Goal: Information Seeking & Learning: Understand process/instructions

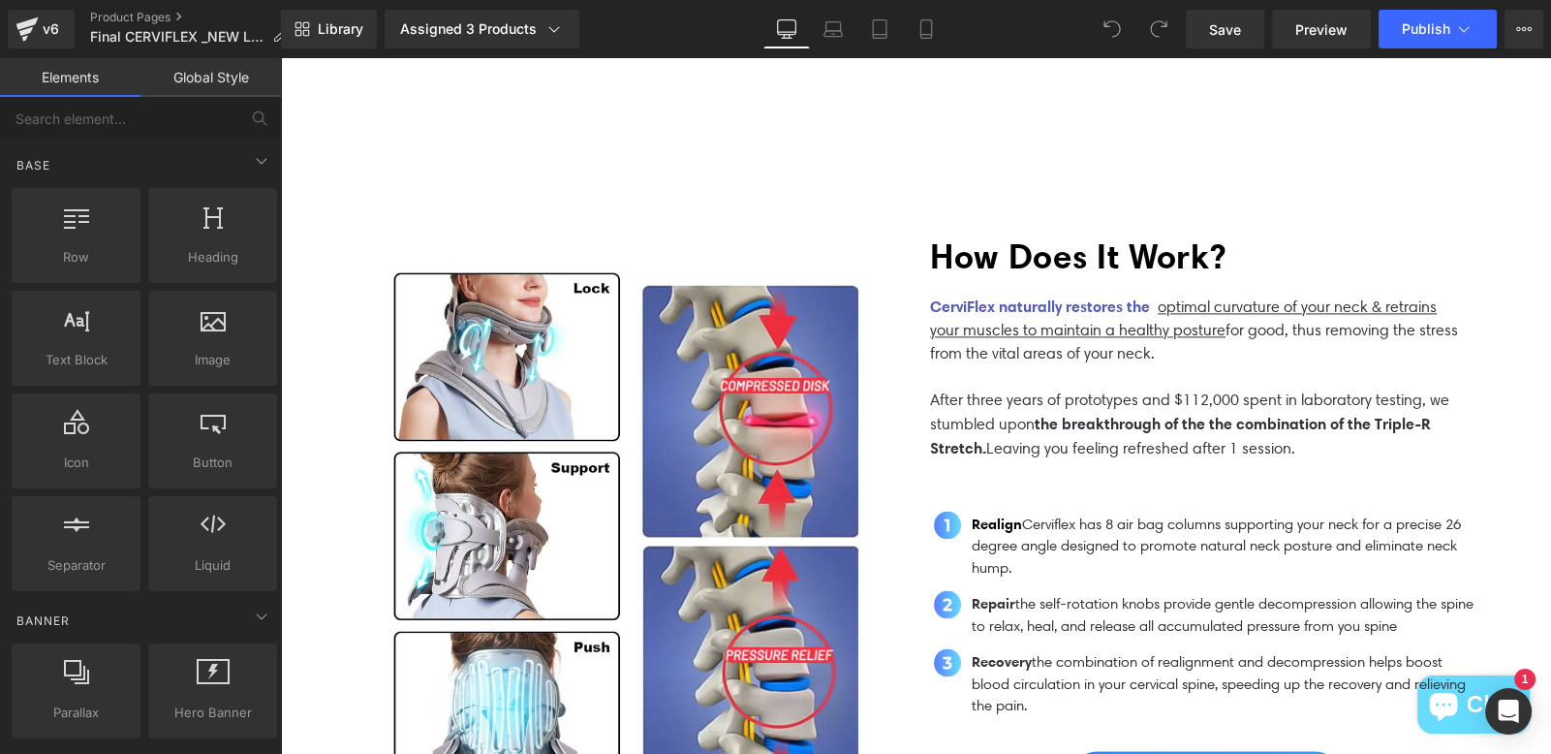
scroll to position [3828, 0]
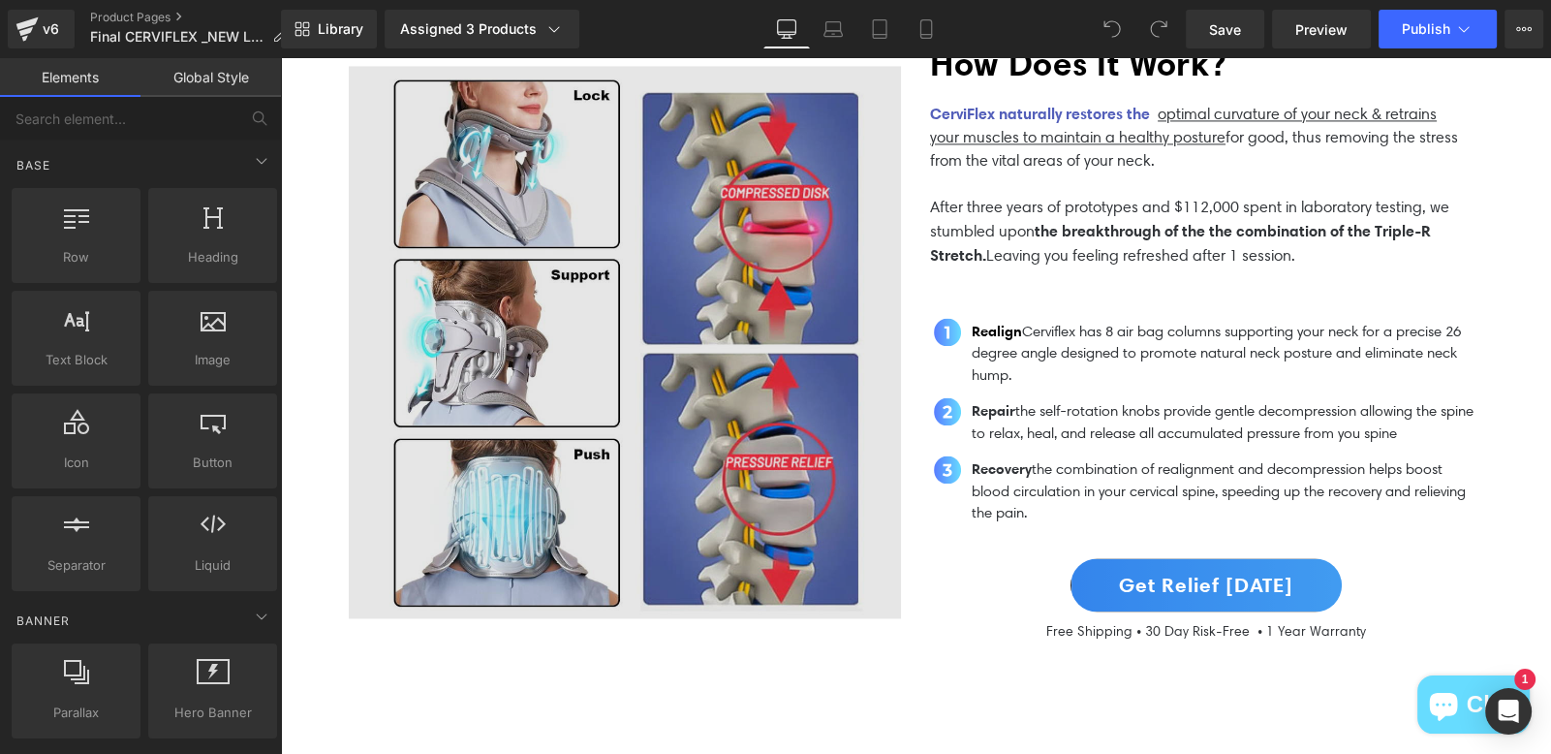
click at [514, 340] on img at bounding box center [625, 342] width 552 height 552
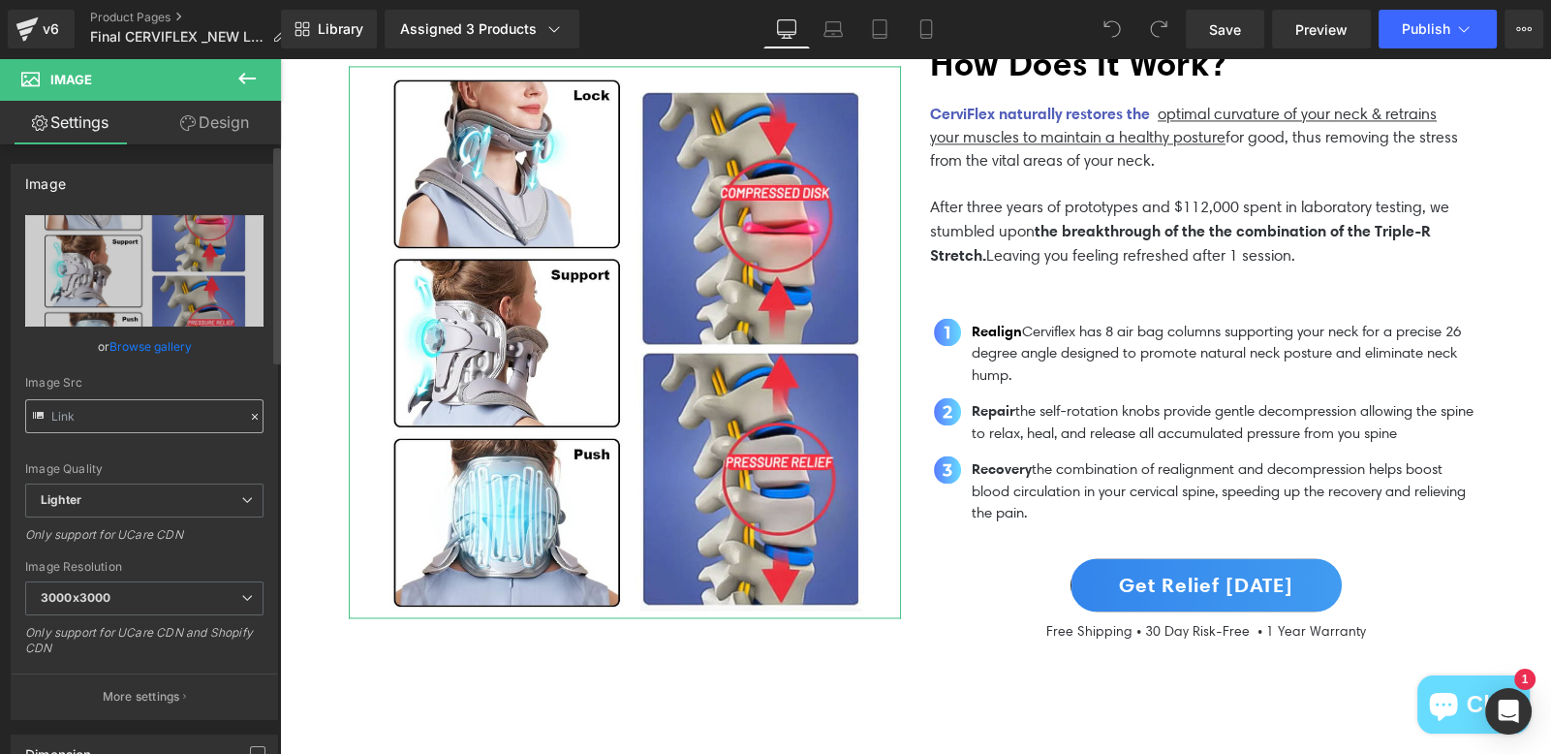
type input "[URL][DOMAIN_NAME]"
click at [226, 418] on input "[URL][DOMAIN_NAME]" at bounding box center [144, 416] width 238 height 34
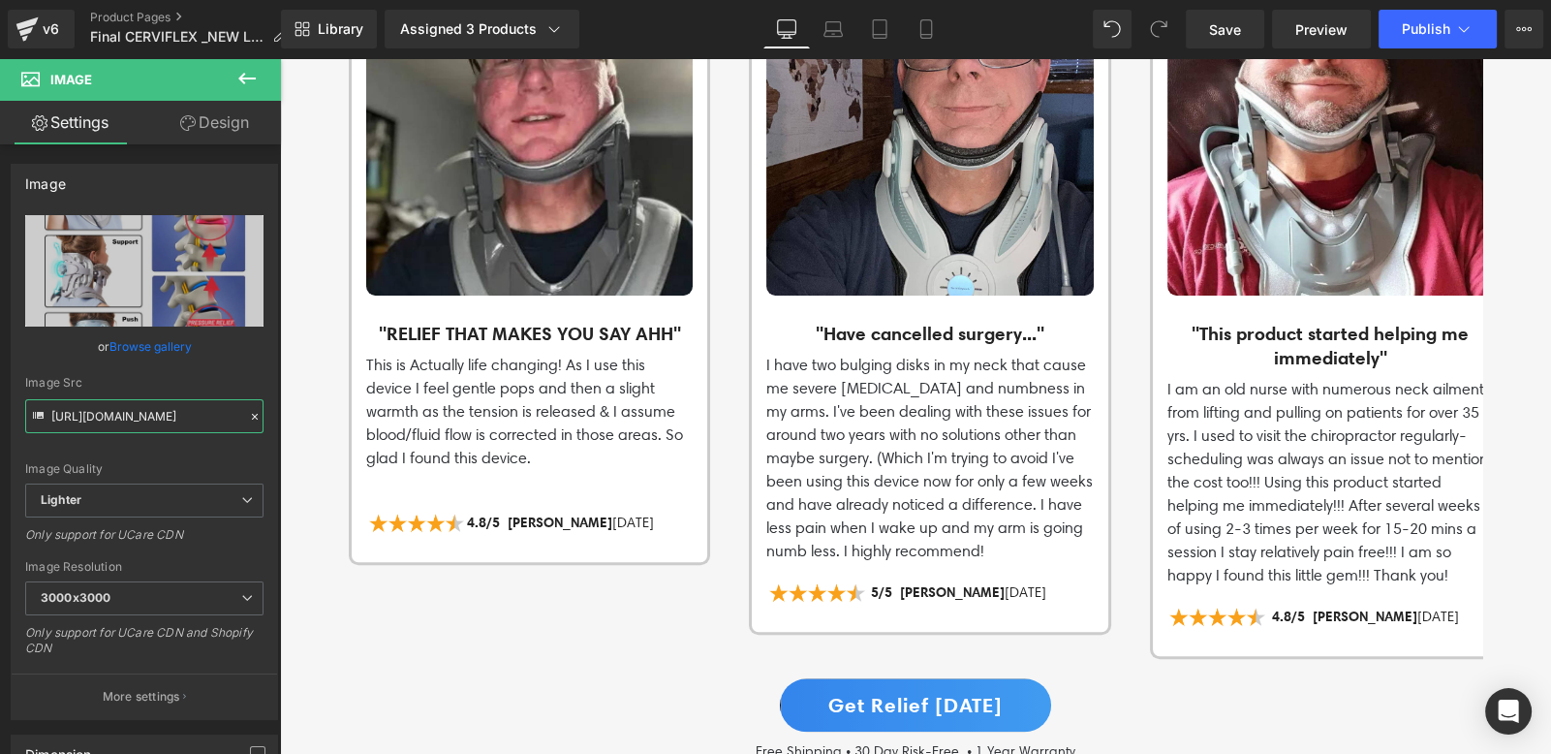
scroll to position [784, 0]
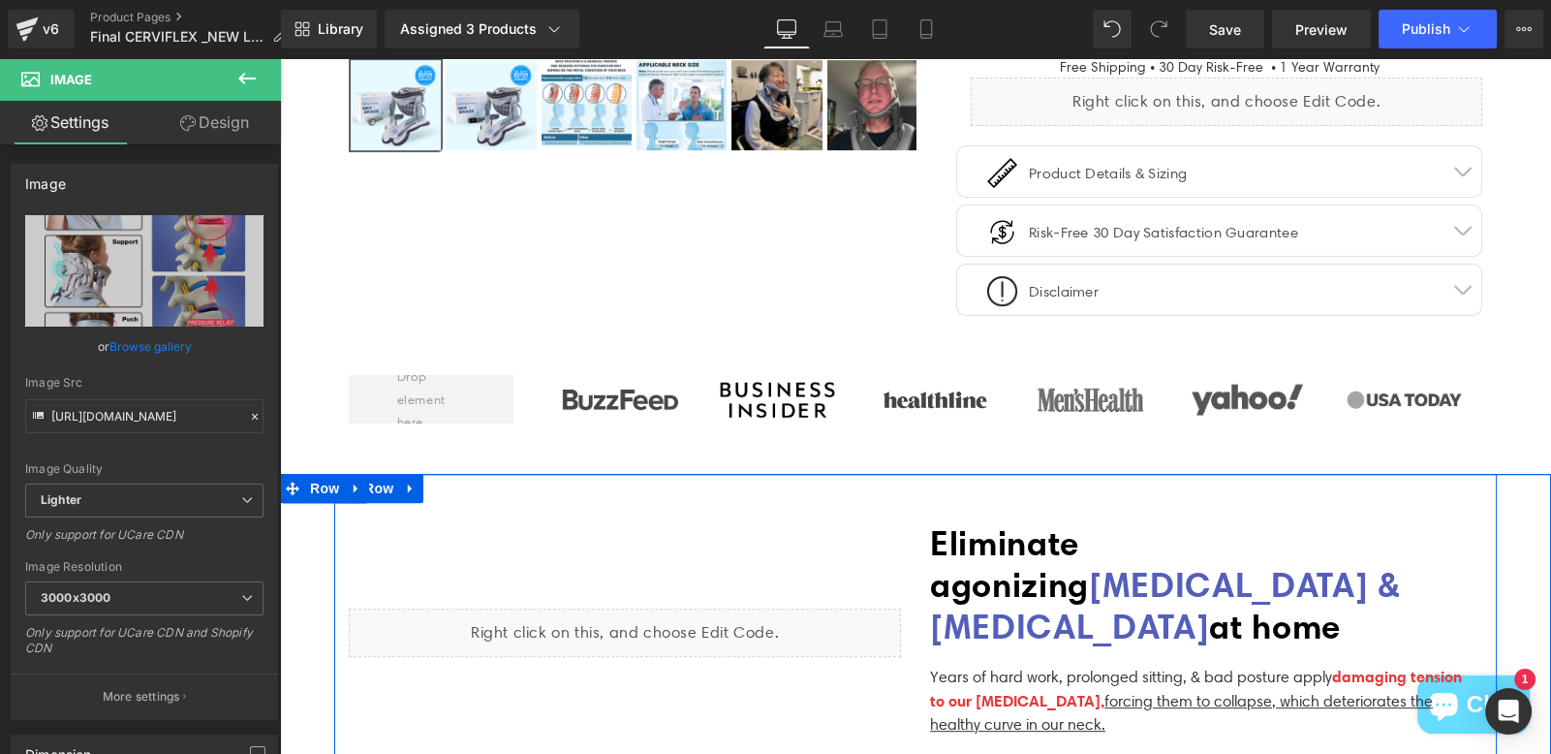
click at [750, 634] on div "Liquid" at bounding box center [625, 632] width 552 height 48
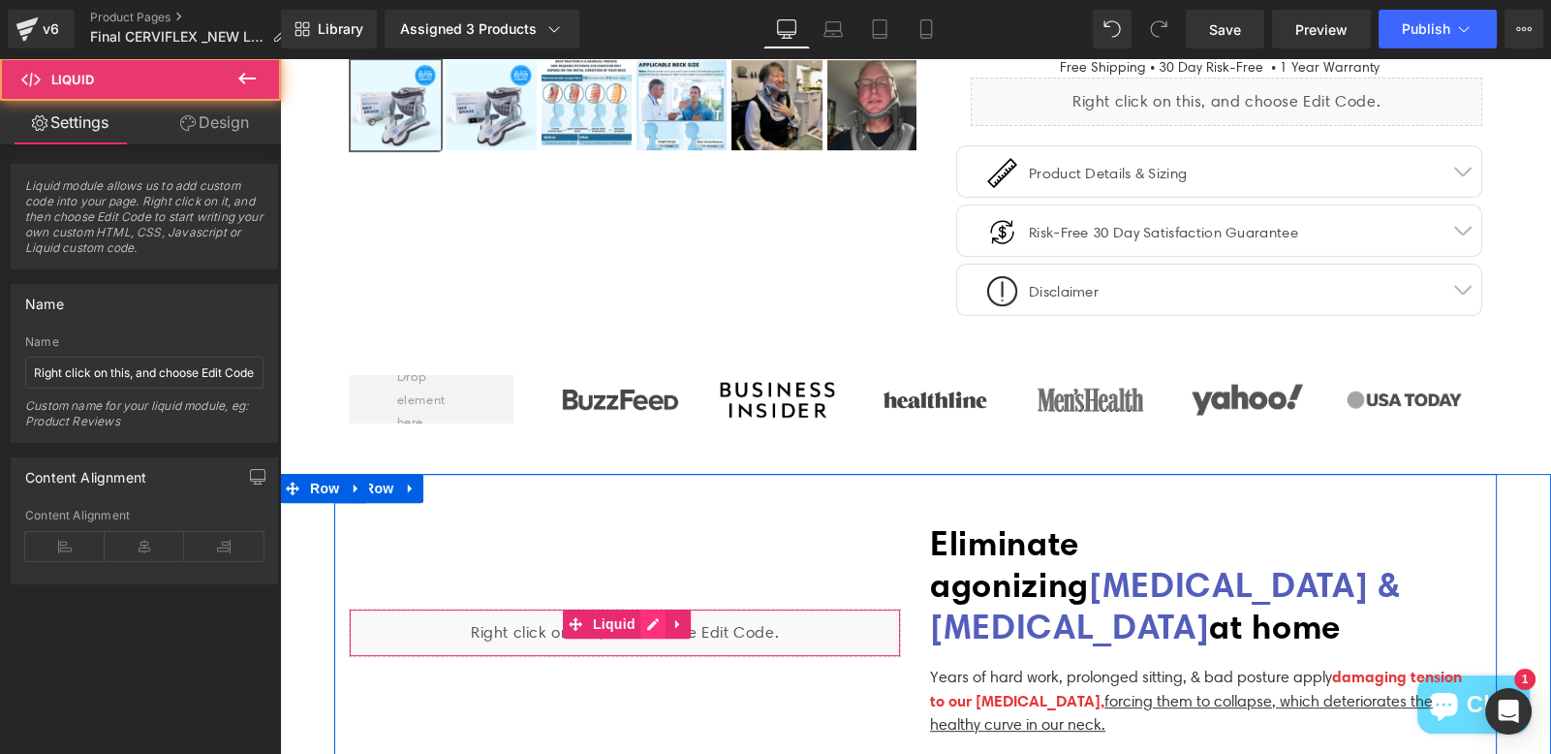
click at [648, 619] on div "Liquid" at bounding box center [625, 632] width 552 height 48
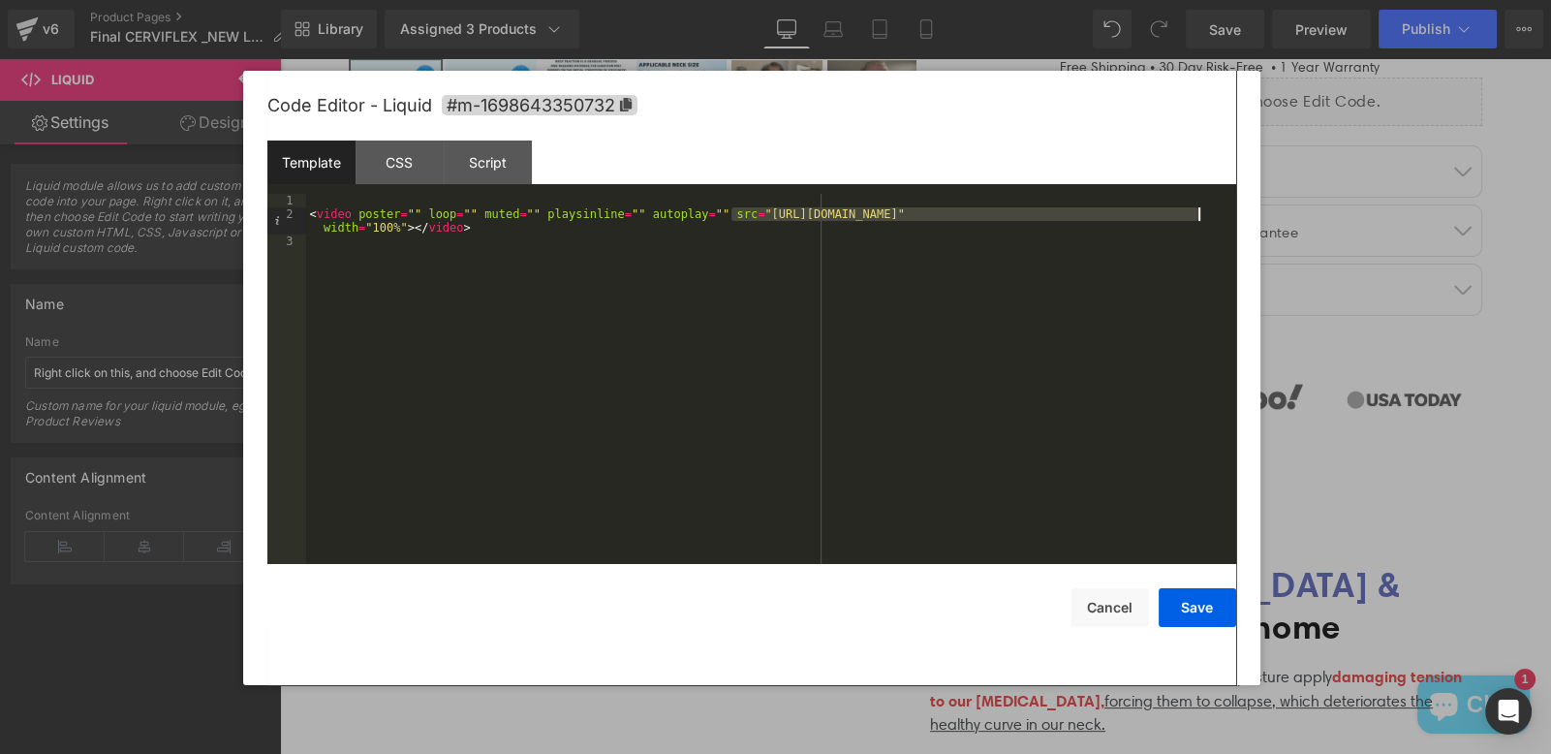
drag, startPoint x: 733, startPoint y: 216, endPoint x: 1200, endPoint y: 216, distance: 467.0
click at [1200, 216] on div "< video poster = "" loop = "" muted = "" playsinline = "" autoplay = "" src = "…" at bounding box center [771, 393] width 930 height 398
click at [1121, 616] on button "Cancel" at bounding box center [1111, 607] width 78 height 39
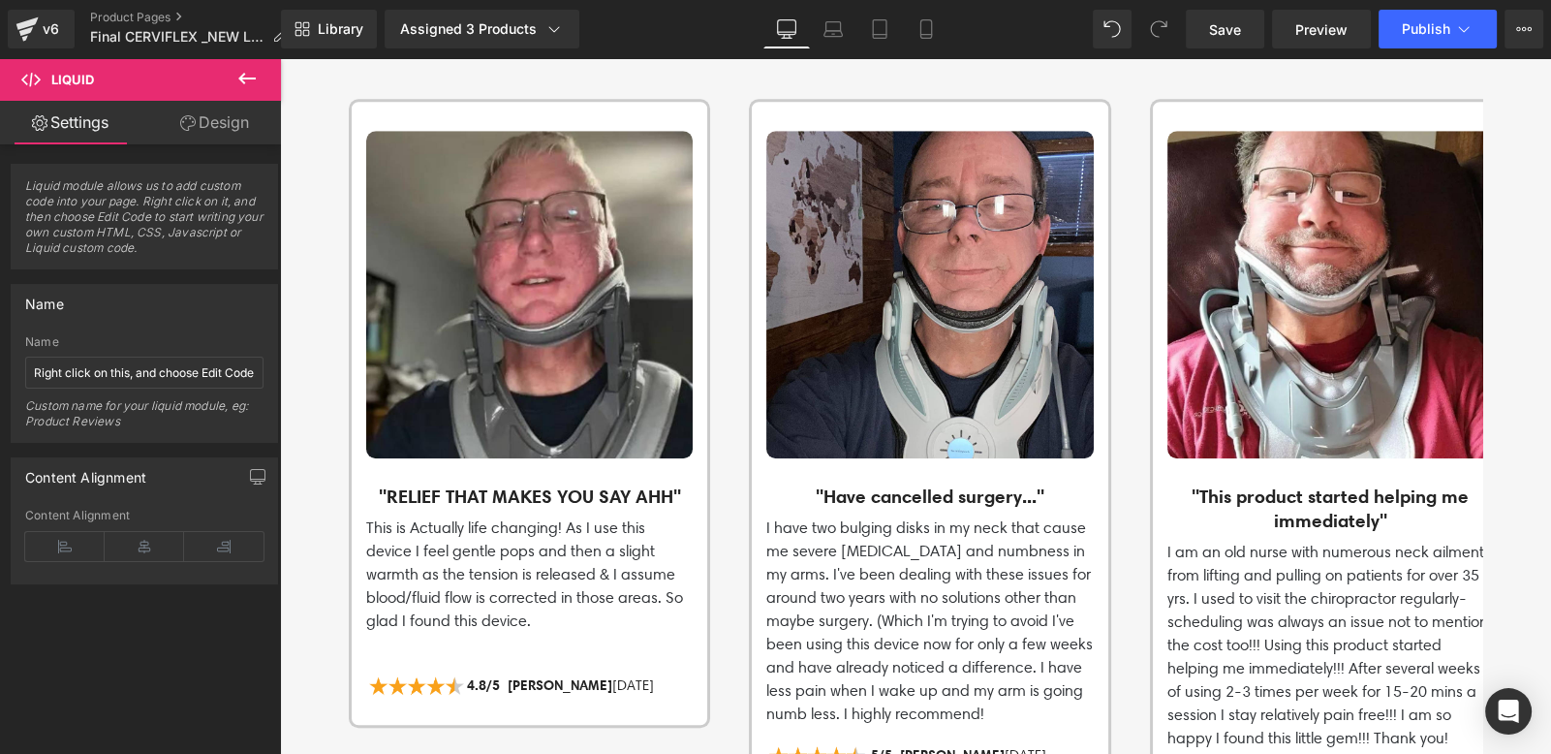
scroll to position [1866, 0]
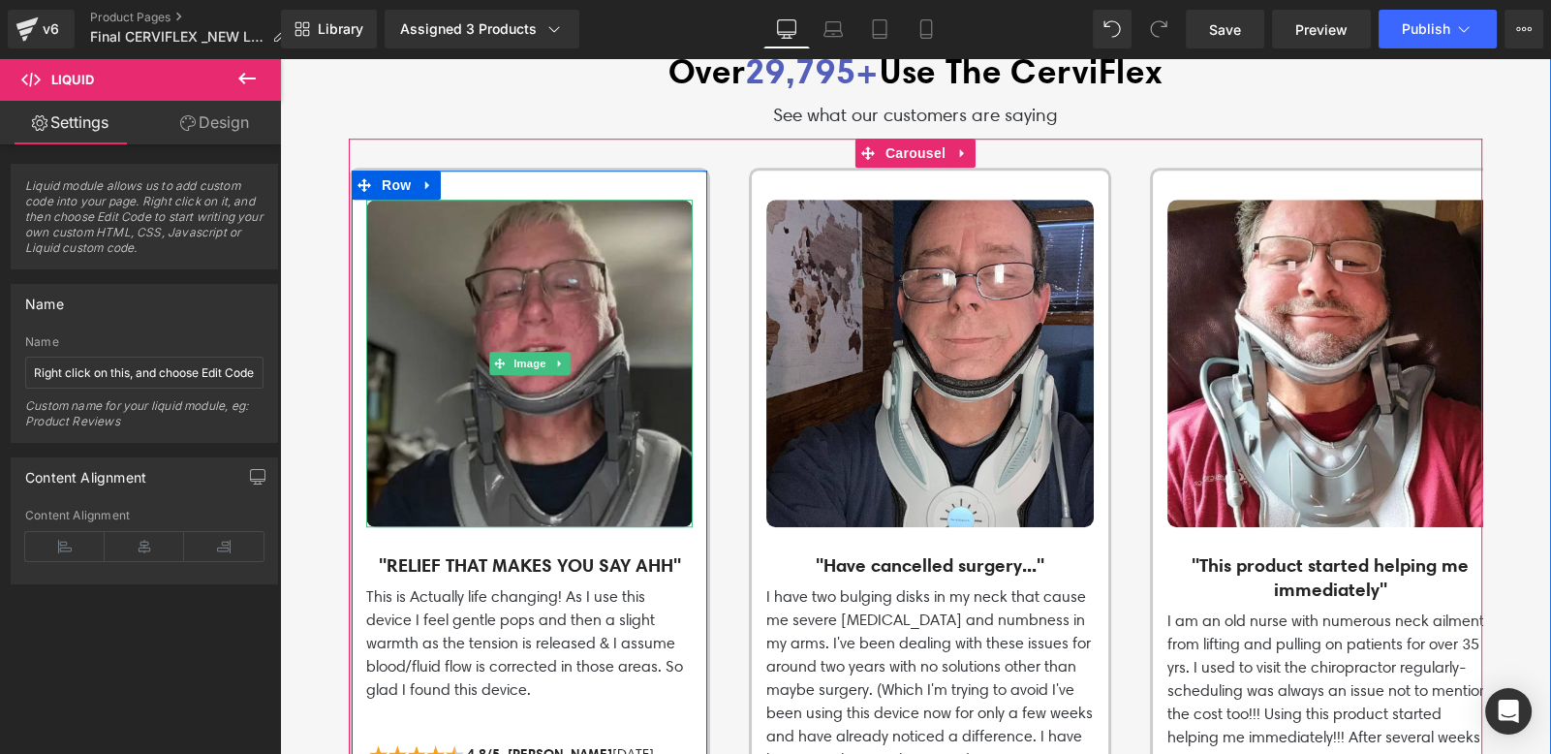
click at [510, 333] on img at bounding box center [529, 363] width 327 height 327
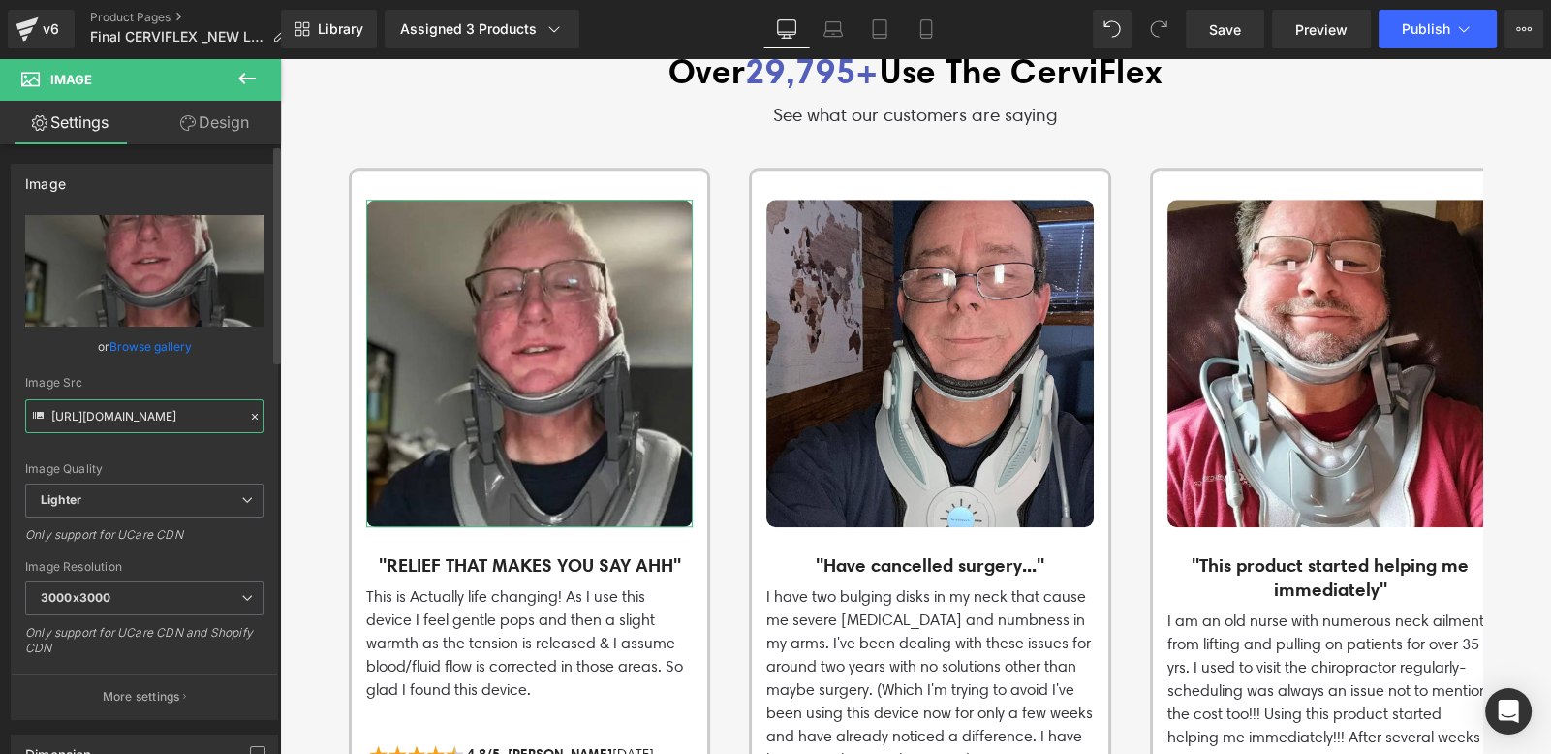
click at [138, 423] on input "[URL][DOMAIN_NAME]" at bounding box center [144, 416] width 238 height 34
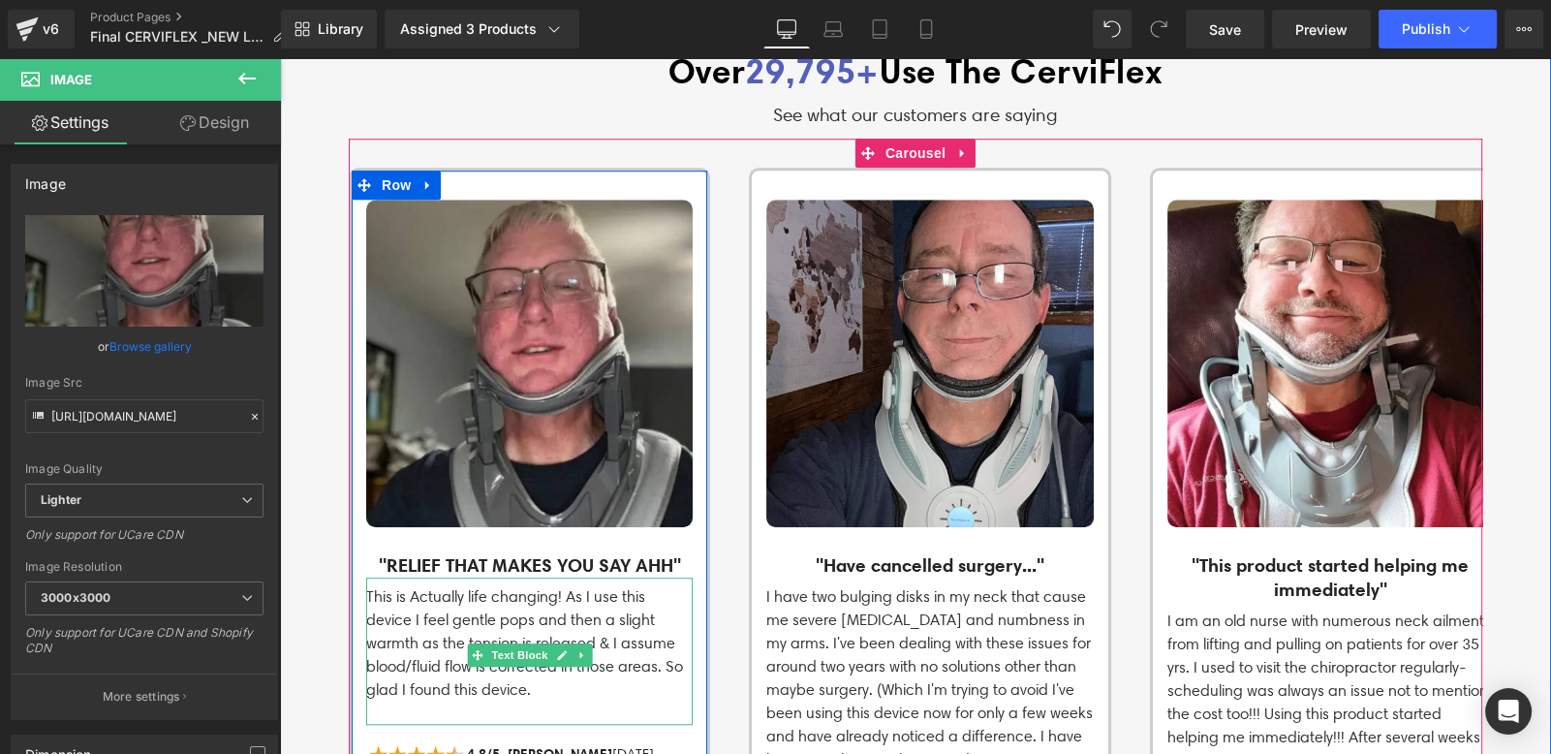
click at [374, 585] on p "This is Actually life changing! As I use this device I feel gentle pops and the…" at bounding box center [529, 643] width 327 height 116
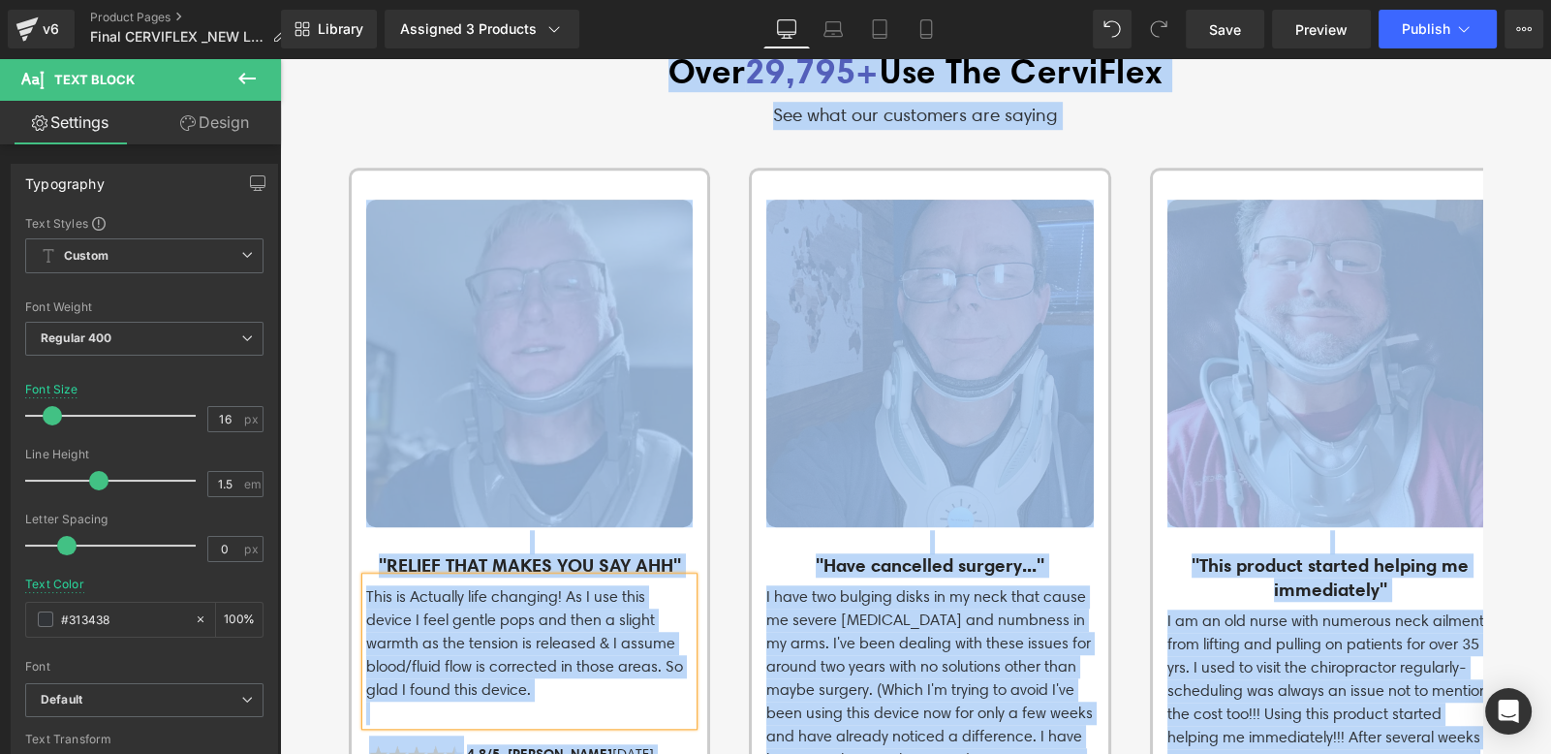
copy body "Lore ip dolorsi Amet cons ad elits Doeiusmo temporin Utla etdo Magnaal... Enima…"
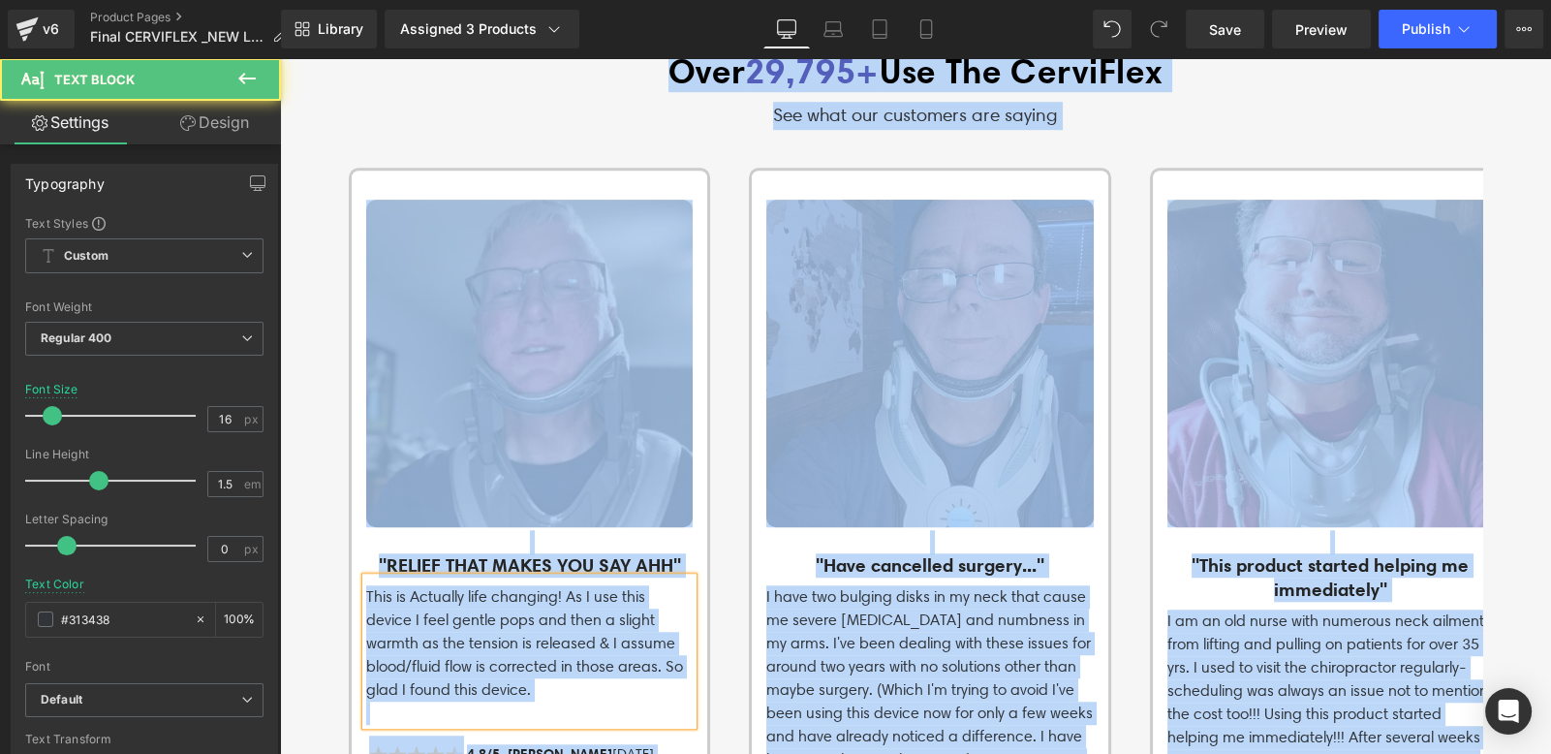
click at [548, 632] on p "This is Actually life changing! As I use this device I feel gentle pops and the…" at bounding box center [529, 643] width 327 height 116
click at [550, 632] on p "This is Actually life changing! As I use this device I feel gentle pops and the…" at bounding box center [529, 643] width 327 height 116
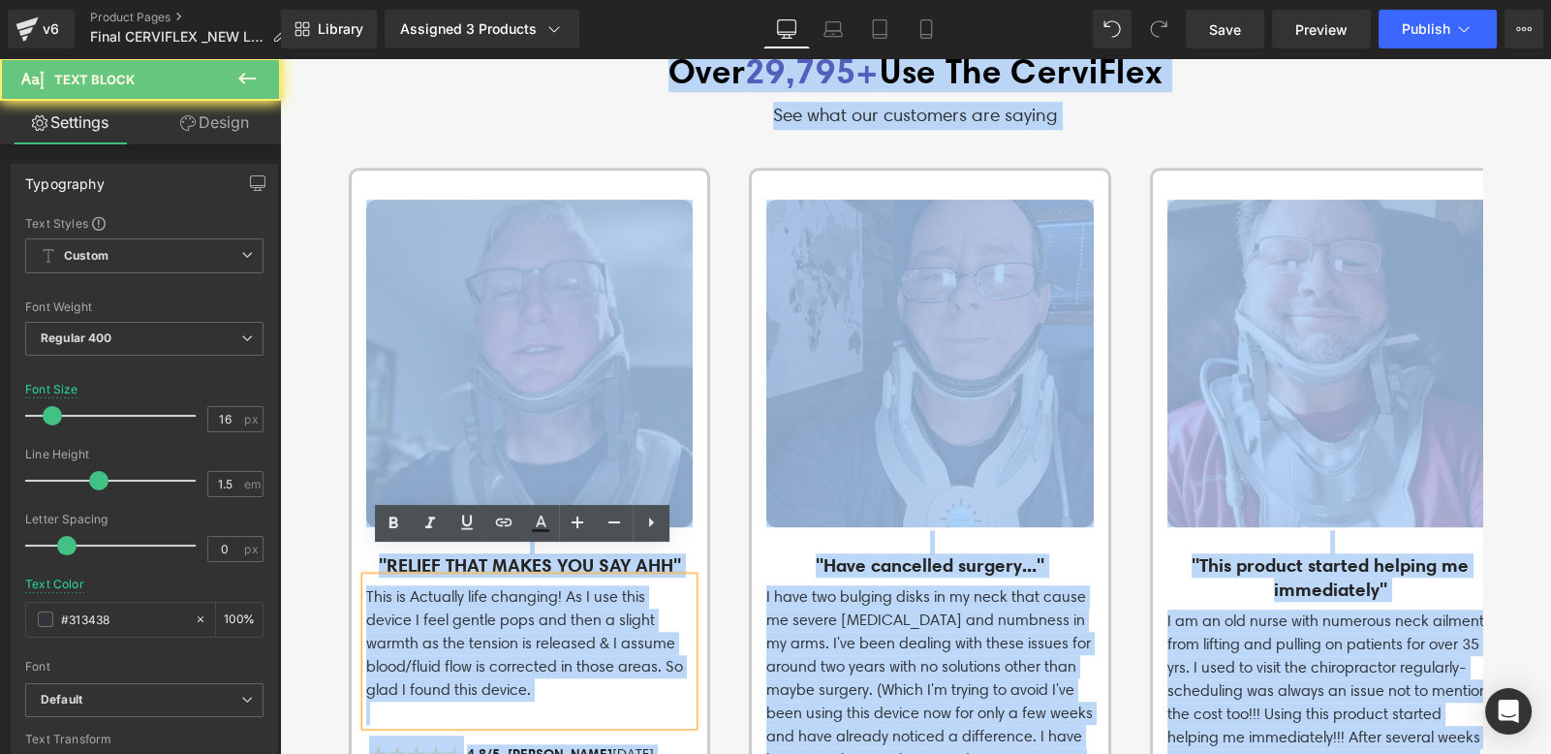
click at [502, 663] on p "This is Actually life changing! As I use this device I feel gentle pops and the…" at bounding box center [529, 643] width 327 height 116
click at [452, 701] on p at bounding box center [529, 712] width 327 height 23
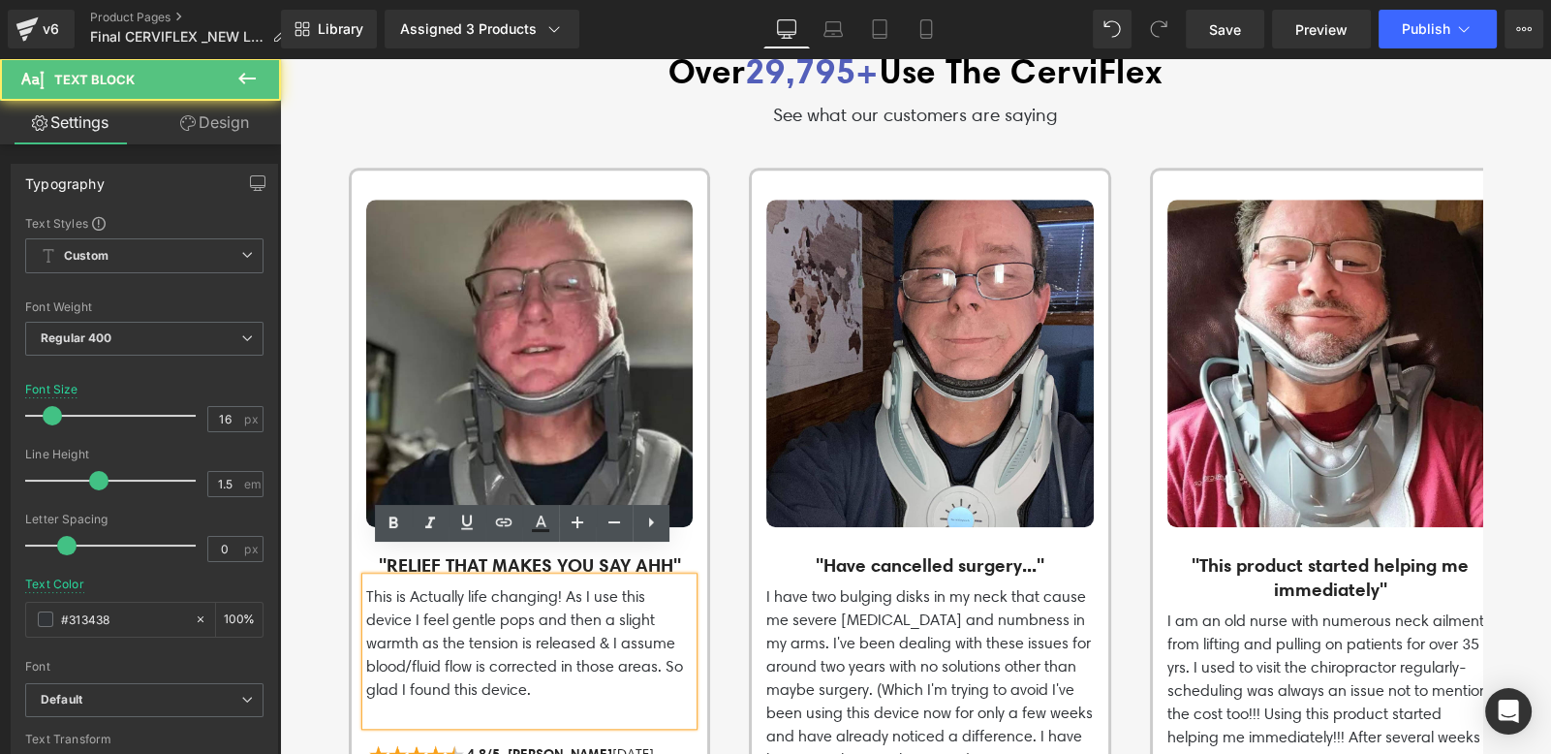
click at [389, 701] on p at bounding box center [529, 712] width 327 height 23
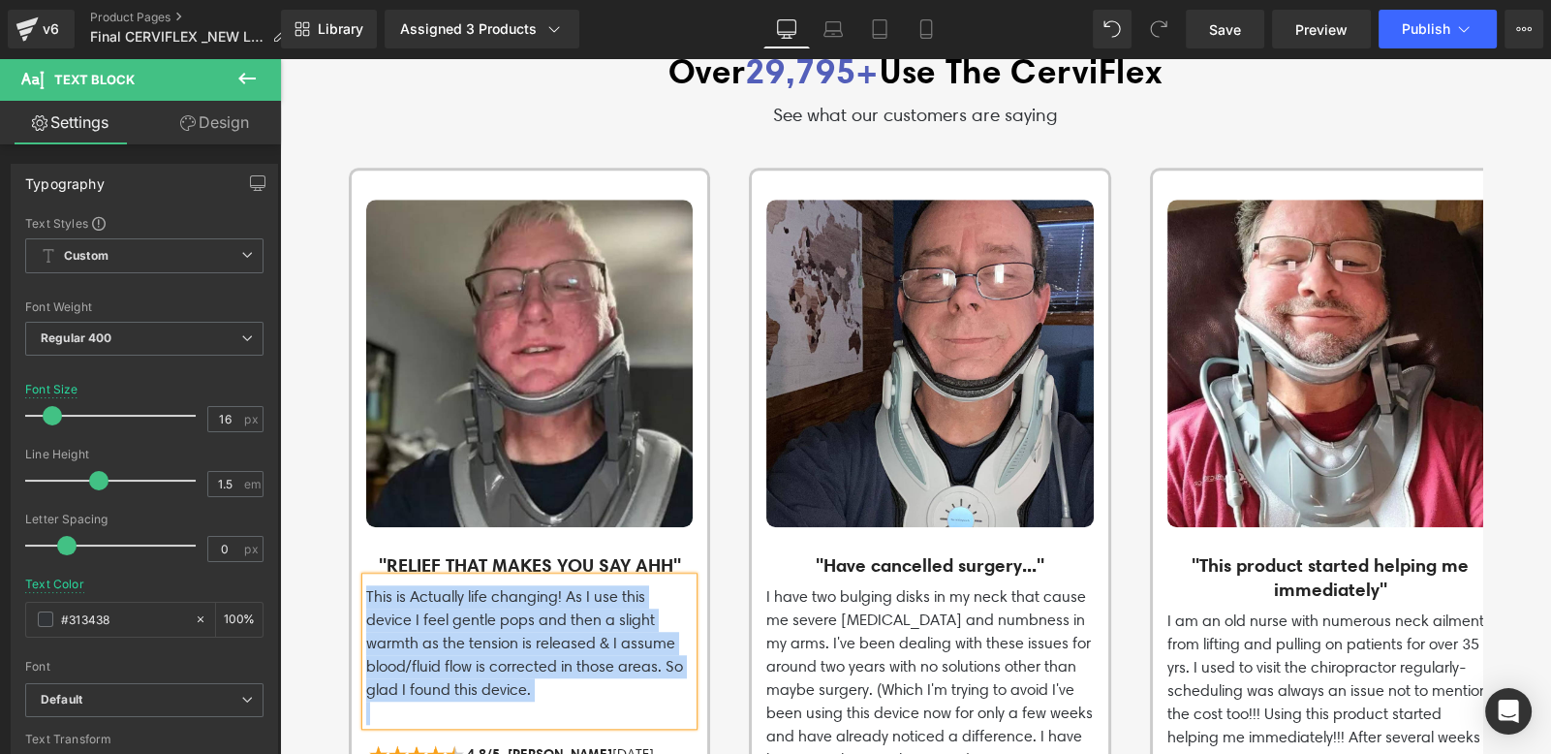
copy p "This is Actually life changing! As I use this device I feel gentle pops and the…"
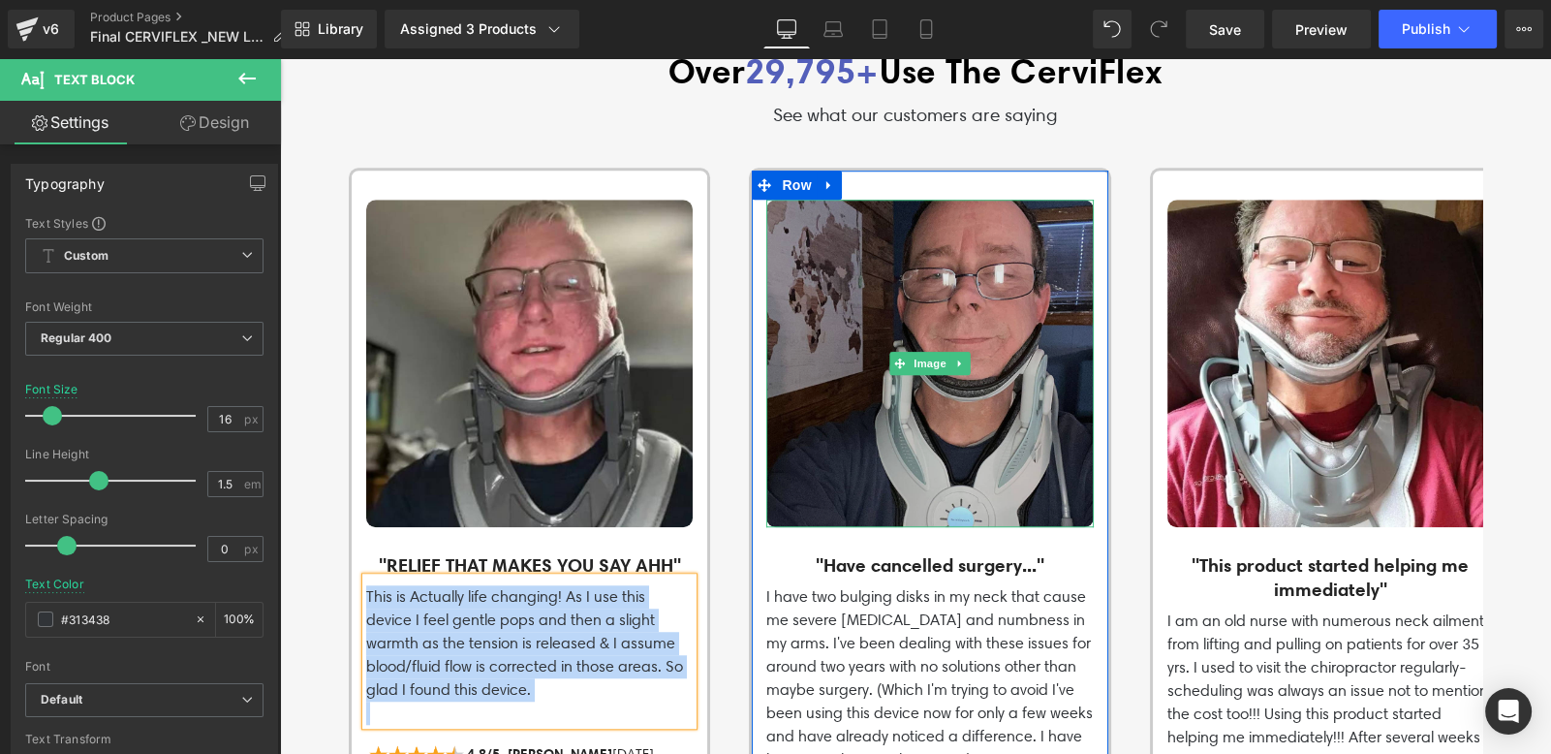
click at [909, 374] on img at bounding box center [929, 363] width 327 height 327
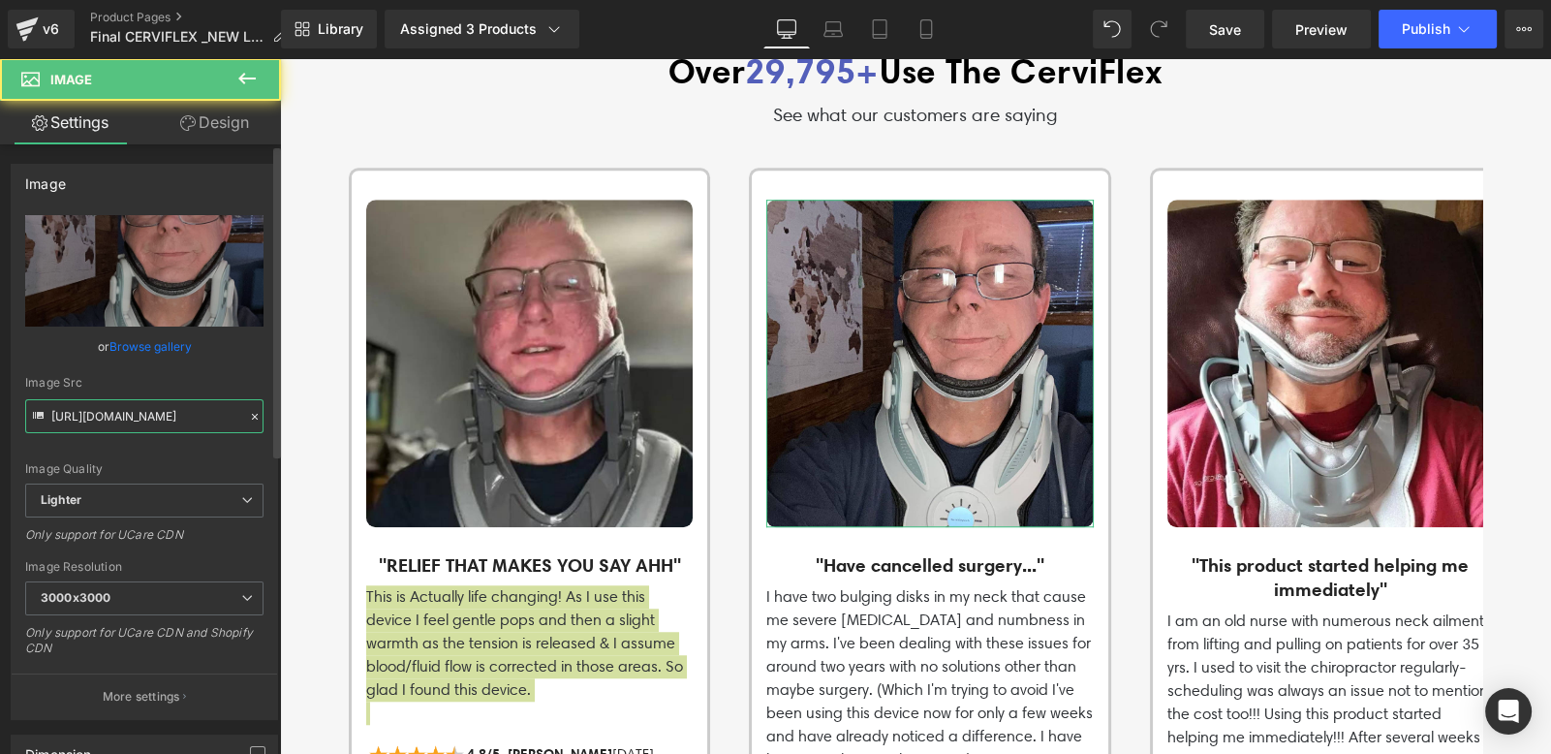
click at [193, 414] on input "[URL][DOMAIN_NAME]" at bounding box center [144, 416] width 238 height 34
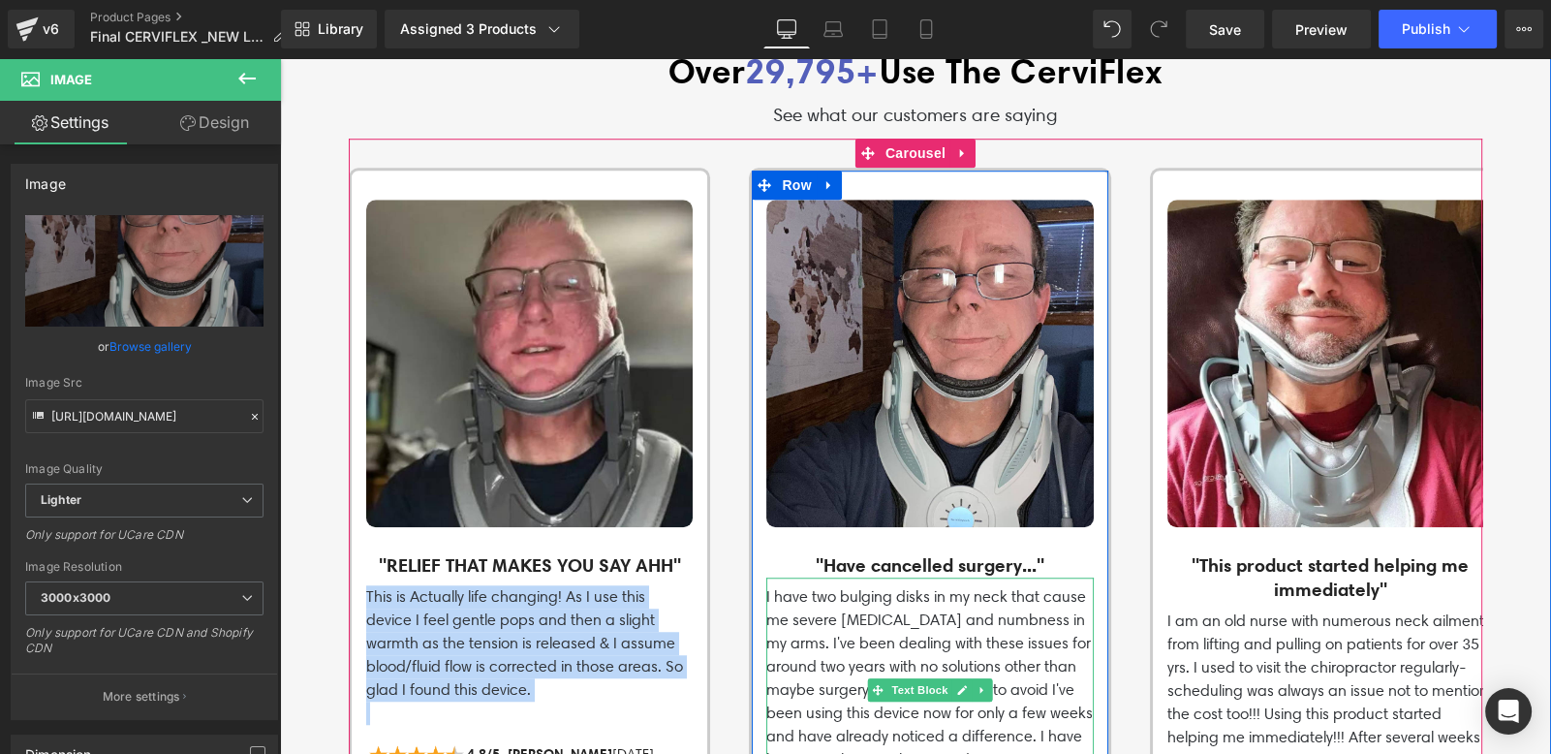
click at [773, 585] on p "I have two bulging disks in my neck that cause me severe [MEDICAL_DATA] and num…" at bounding box center [929, 689] width 327 height 209
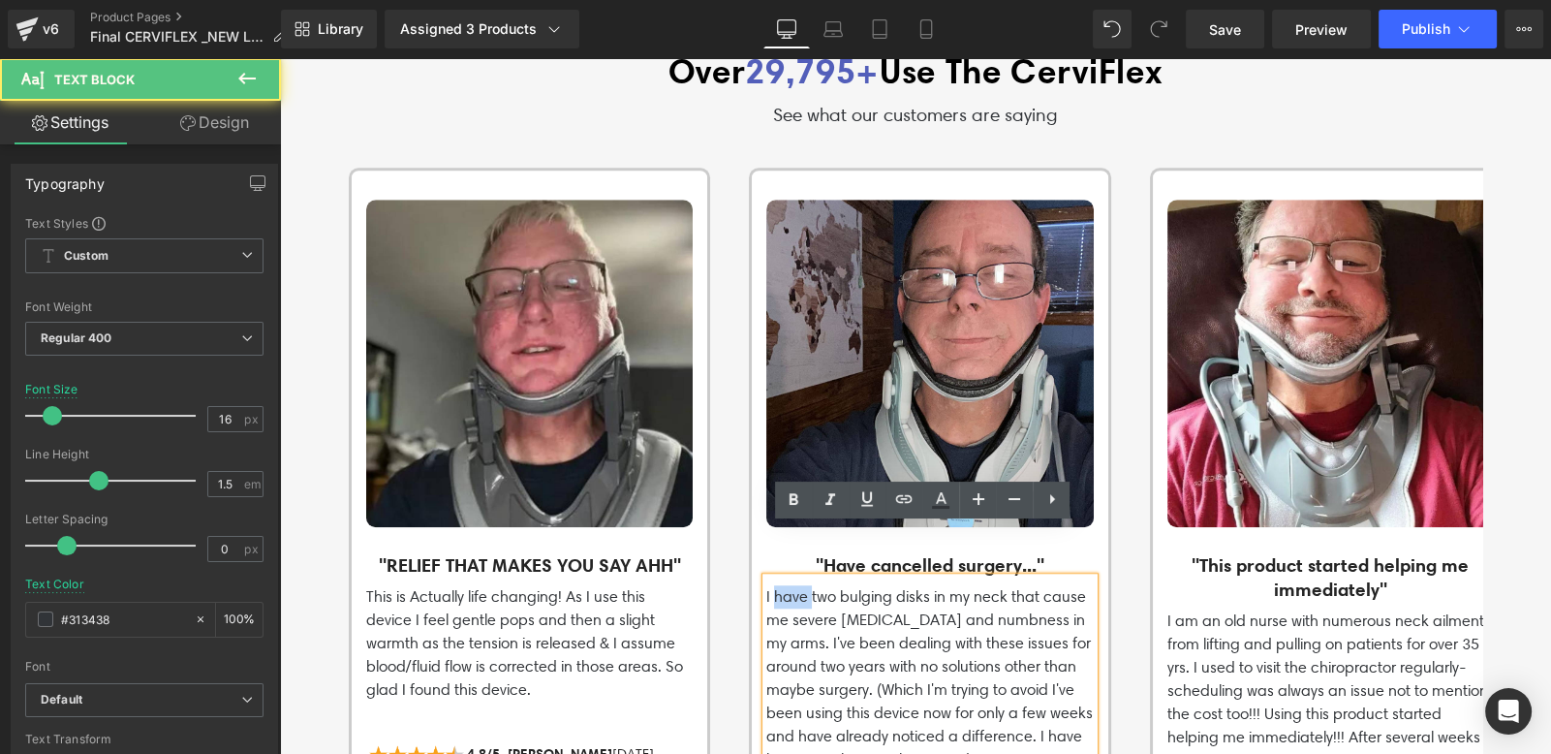
click at [775, 585] on p "I have two bulging disks in my neck that cause me severe [MEDICAL_DATA] and num…" at bounding box center [929, 689] width 327 height 209
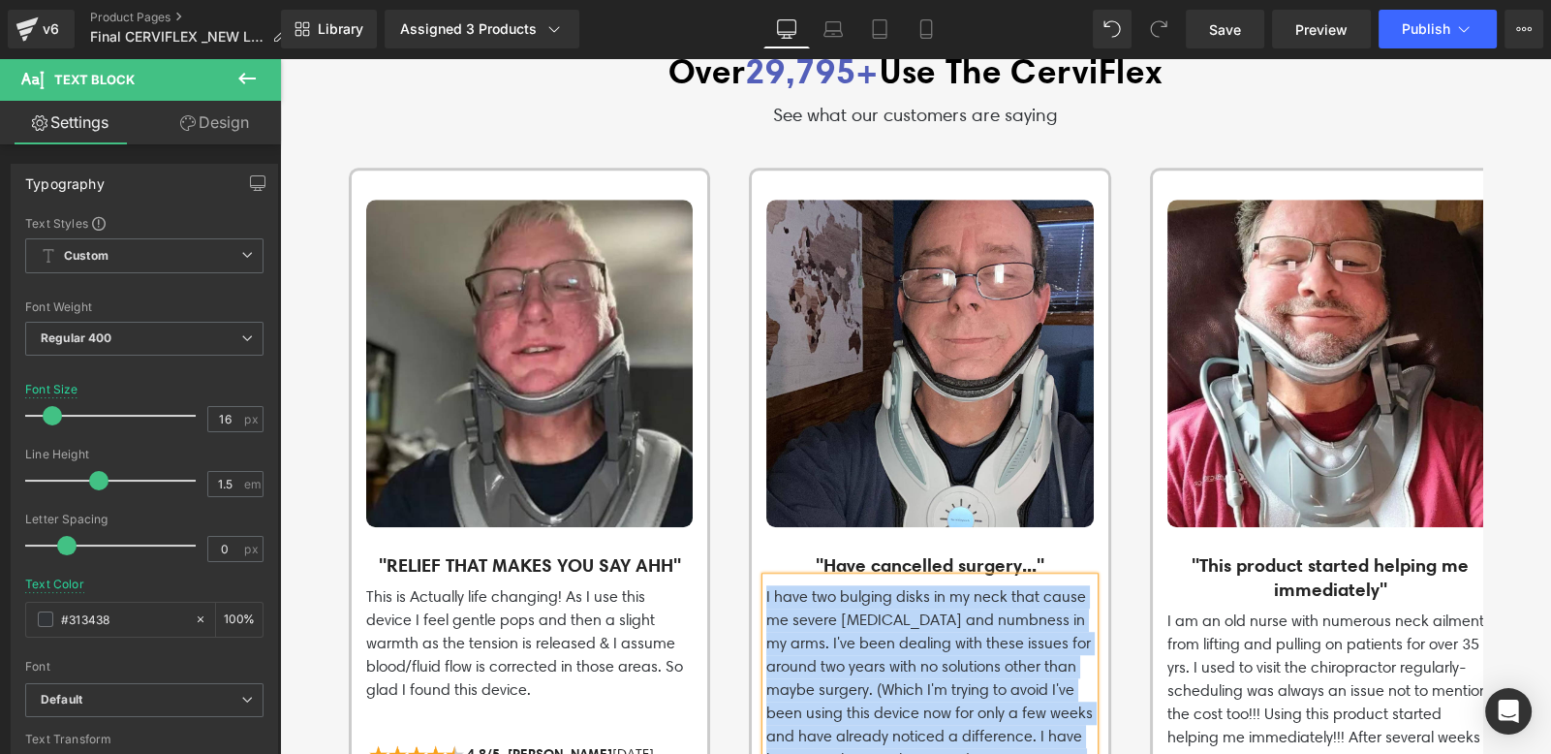
copy p "I have two bulging disks in my neck that cause me severe [MEDICAL_DATA] and num…"
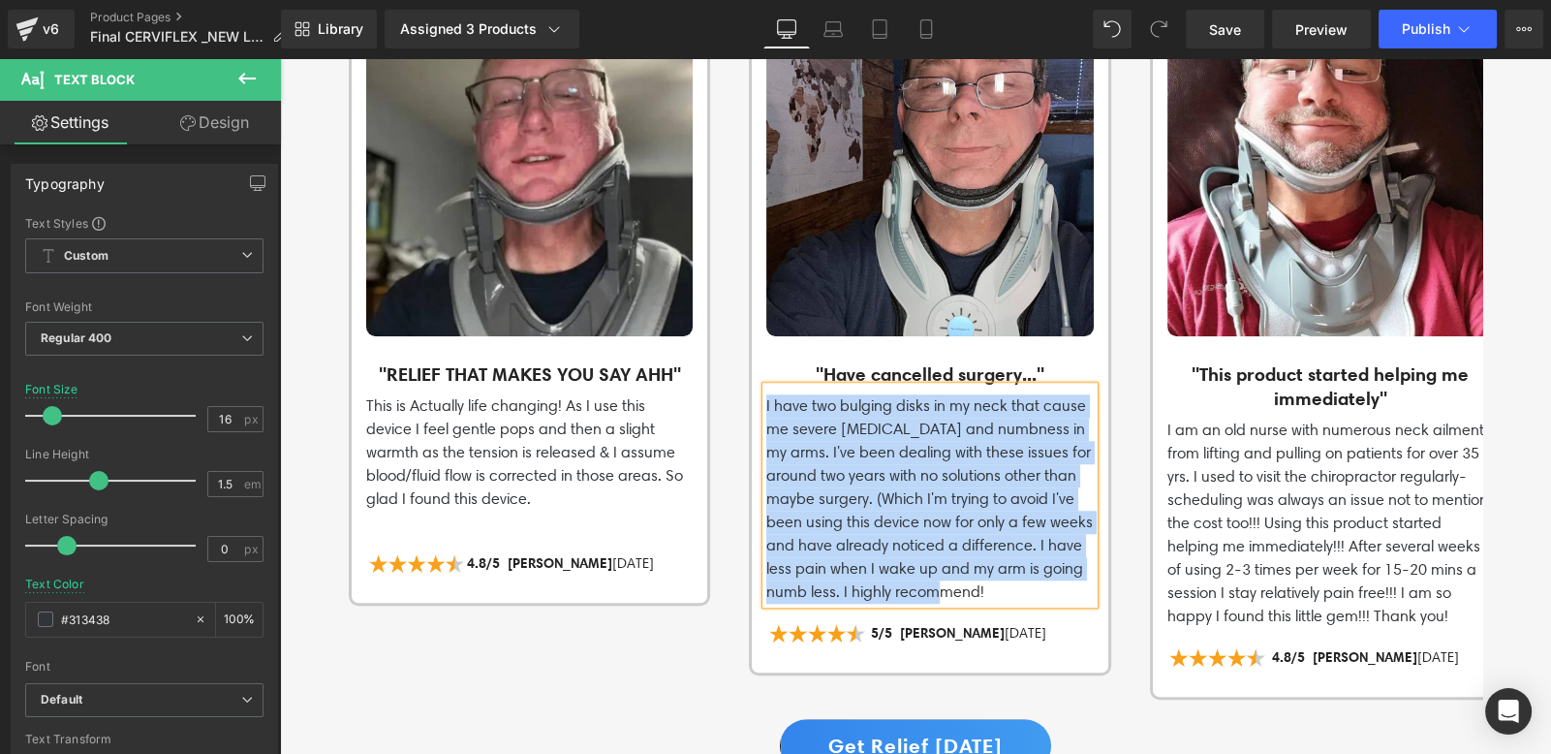
scroll to position [1943, 0]
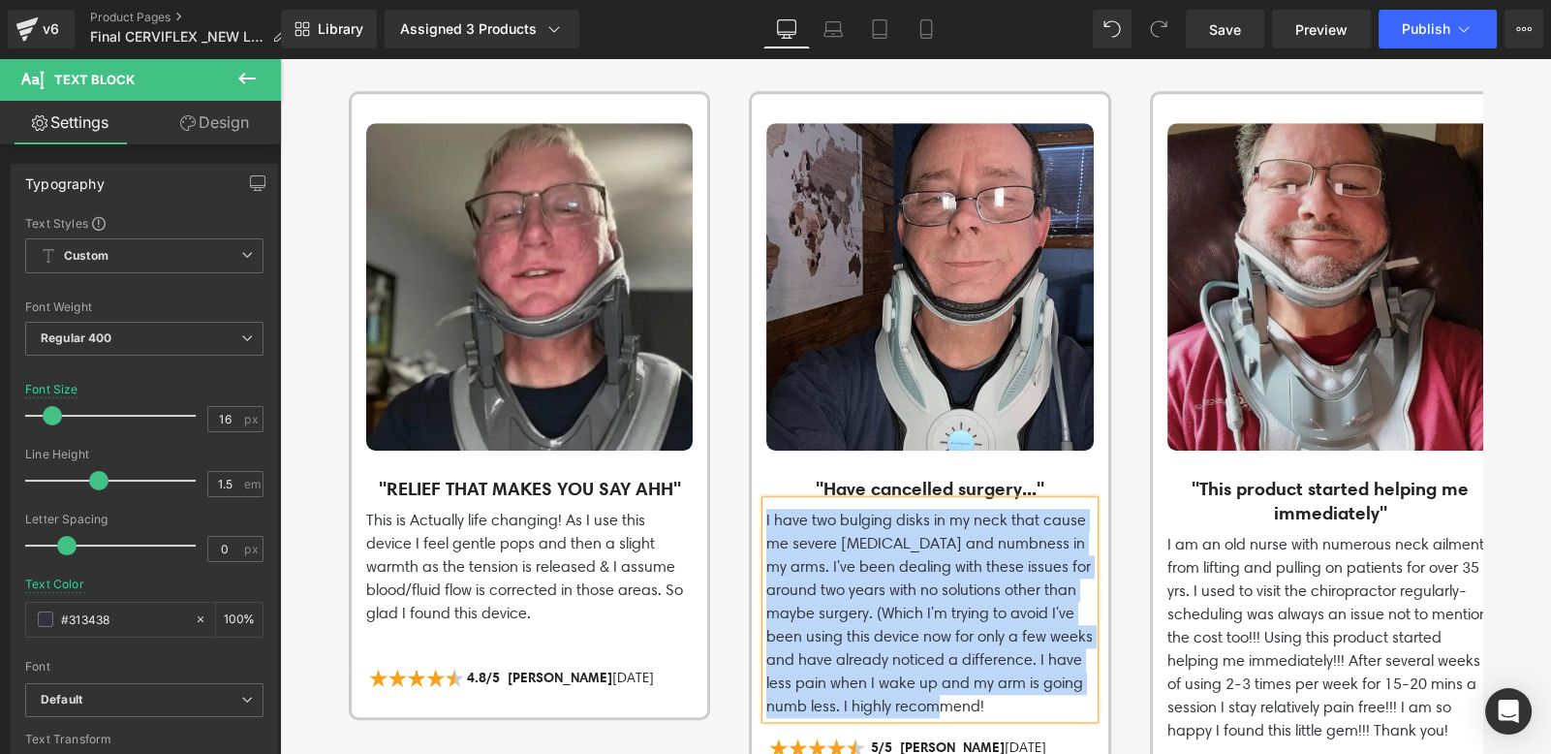
click at [1349, 211] on img at bounding box center [1331, 286] width 327 height 327
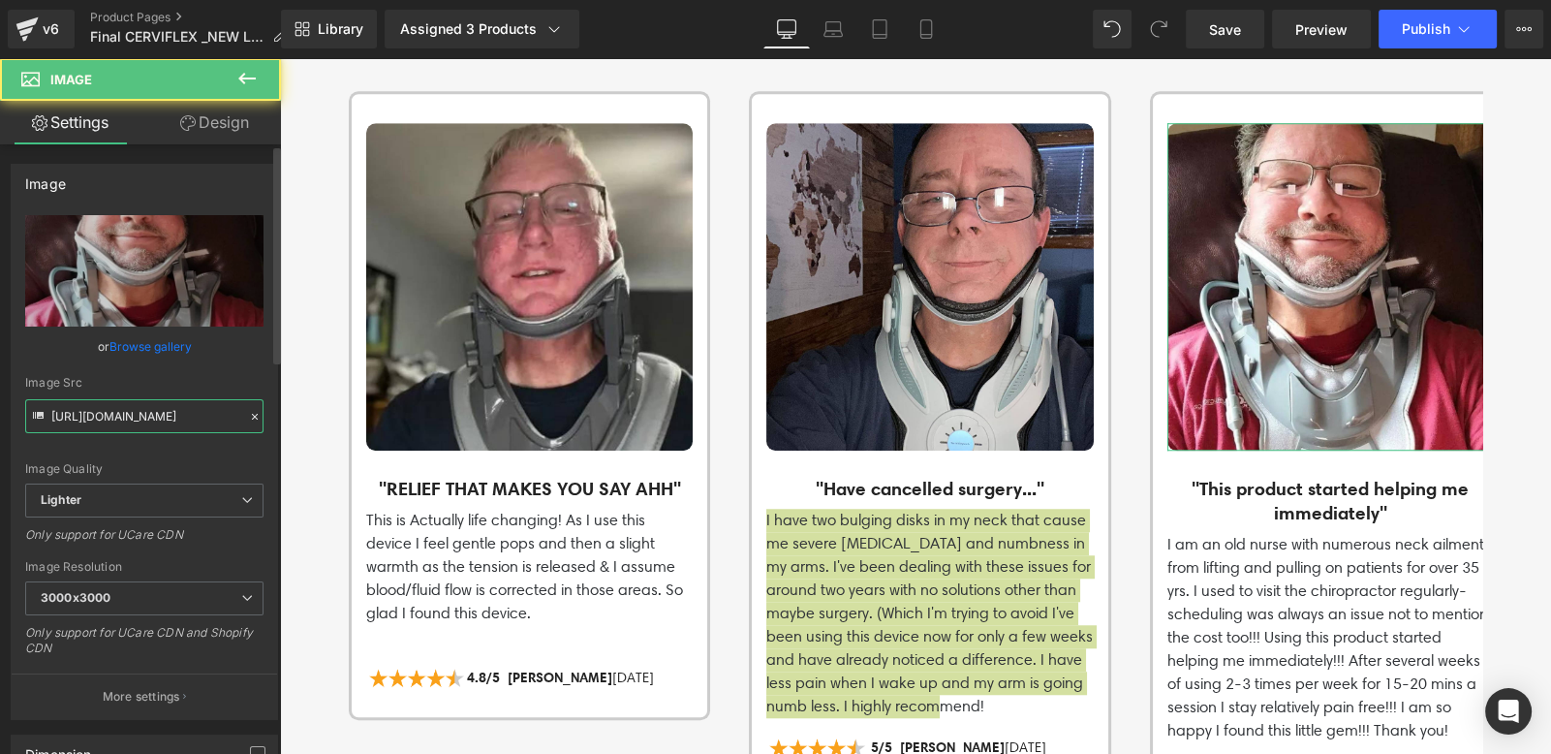
click at [148, 414] on input "[URL][DOMAIN_NAME]" at bounding box center [144, 416] width 238 height 34
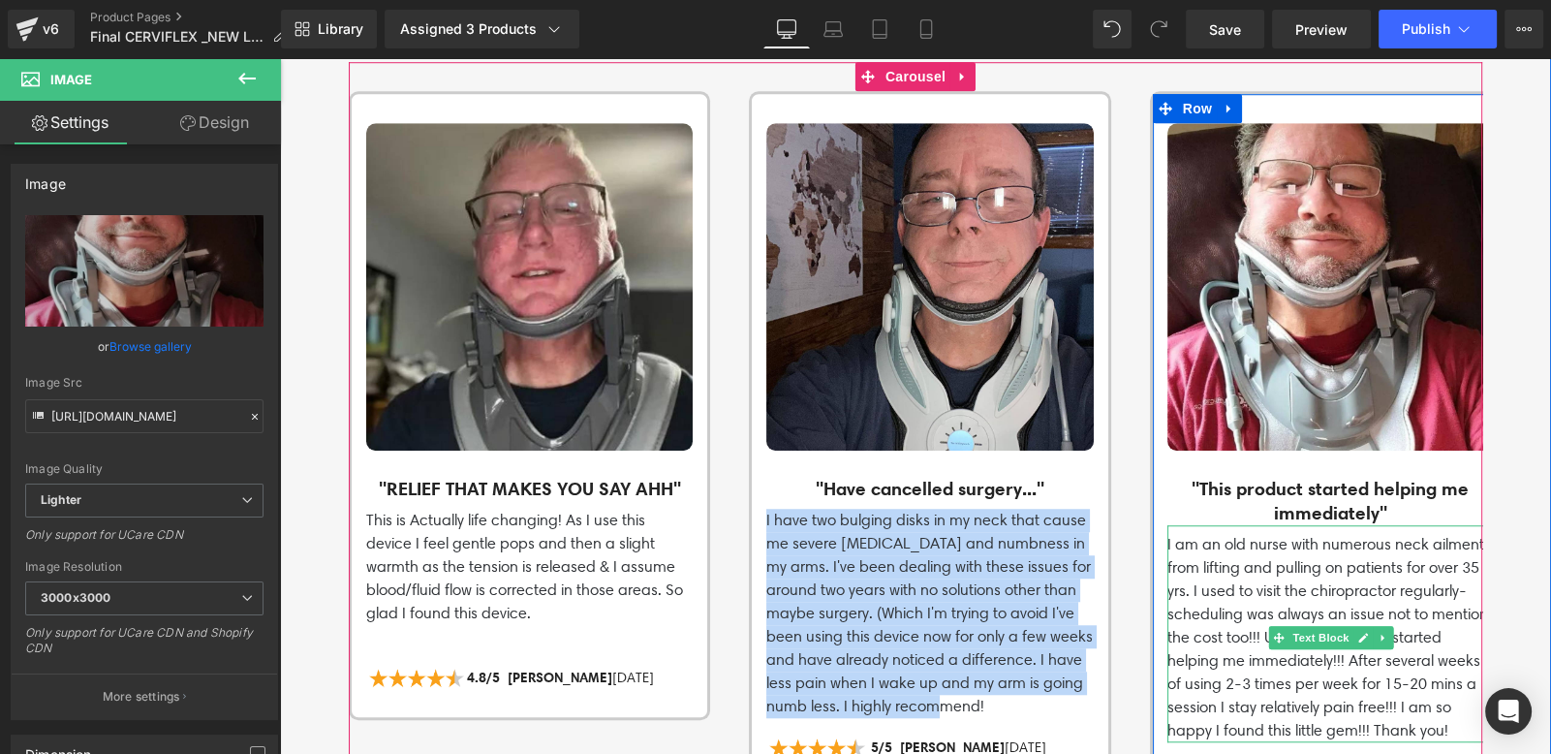
click at [1173, 533] on p "I am an old nurse with numerous neck ailments from lifting and pulling on patie…" at bounding box center [1331, 637] width 327 height 209
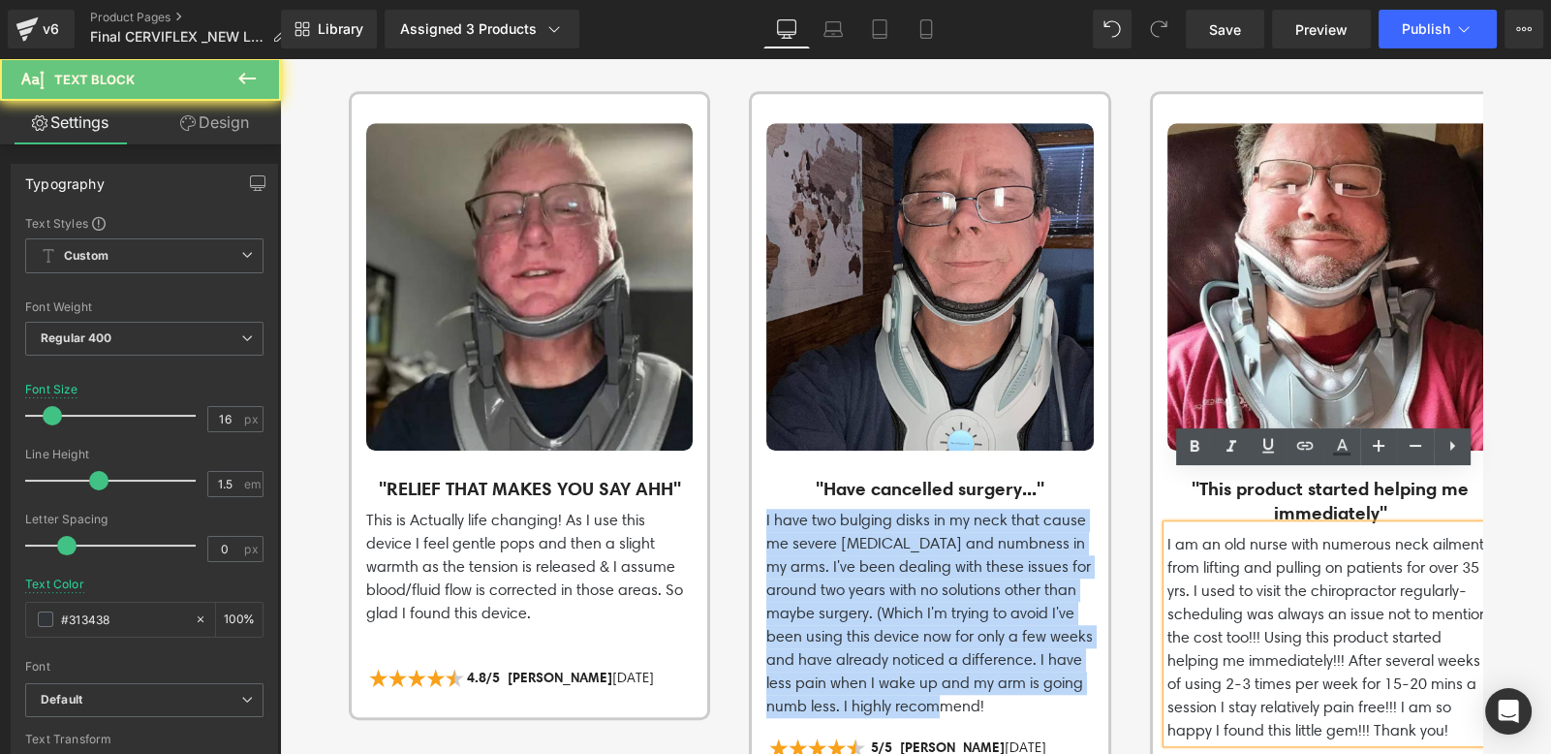
click at [1173, 533] on p "I am an old nurse with numerous neck ailments from lifting and pulling on patie…" at bounding box center [1331, 637] width 327 height 209
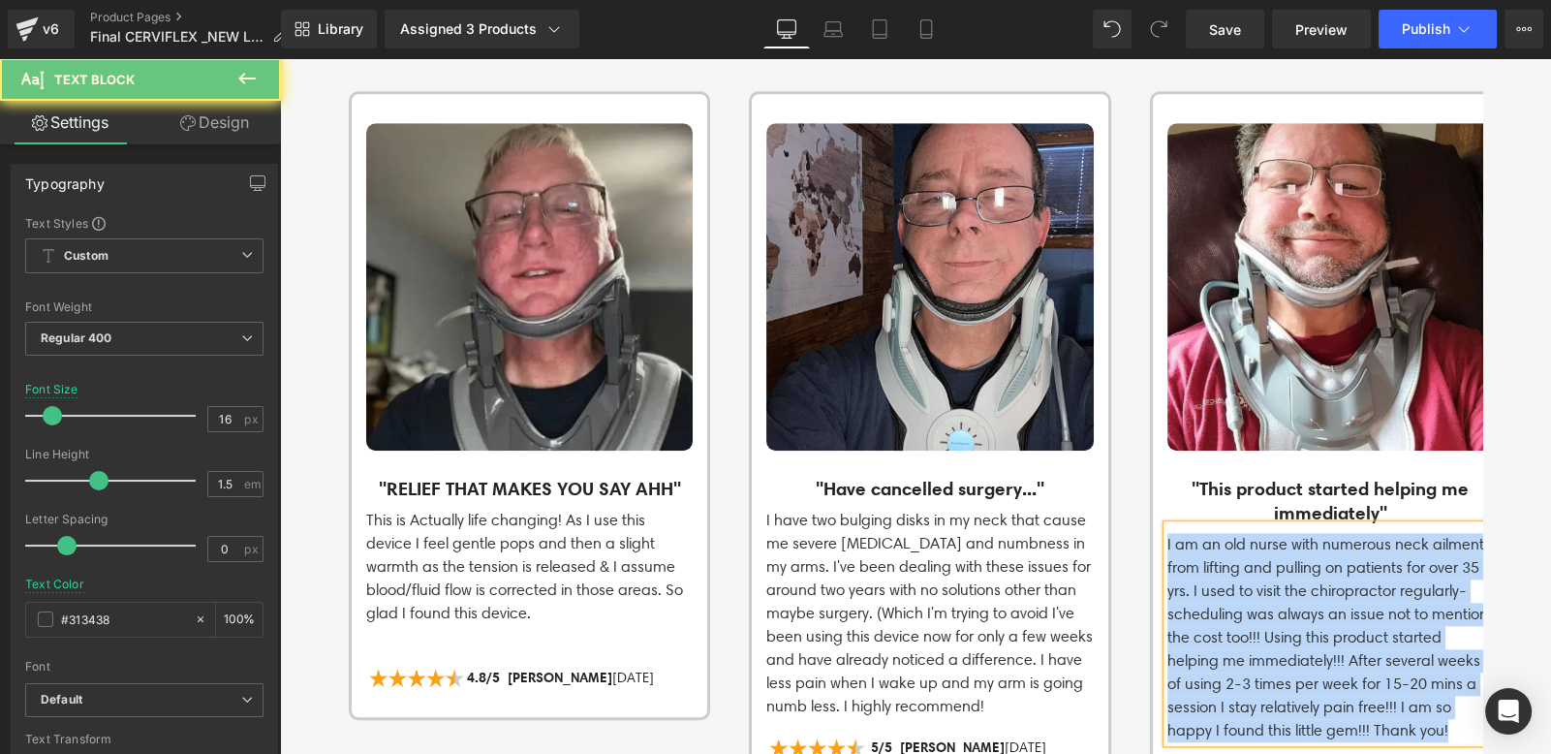
copy p "I am an old nurse with numerous neck ailments from lifting and pulling on patie…"
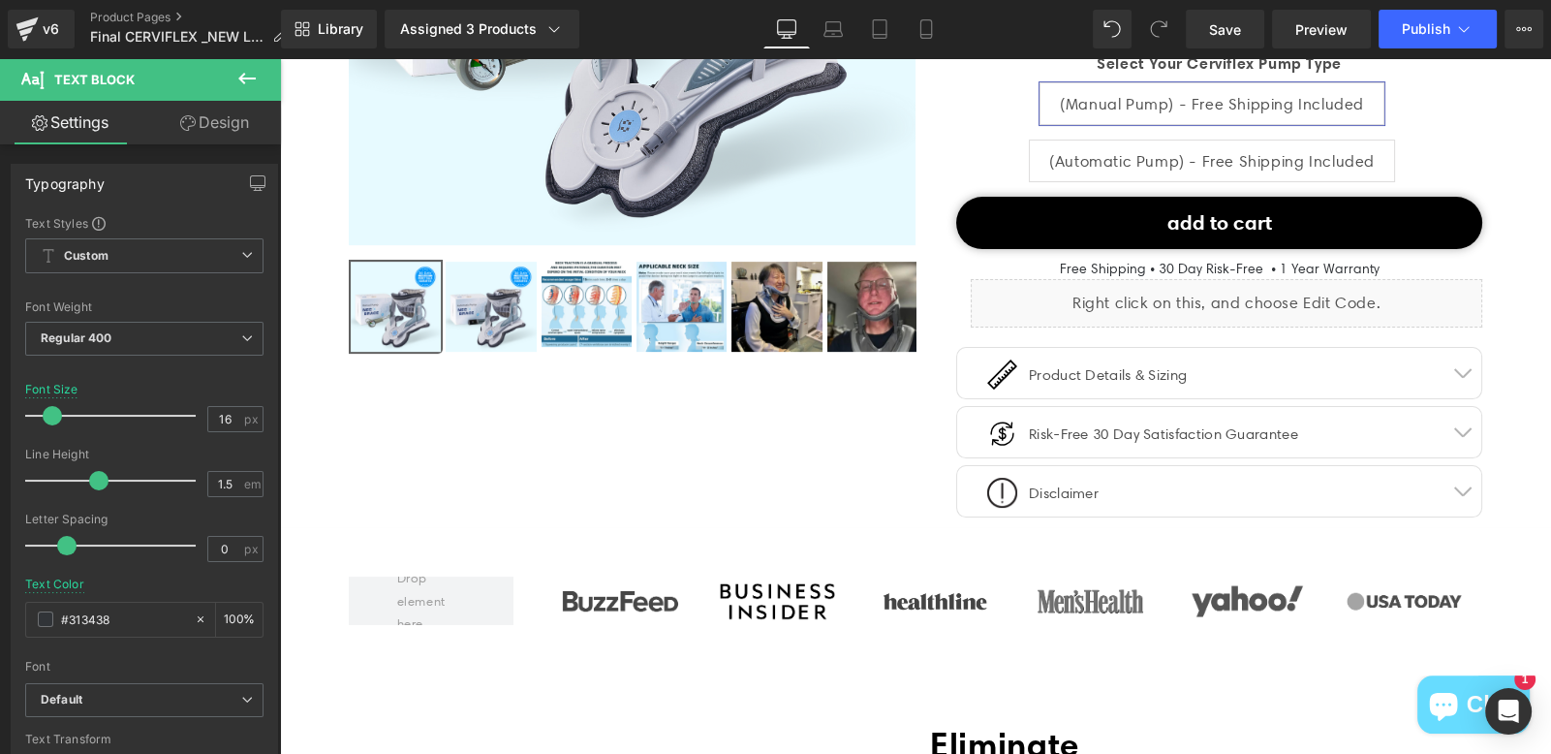
scroll to position [608, 0]
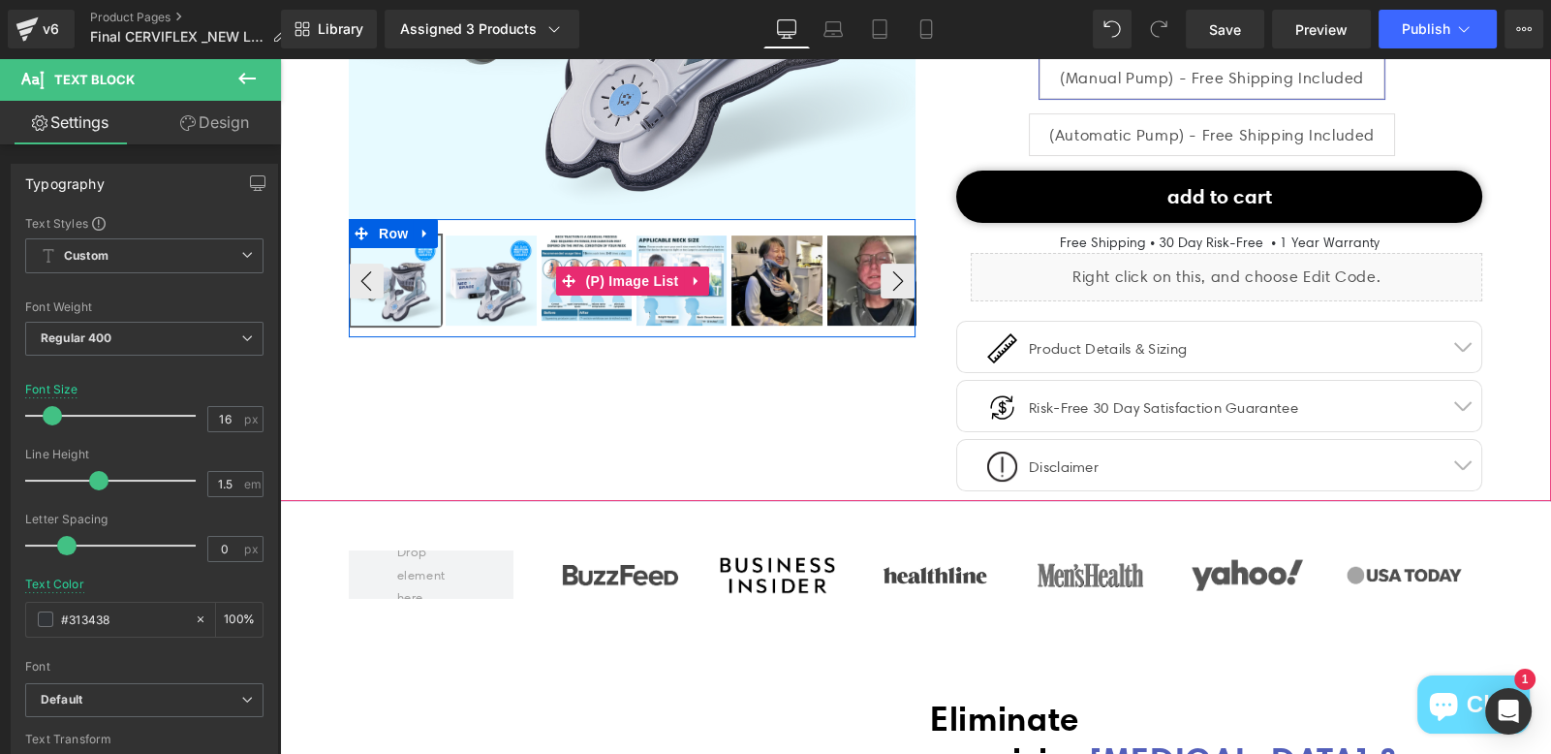
click at [781, 289] on img at bounding box center [777, 280] width 90 height 90
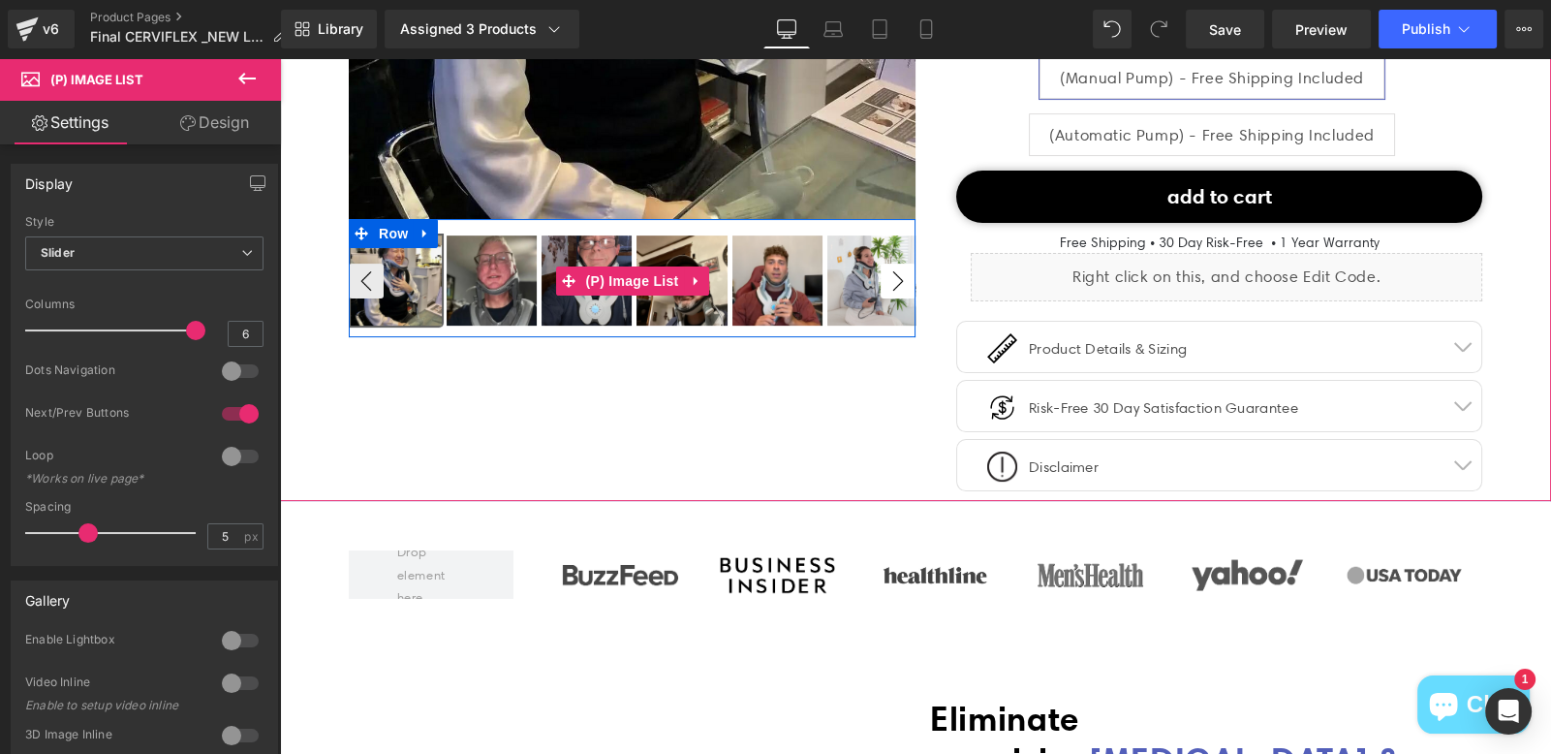
click at [887, 283] on button "›" at bounding box center [898, 281] width 35 height 35
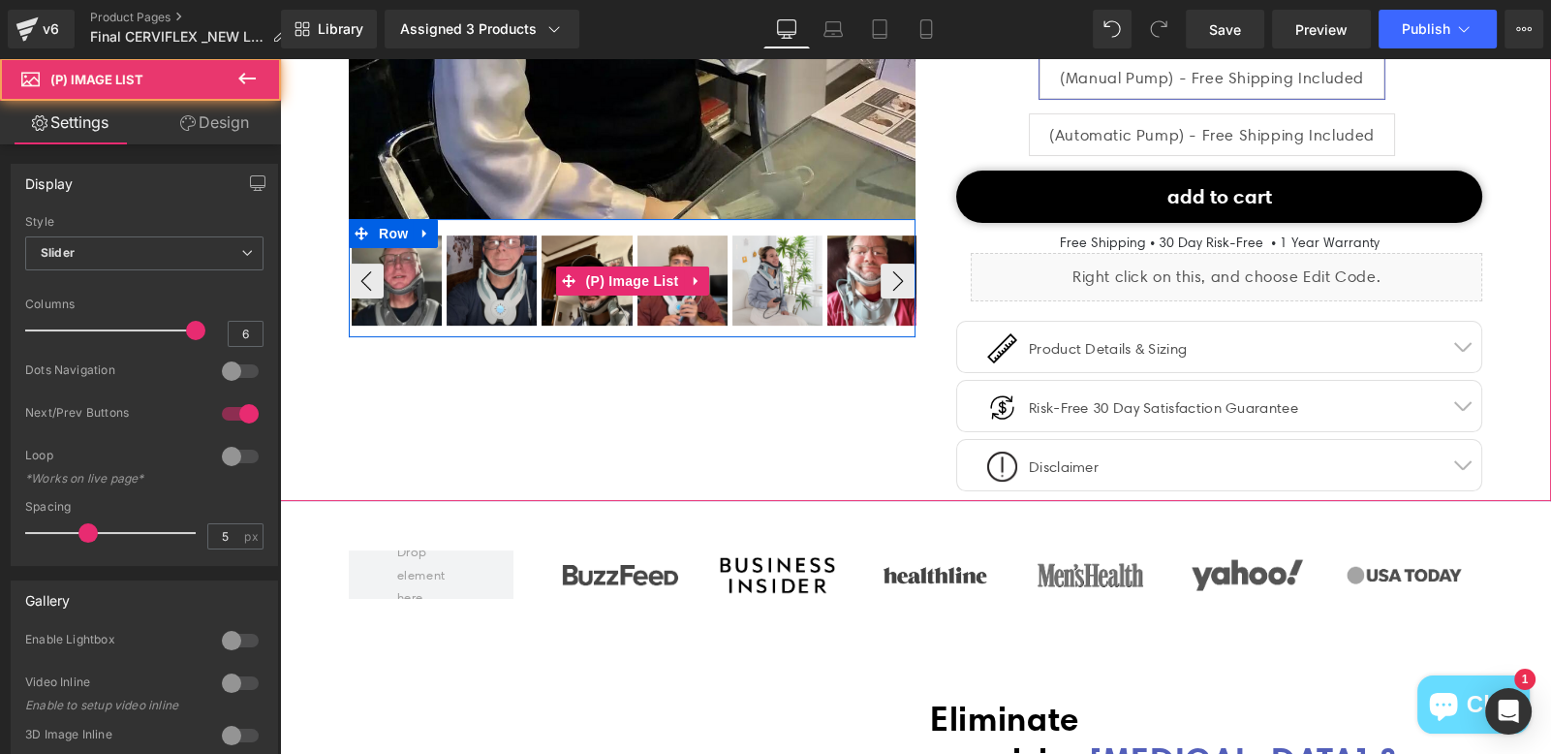
click at [379, 274] on img at bounding box center [397, 280] width 90 height 90
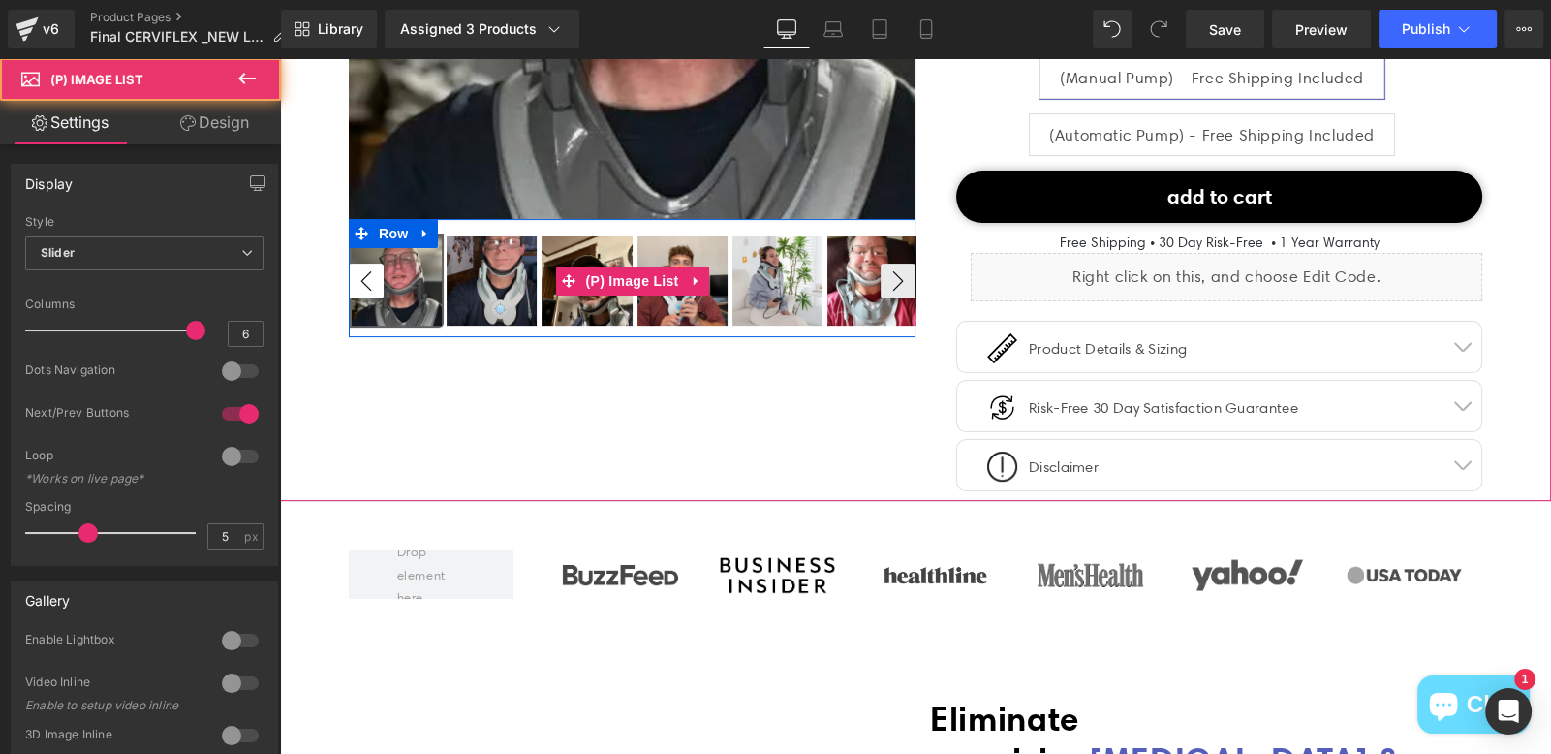
click at [373, 275] on button "‹" at bounding box center [366, 281] width 35 height 35
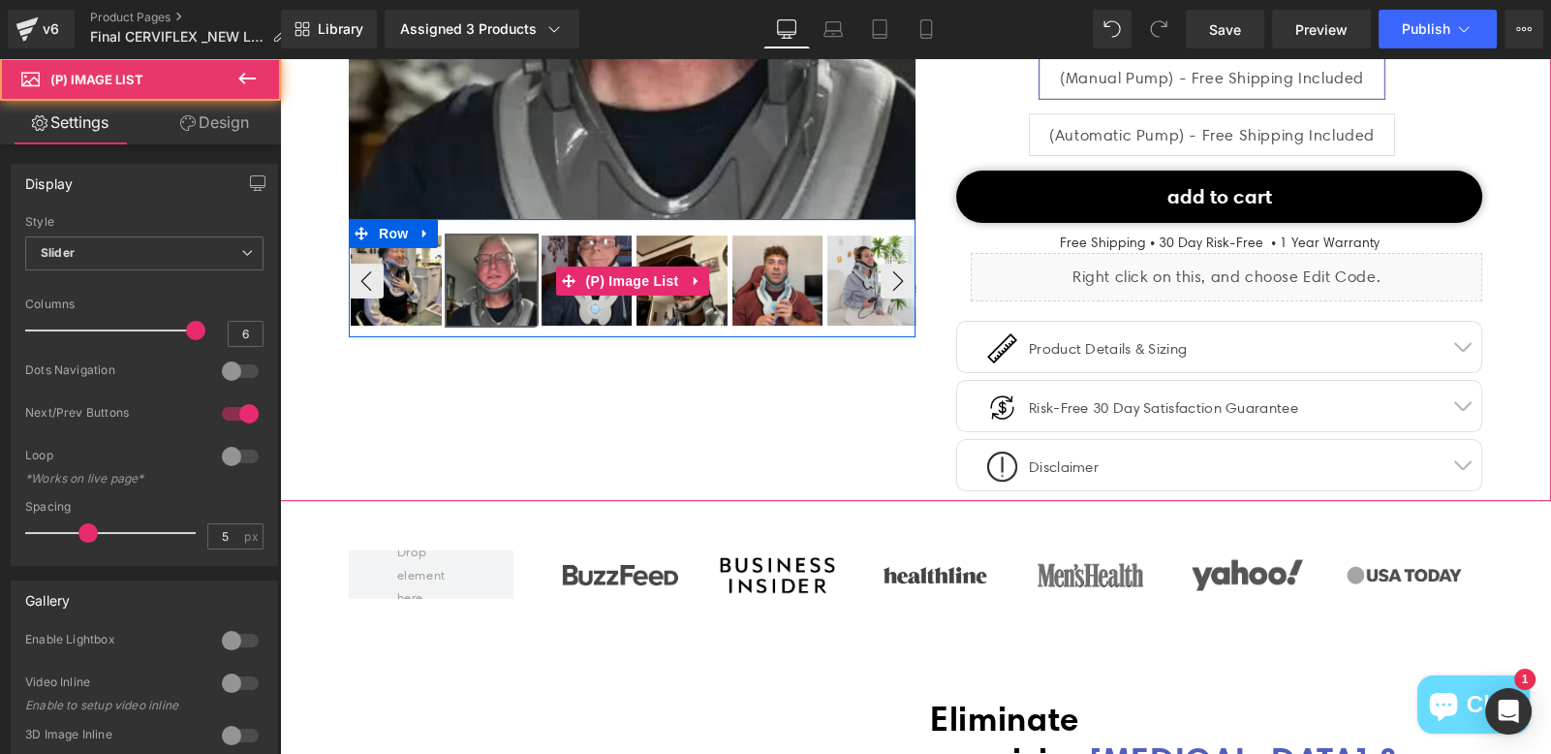
click at [421, 275] on img at bounding box center [396, 280] width 90 height 90
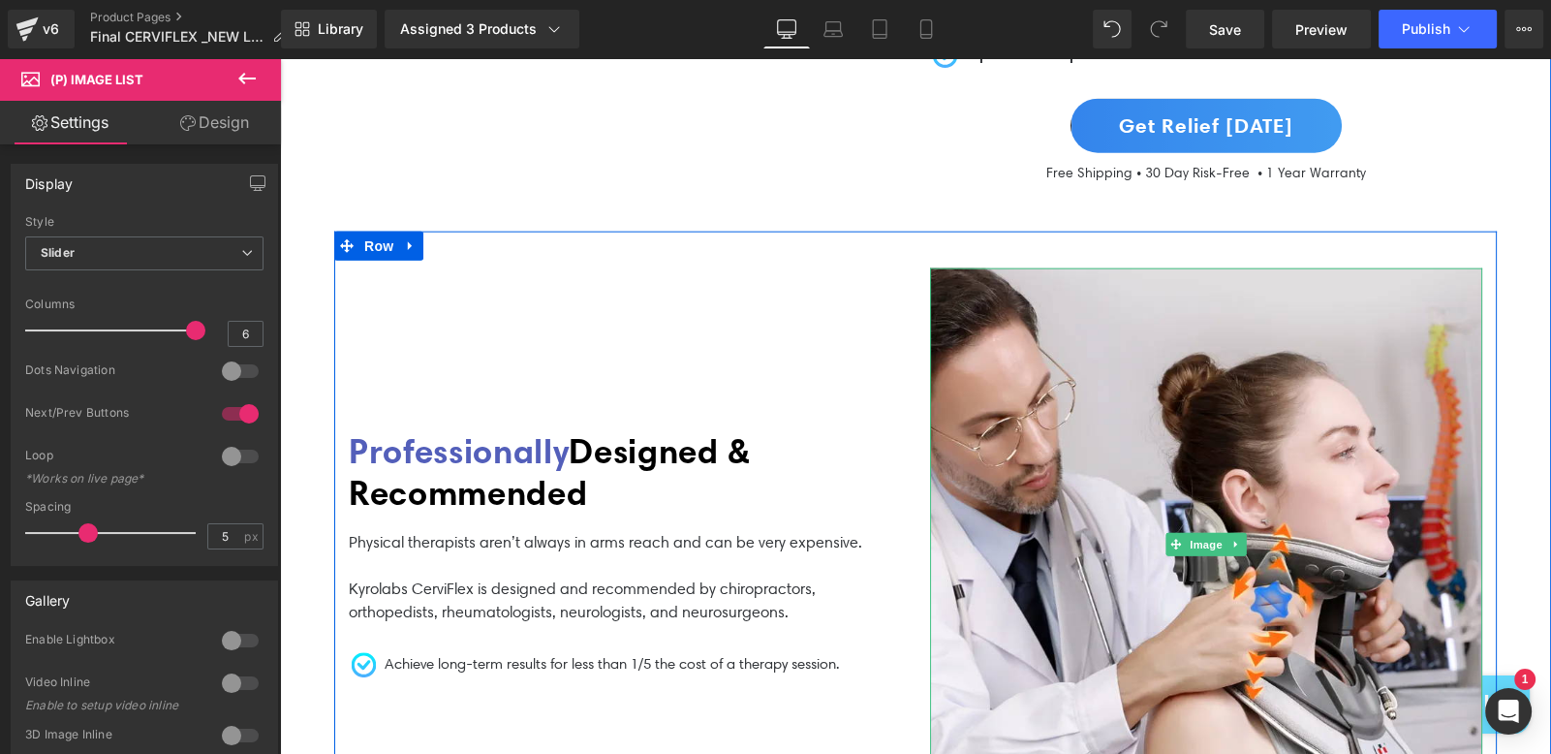
scroll to position [5305, 0]
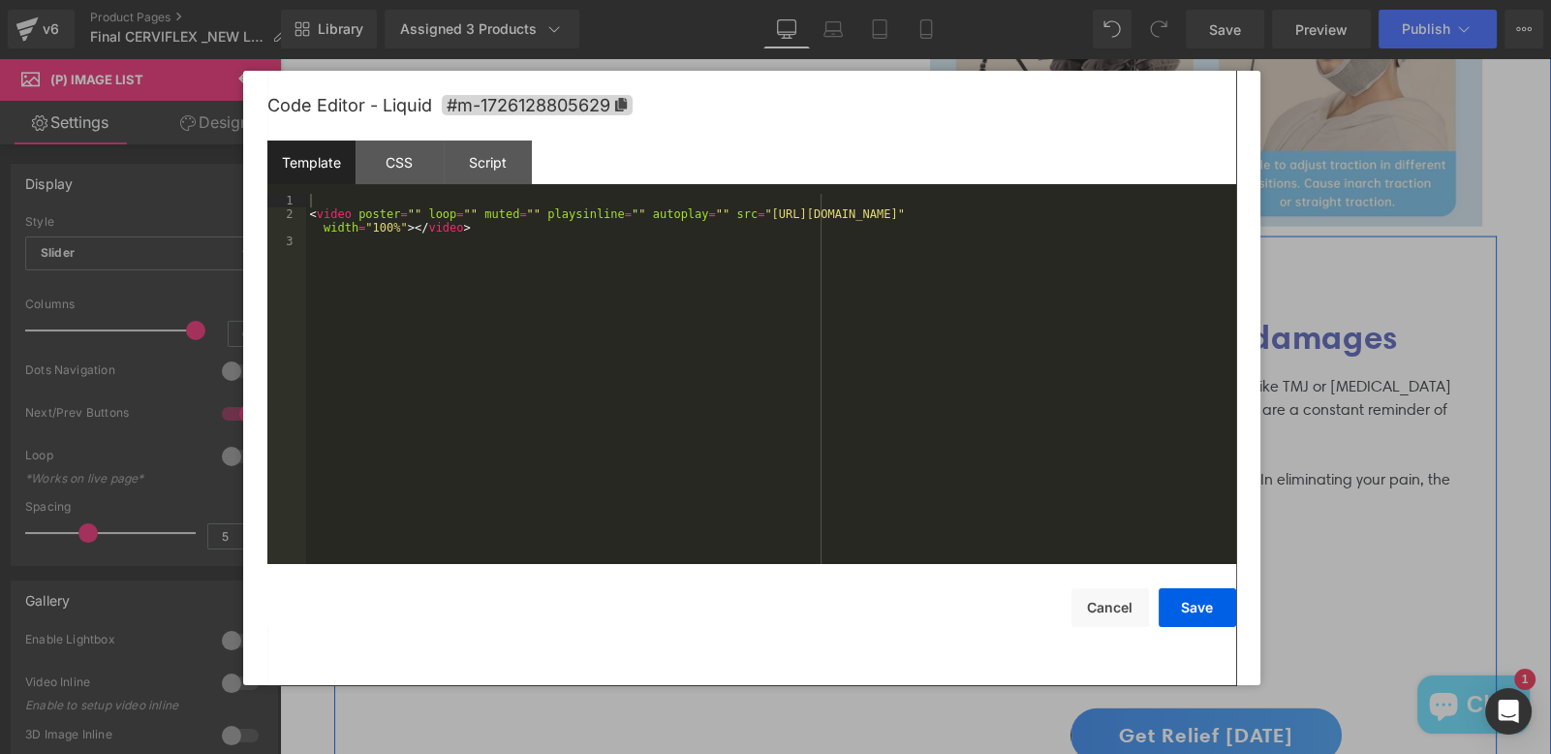
click at [642, 506] on div "Liquid" at bounding box center [625, 530] width 552 height 48
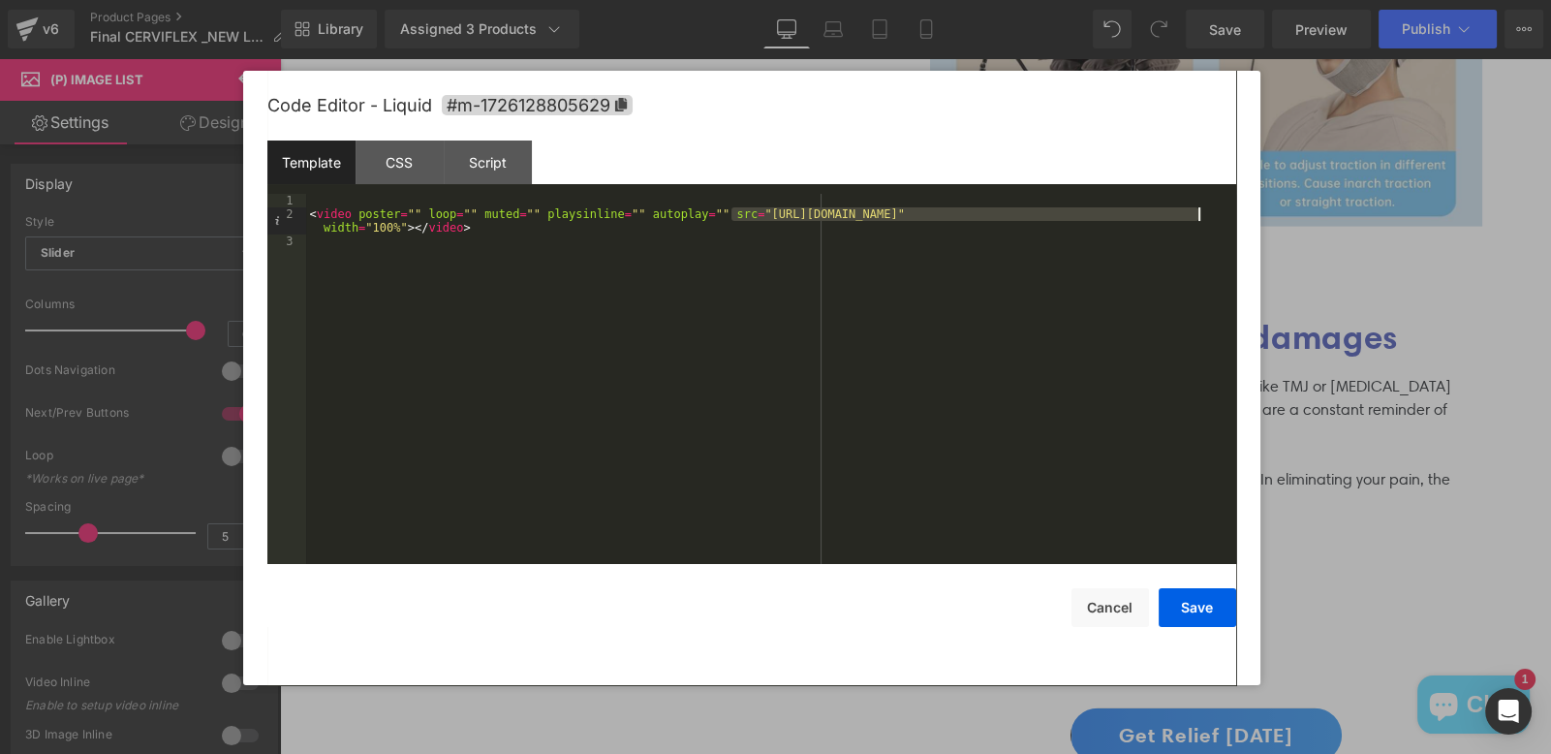
drag, startPoint x: 732, startPoint y: 213, endPoint x: 1199, endPoint y: 216, distance: 467.0
click at [1199, 216] on div "< video poster = "" loop = "" muted = "" playsinline = "" autoplay = "" src = "…" at bounding box center [771, 393] width 930 height 398
click at [1114, 608] on button "Cancel" at bounding box center [1111, 607] width 78 height 39
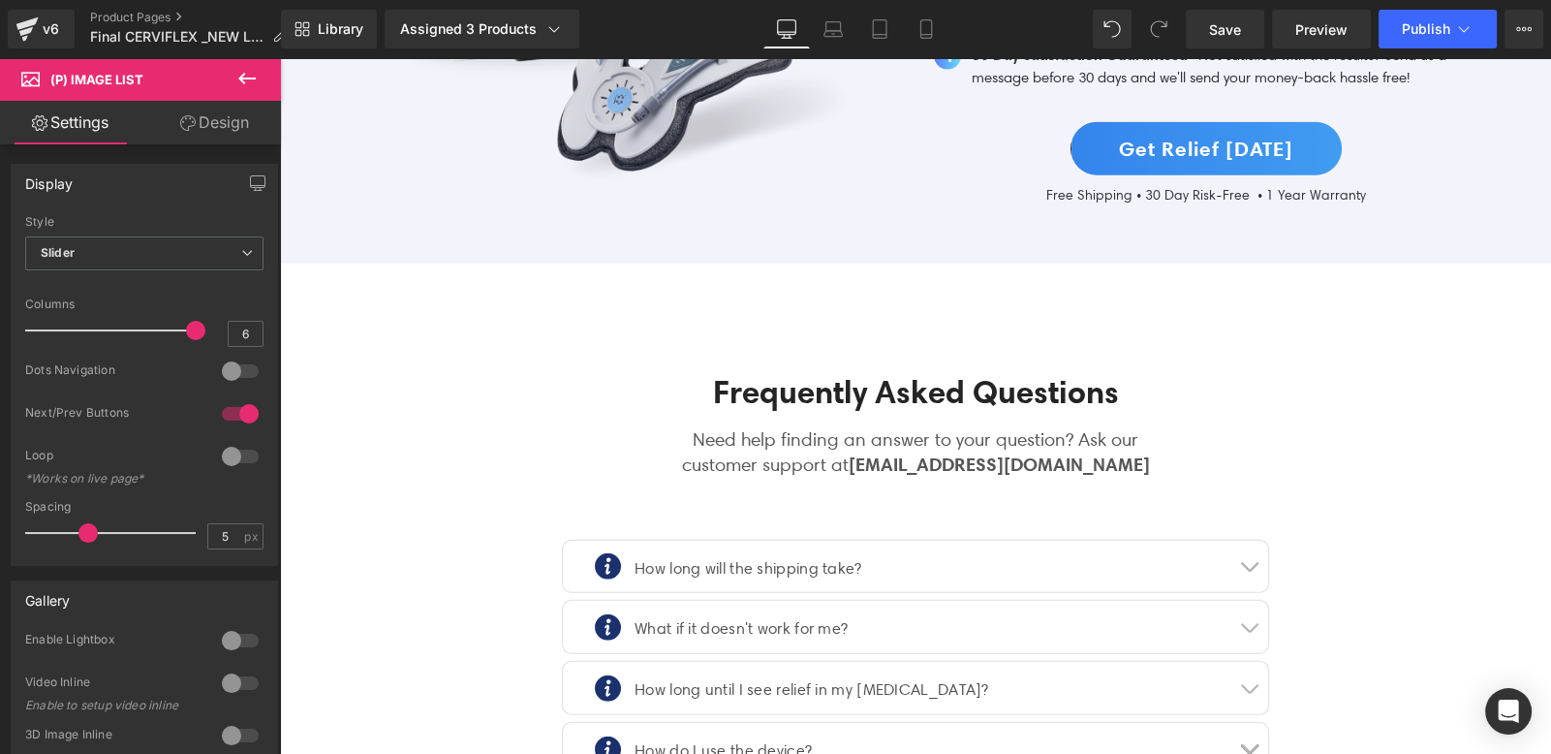
scroll to position [6462, 0]
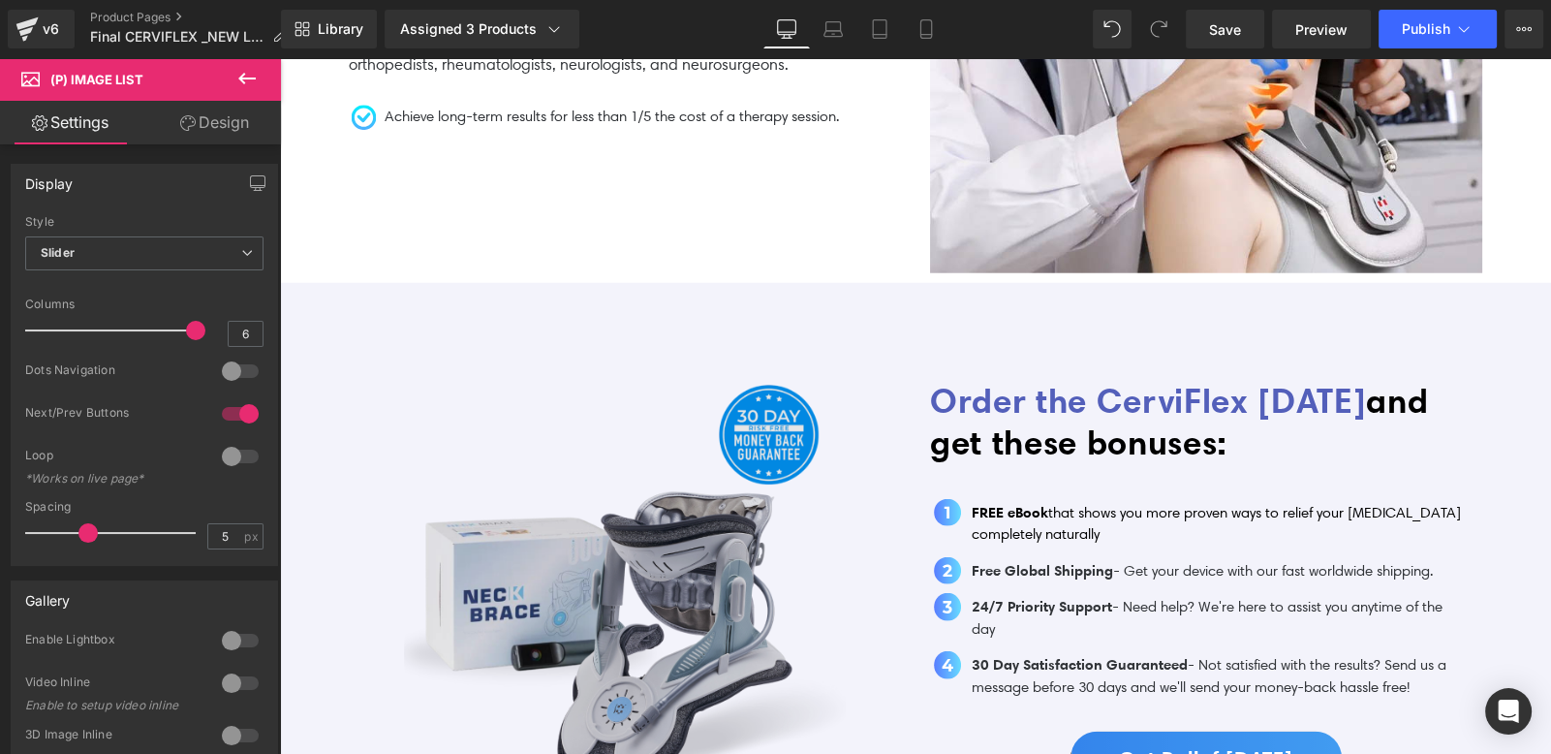
click at [733, 576] on img at bounding box center [625, 581] width 442 height 442
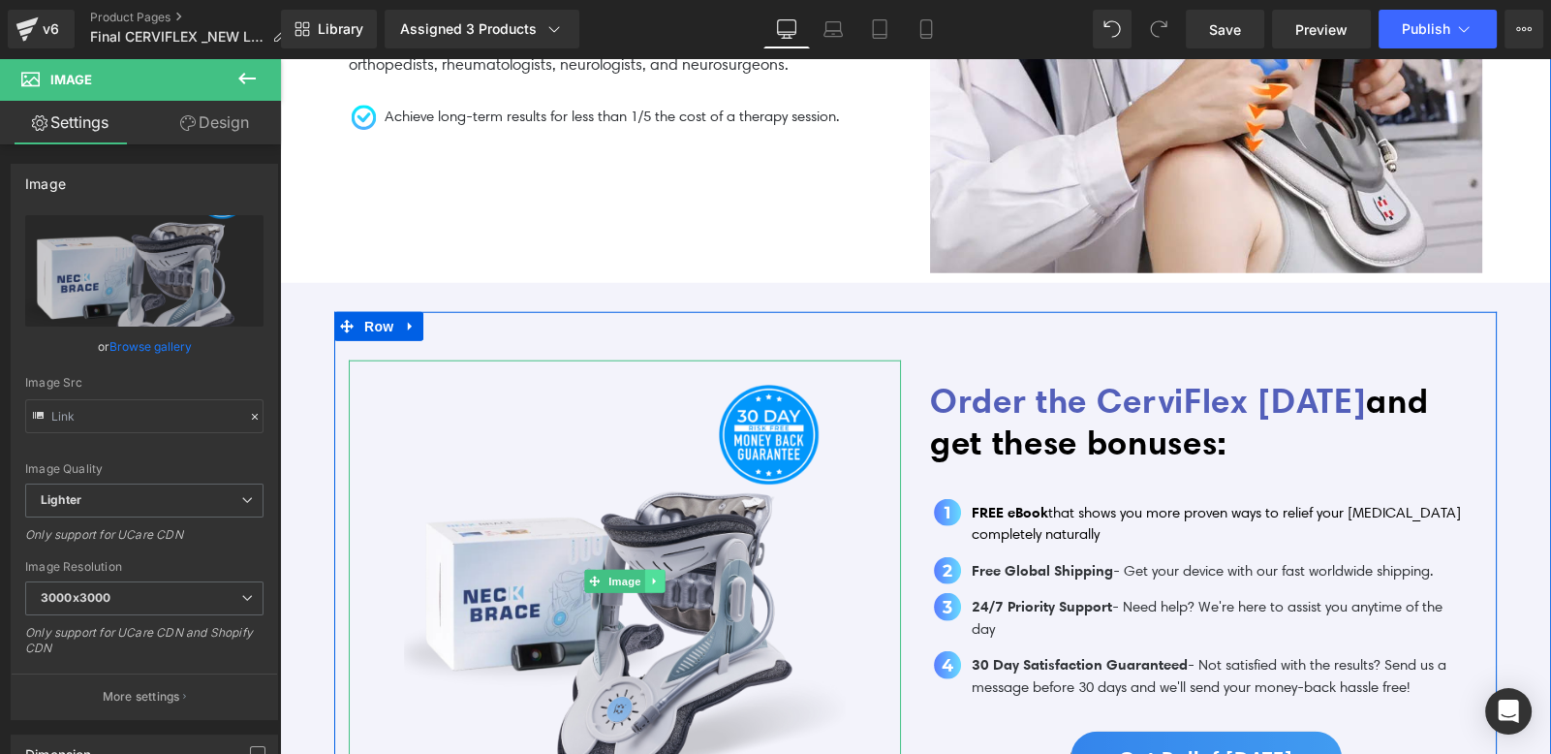
click at [654, 570] on link at bounding box center [655, 581] width 20 height 23
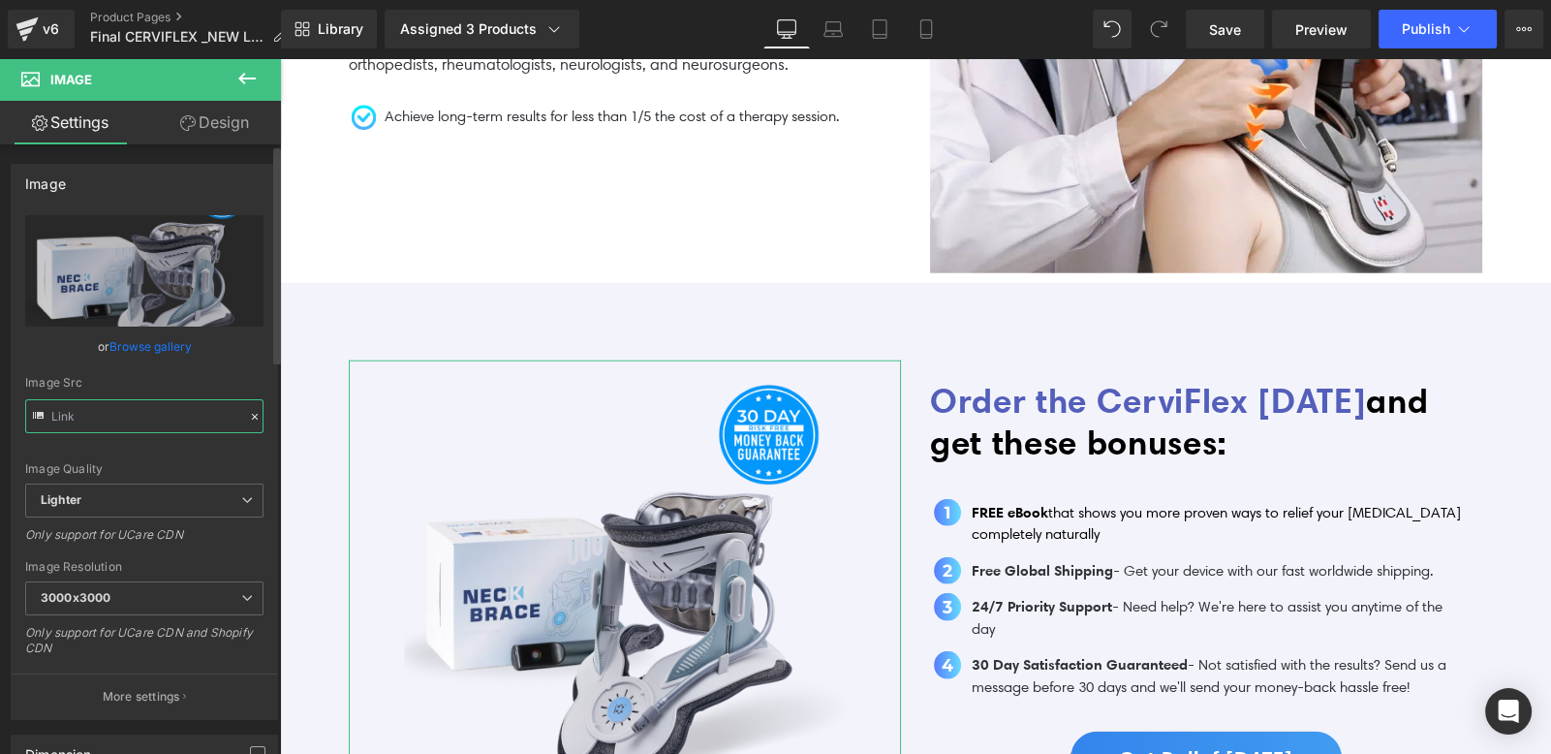
click at [136, 406] on input "text" at bounding box center [144, 416] width 238 height 34
type input "[URL][DOMAIN_NAME]"
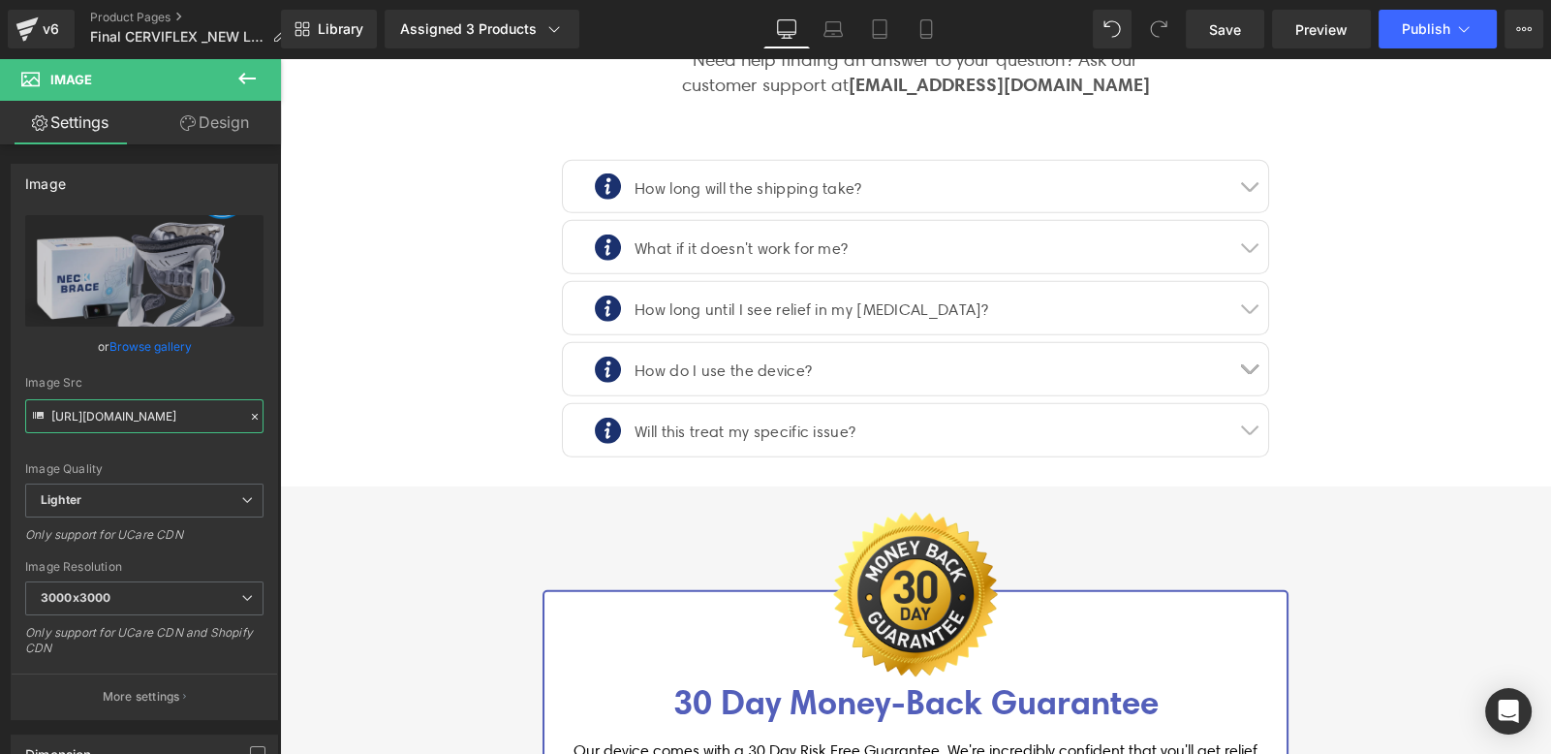
scroll to position [7314, 0]
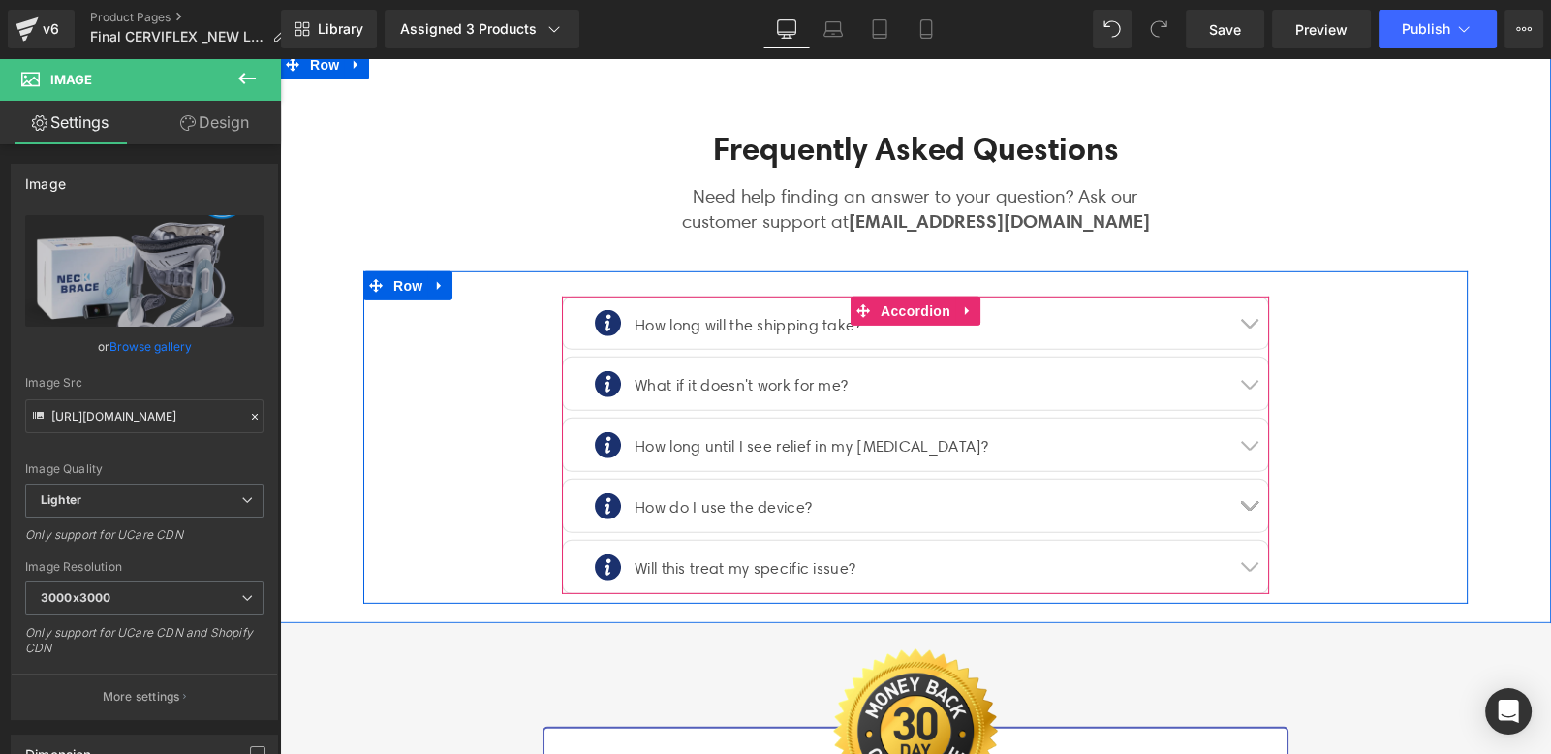
drag, startPoint x: 1246, startPoint y: 266, endPoint x: 1236, endPoint y: 265, distance: 9.9
click at [1249, 327] on span "button" at bounding box center [1249, 327] width 0 height 0
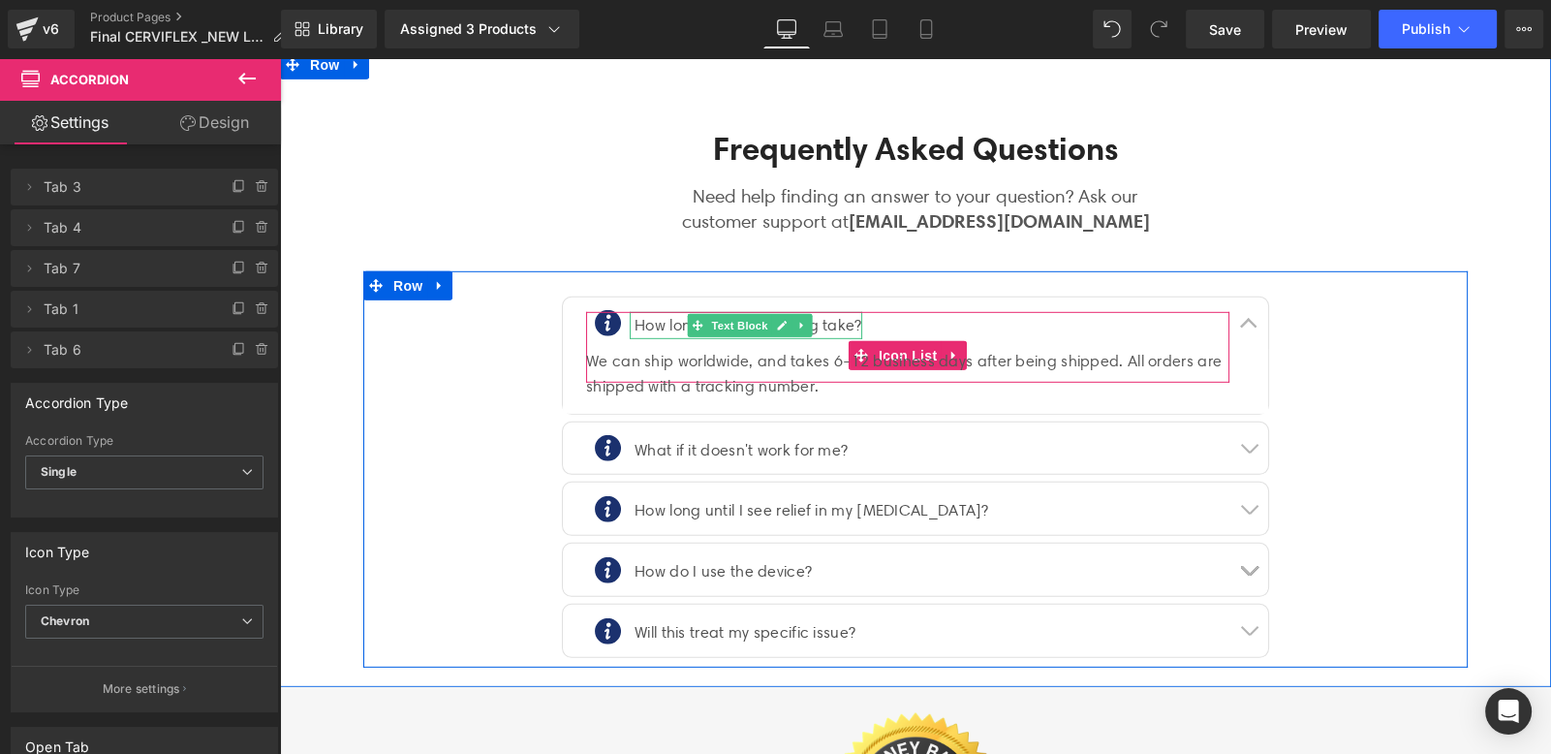
click at [640, 312] on div "How long will the shipping take?" at bounding box center [746, 326] width 233 height 28
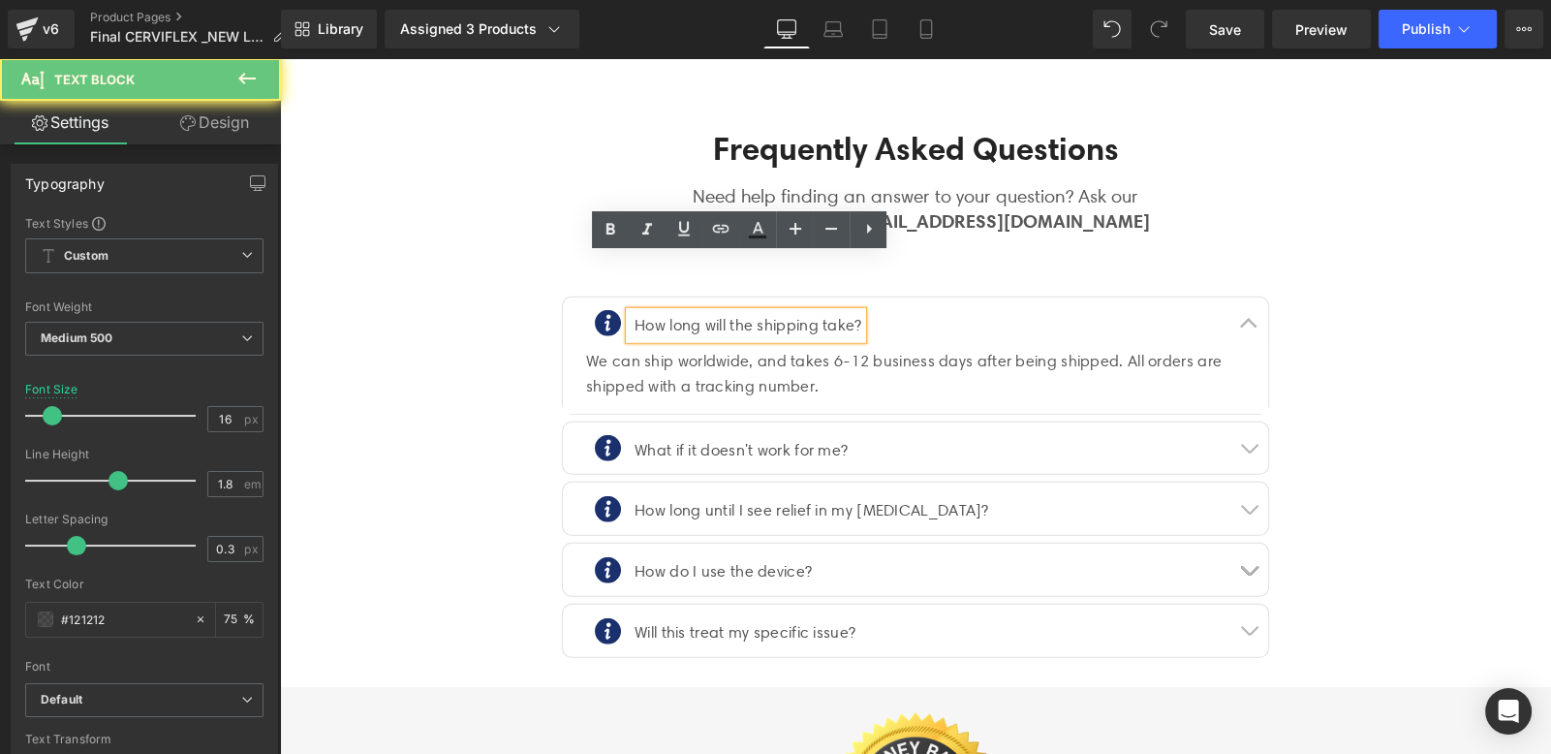
click at [647, 312] on div "How long will the shipping take?" at bounding box center [746, 326] width 233 height 28
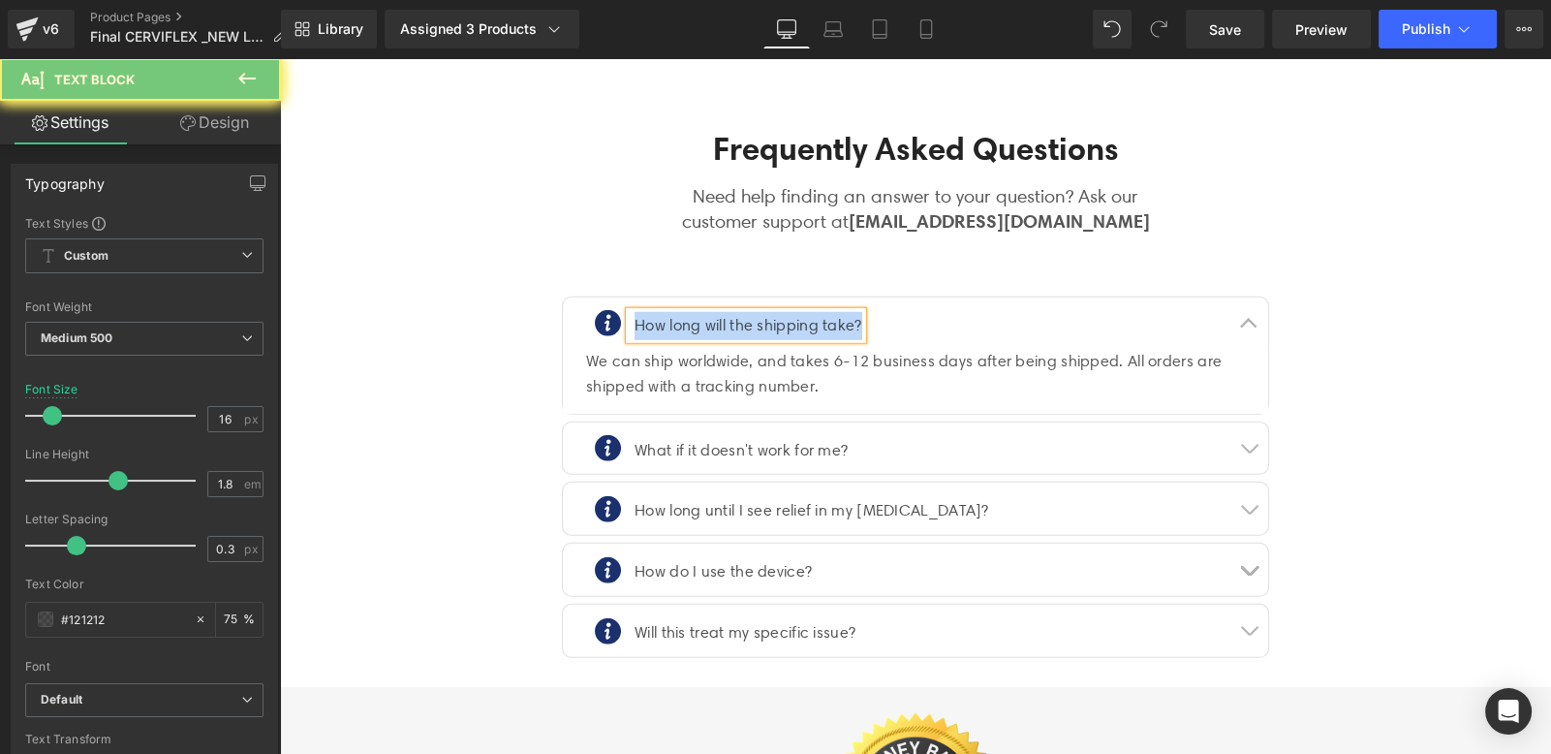
copy div "How long will the shipping take?"
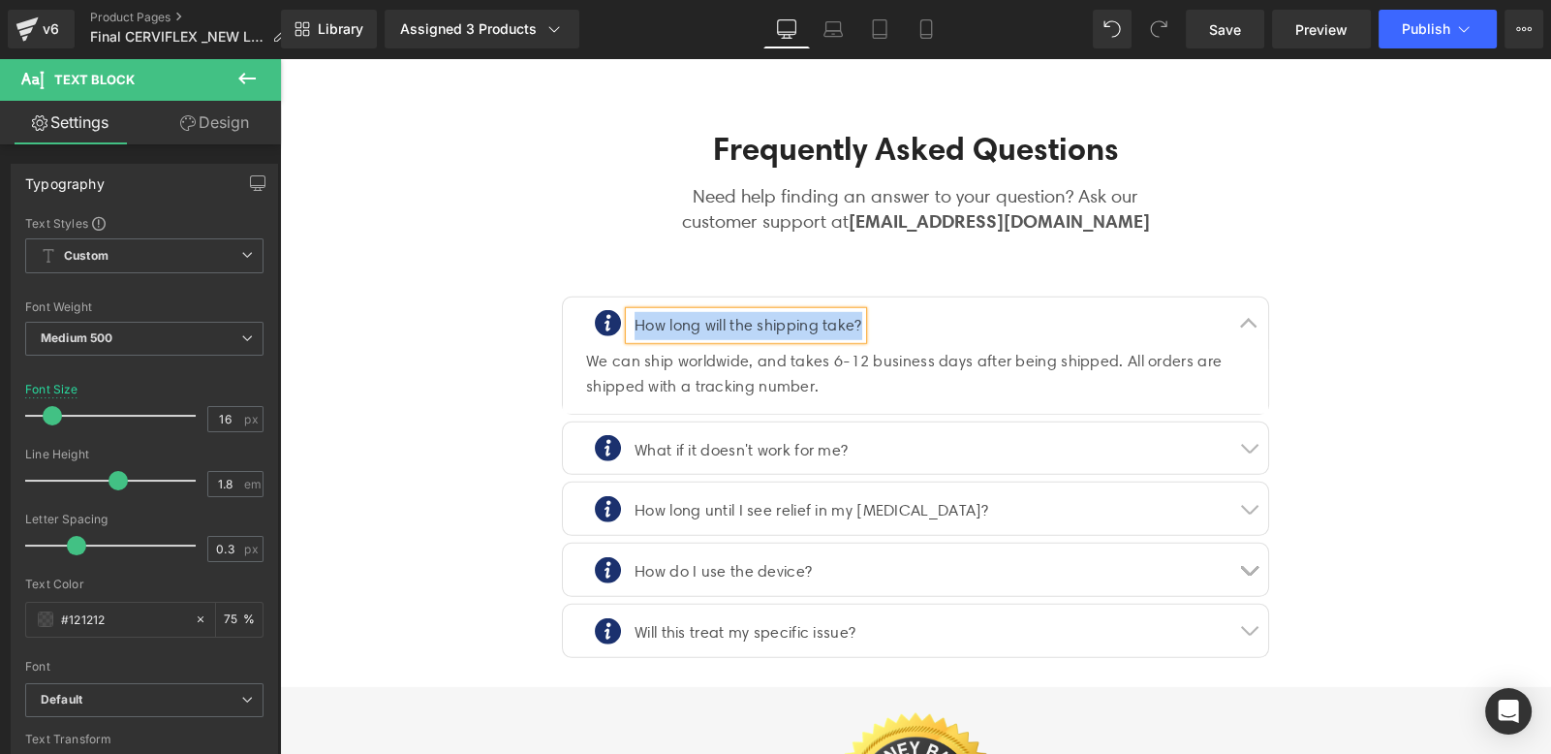
click at [678, 349] on div "We can ship worldwide, and takes 6-12 business days after being shipped. All or…" at bounding box center [915, 373] width 659 height 49
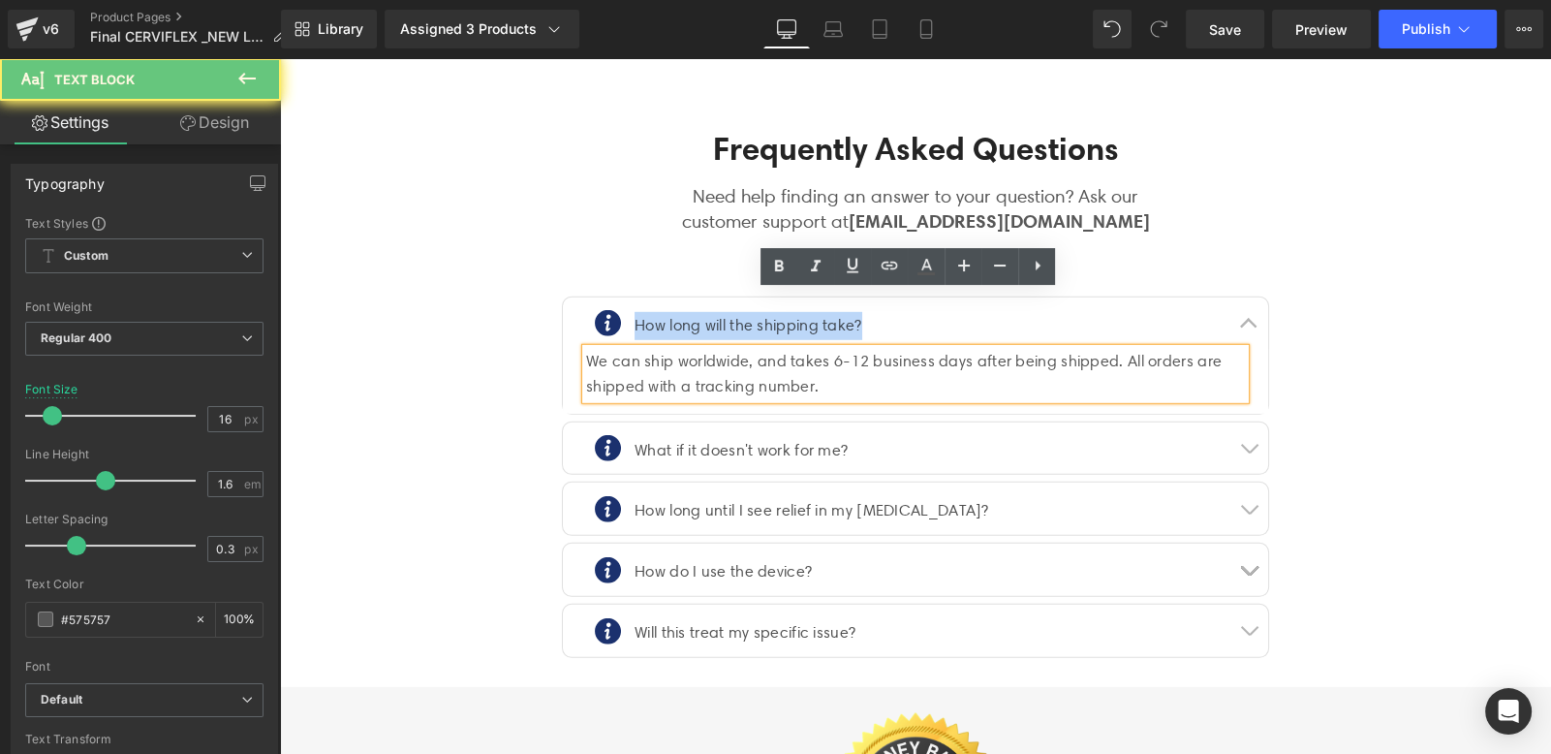
click at [678, 349] on div "We can ship worldwide, and takes 6-12 business days after being shipped. All or…" at bounding box center [915, 373] width 659 height 49
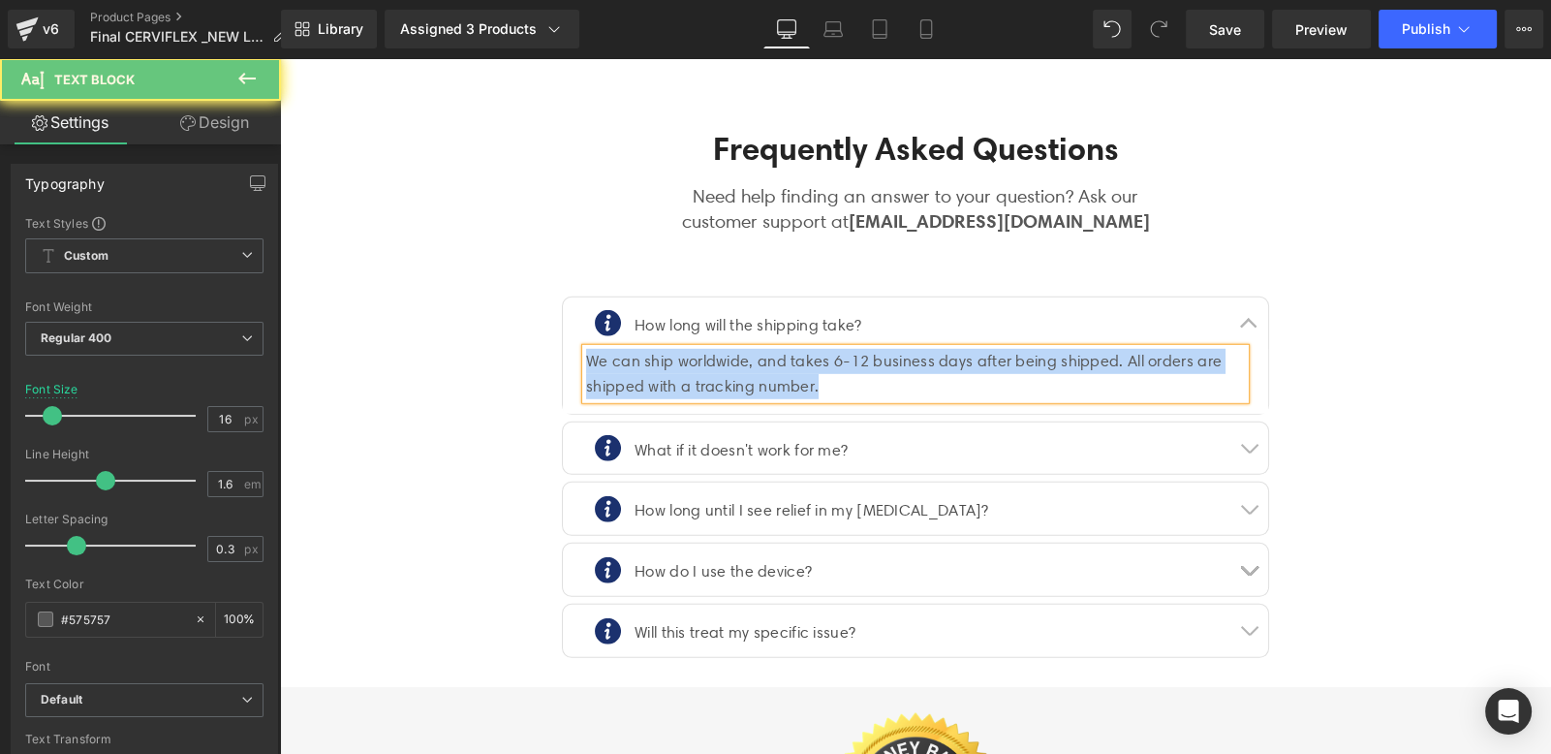
copy div "We can ship worldwide, and takes 6-12 business days after being shipped. All or…"
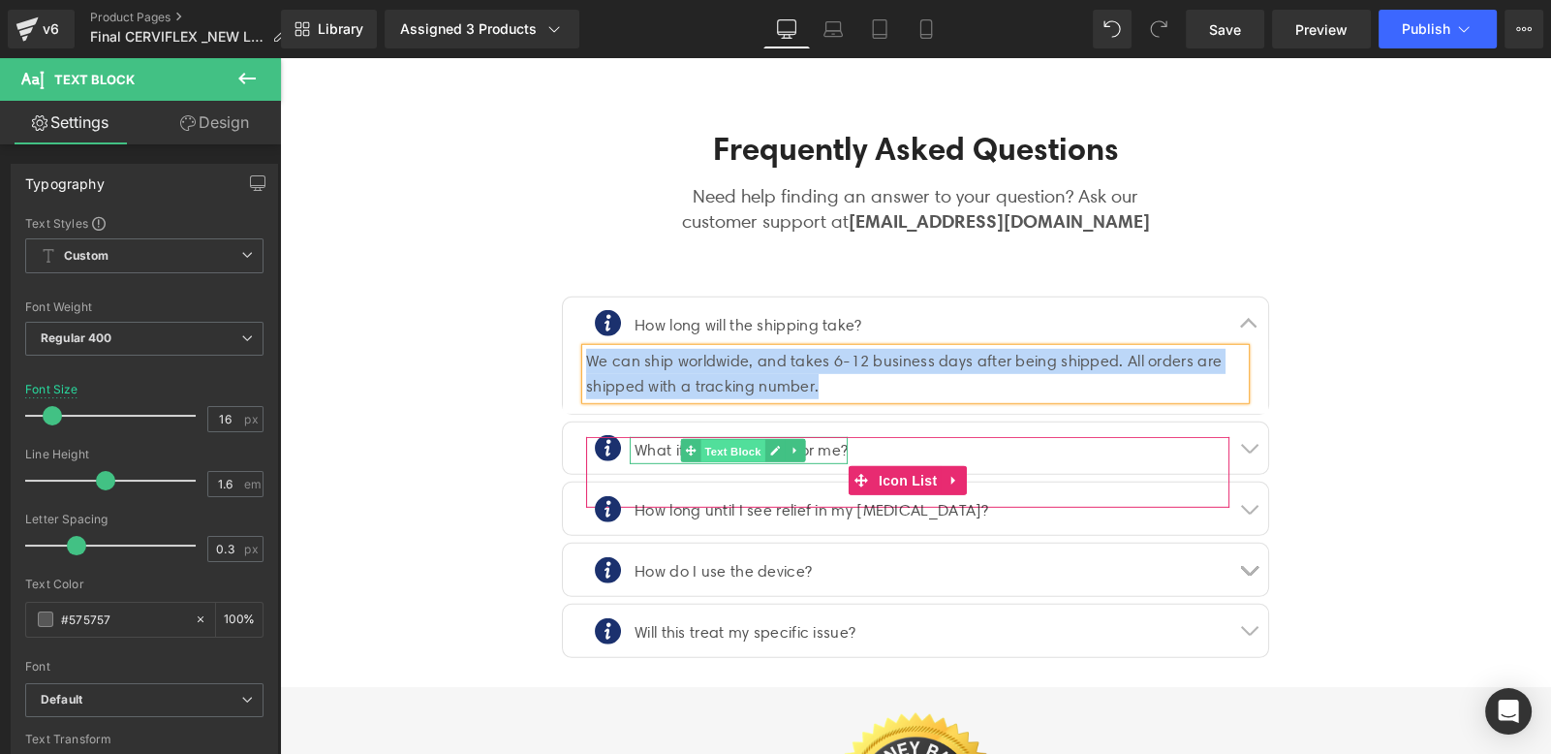
click at [722, 440] on span "Text Block" at bounding box center [733, 451] width 64 height 23
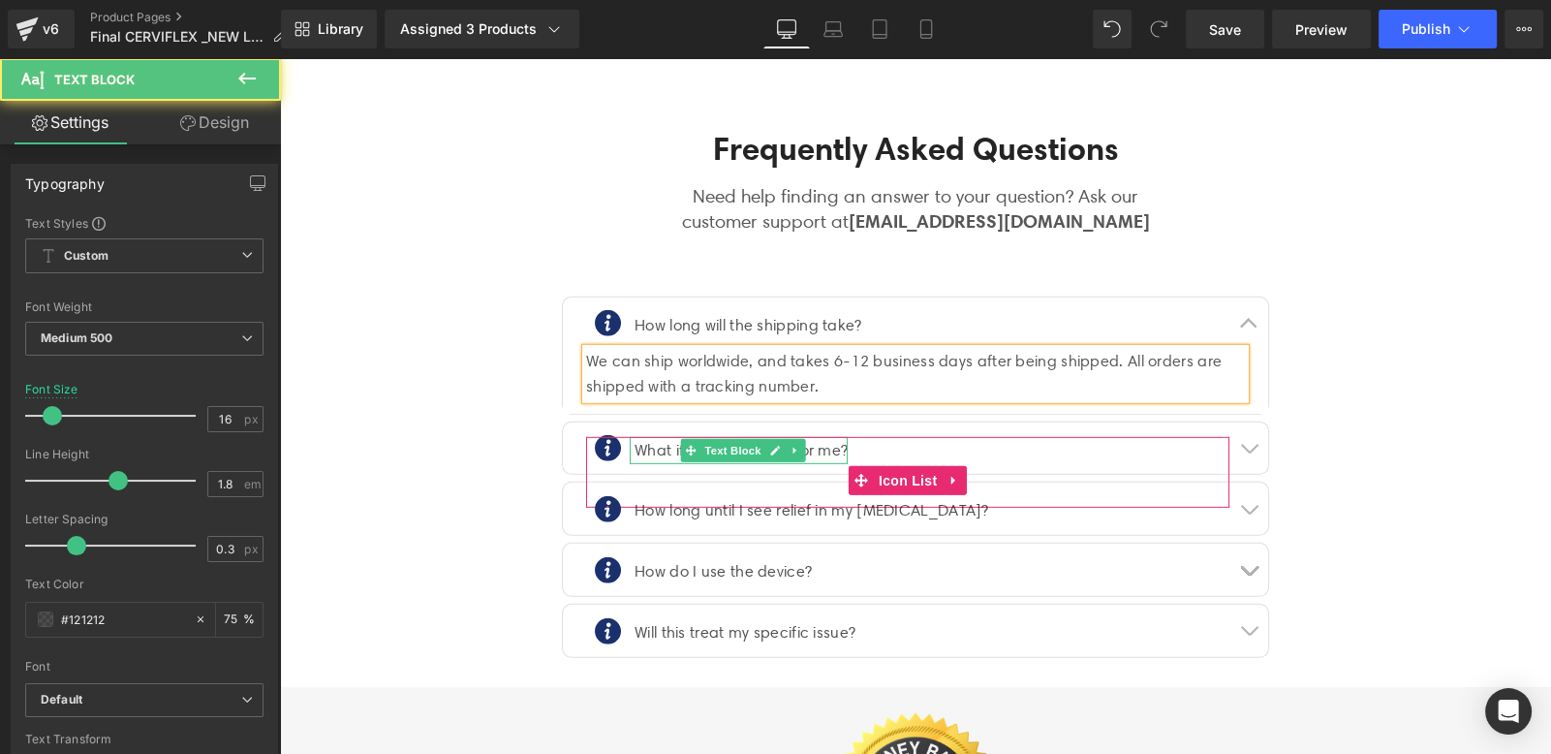
click at [645, 437] on p "What if it doesn't work for me?" at bounding box center [741, 451] width 213 height 28
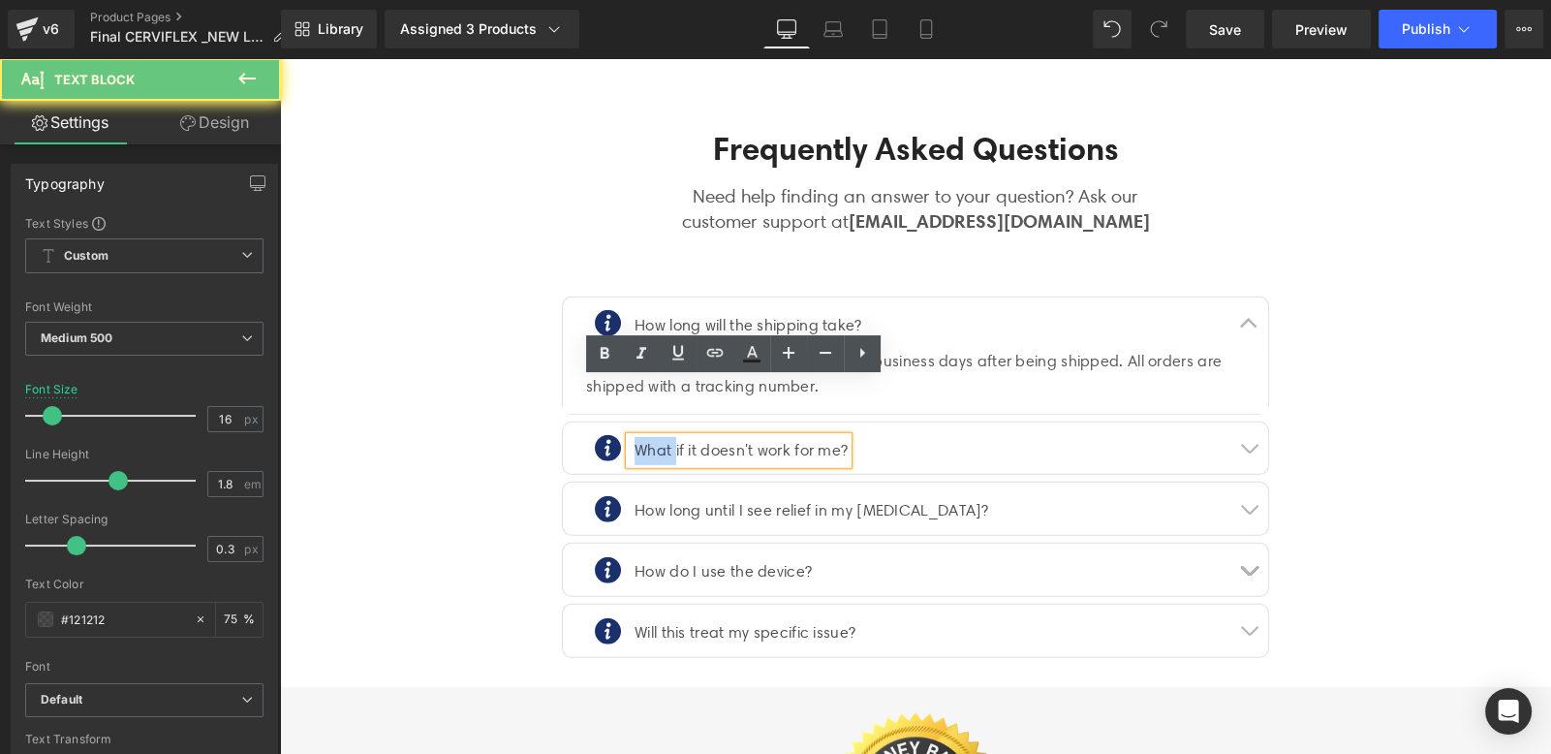
click at [645, 437] on p "What if it doesn't work for me?" at bounding box center [741, 451] width 213 height 28
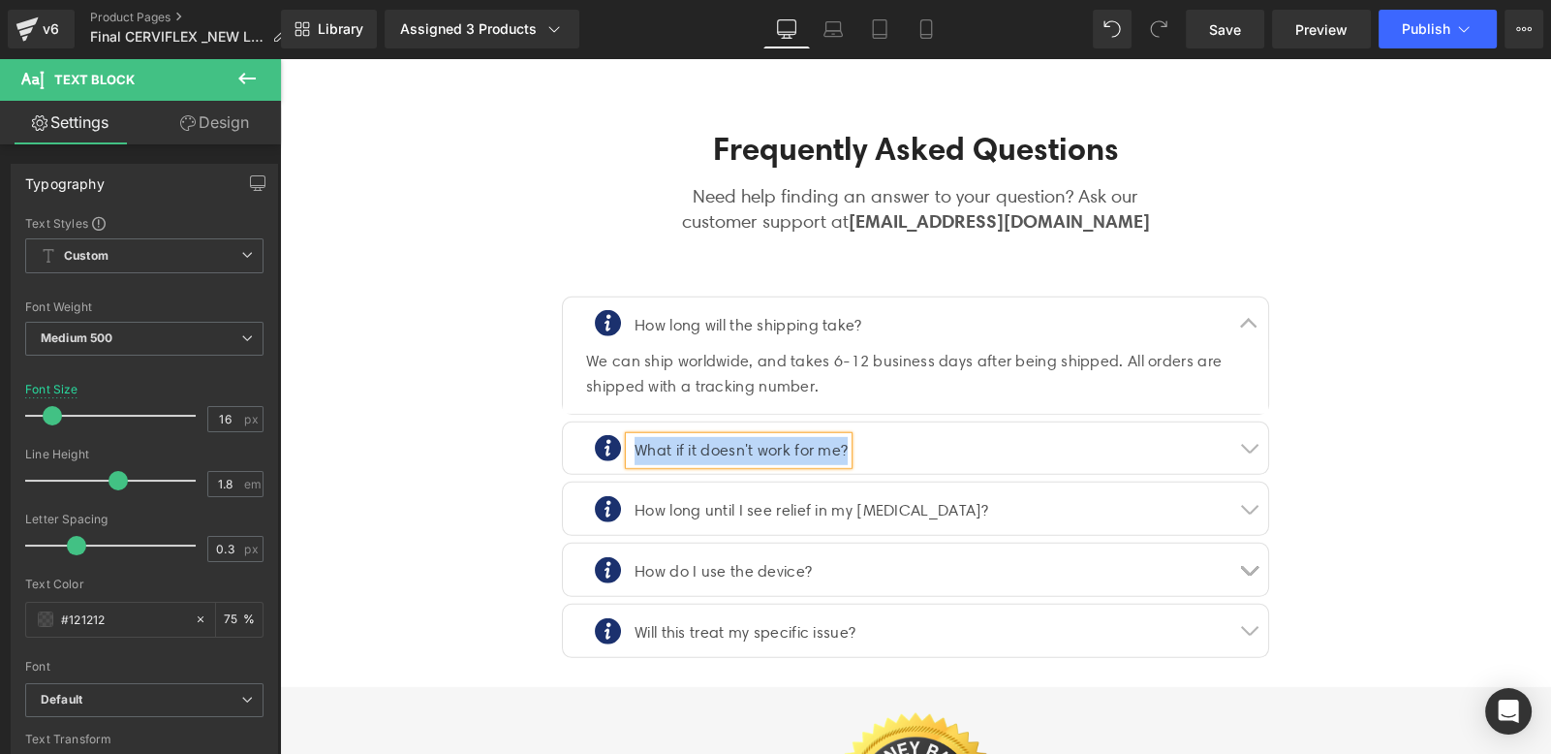
copy p "What if it doesn't work for me?"
click at [1237, 422] on button "button" at bounding box center [1249, 448] width 39 height 52
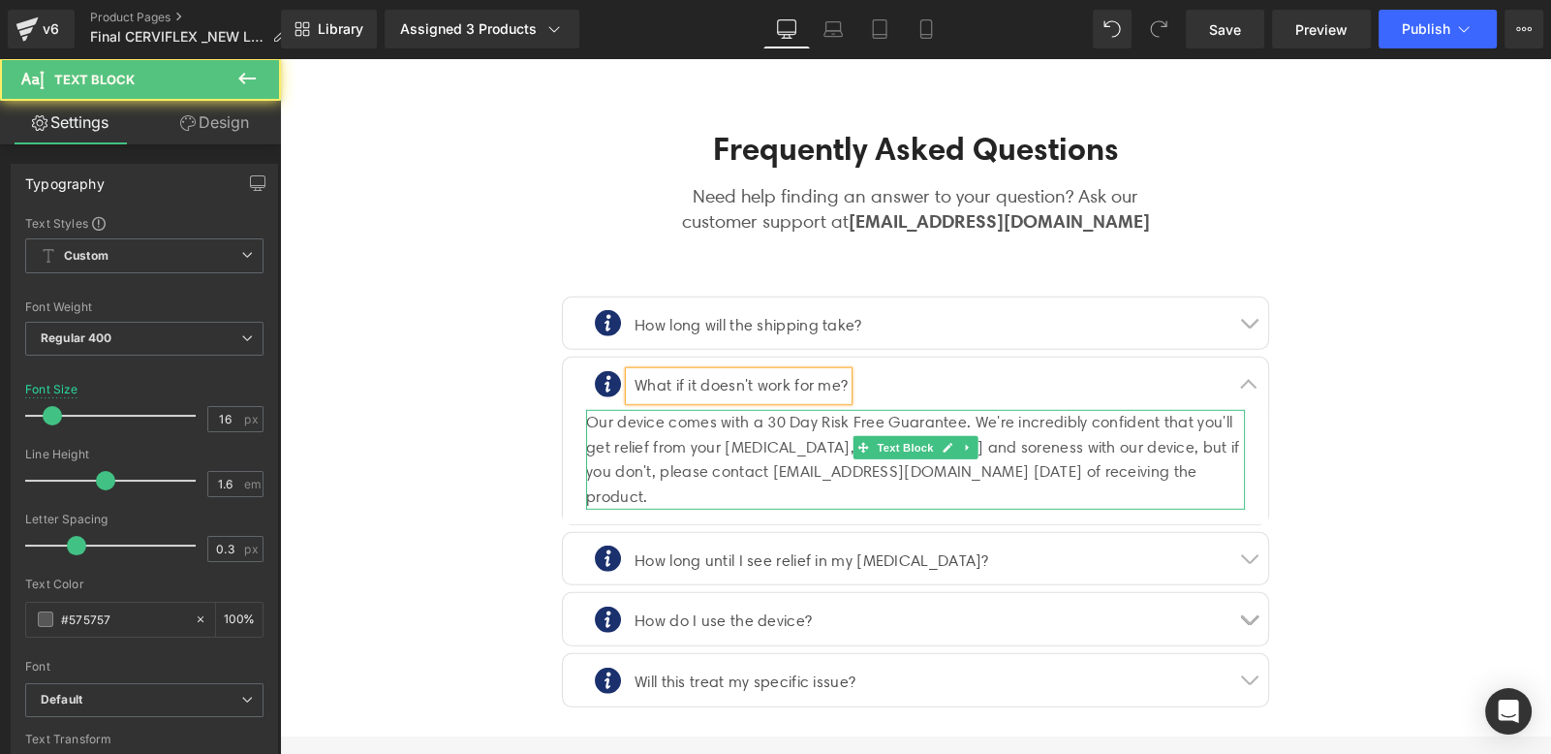
click at [604, 410] on div "Our device comes with a 30 Day Risk Free Guarantee. We're incredibly confident …" at bounding box center [915, 459] width 659 height 99
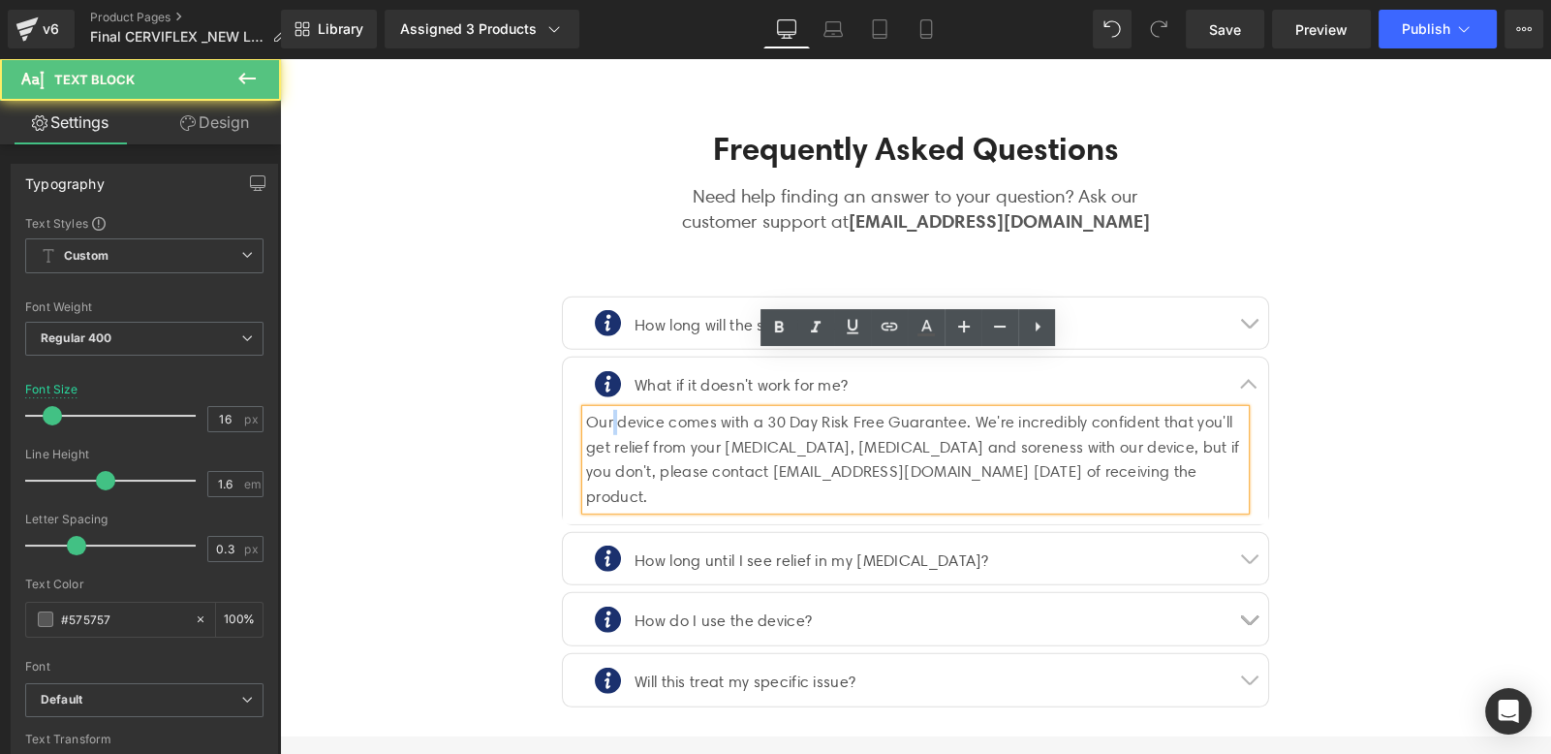
click at [604, 410] on div "Our device comes with a 30 Day Risk Free Guarantee. We're incredibly confident …" at bounding box center [915, 459] width 659 height 99
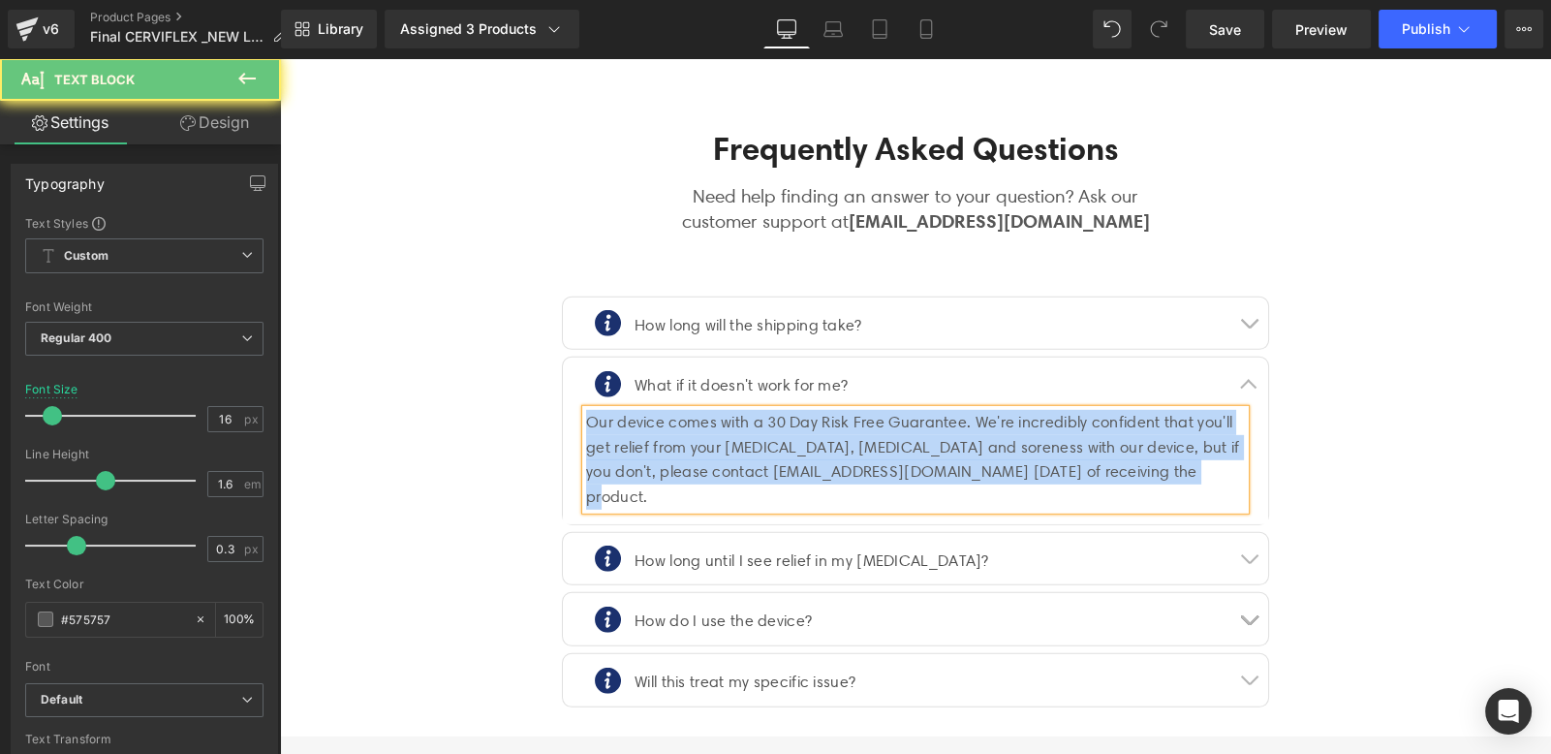
copy div "Our device comes with a 30 Day Risk Free Guarantee. We're incredibly confident …"
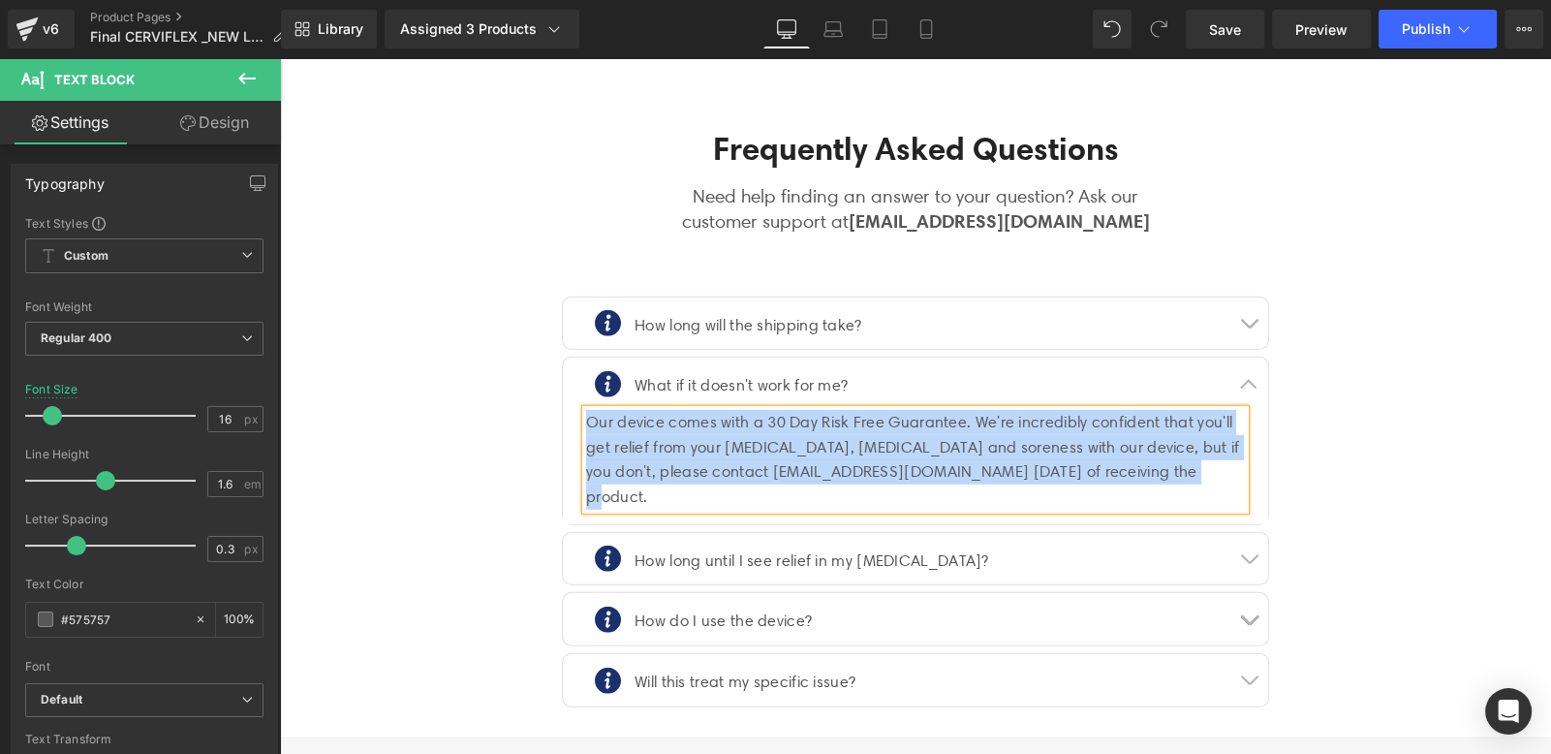
click at [736, 549] on span at bounding box center [736, 560] width 20 height 23
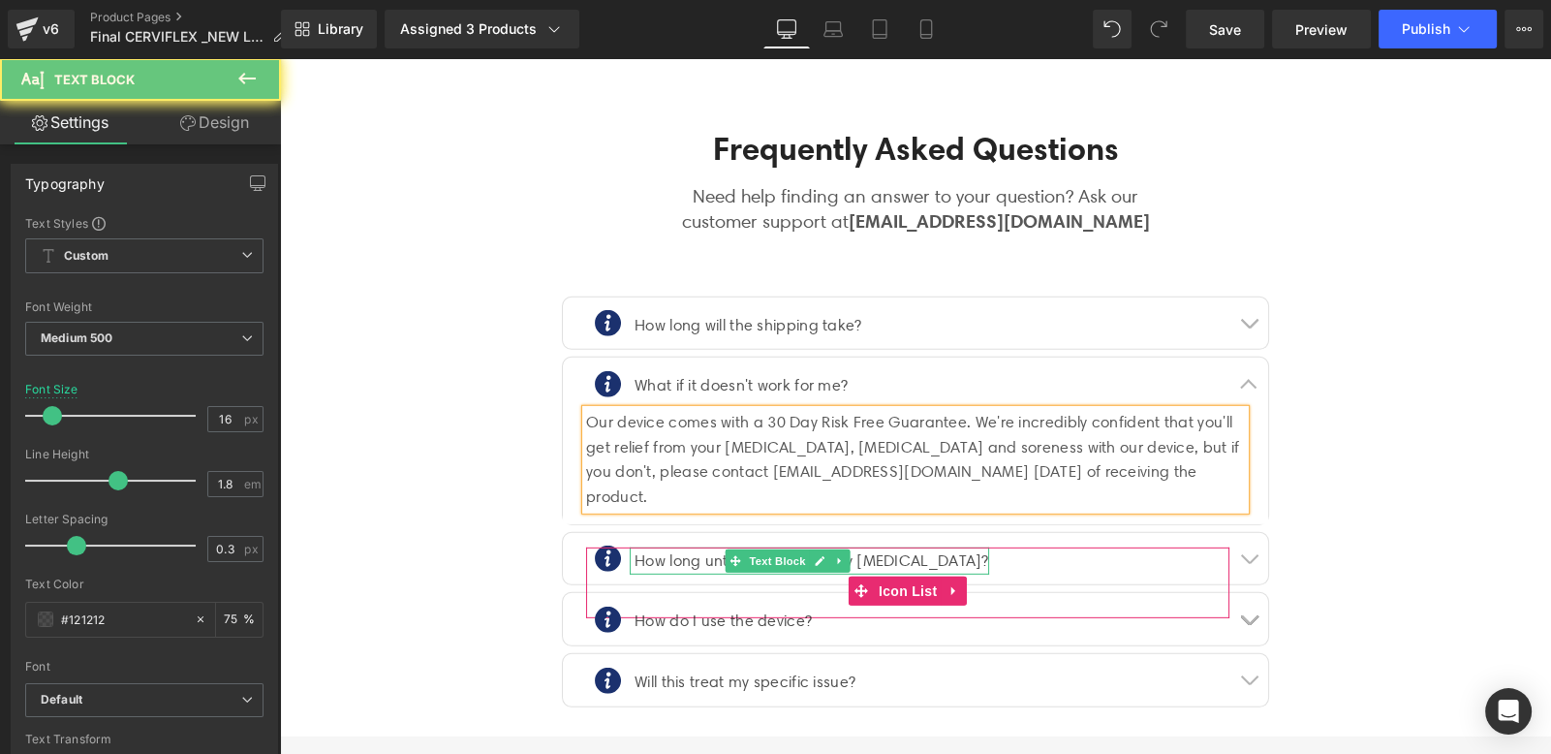
click at [674, 547] on div "How long until I see relief in my [MEDICAL_DATA]?" at bounding box center [809, 561] width 359 height 28
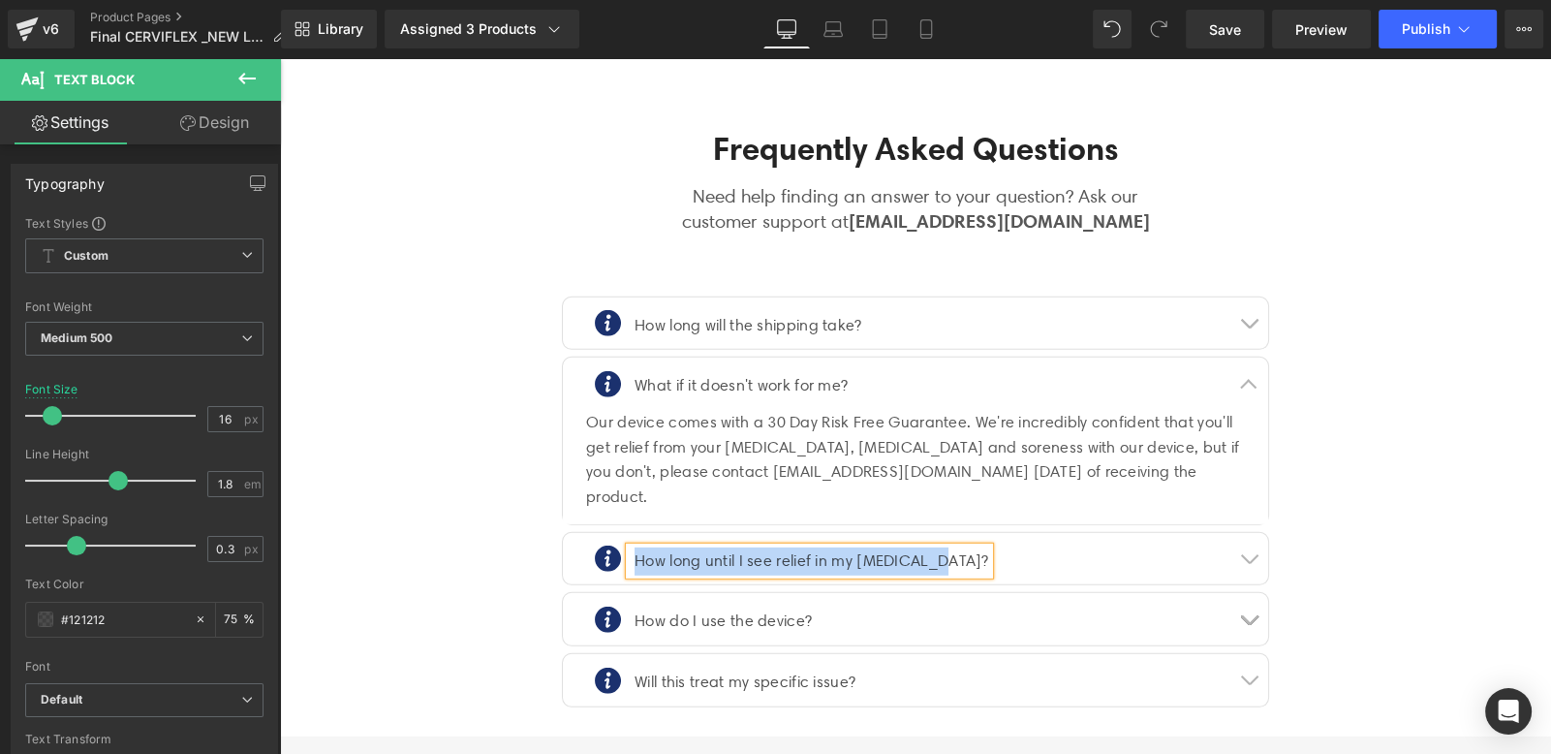
copy div "How long until I see relief in my [MEDICAL_DATA]?"
click at [1232, 533] on button "button" at bounding box center [1249, 559] width 39 height 52
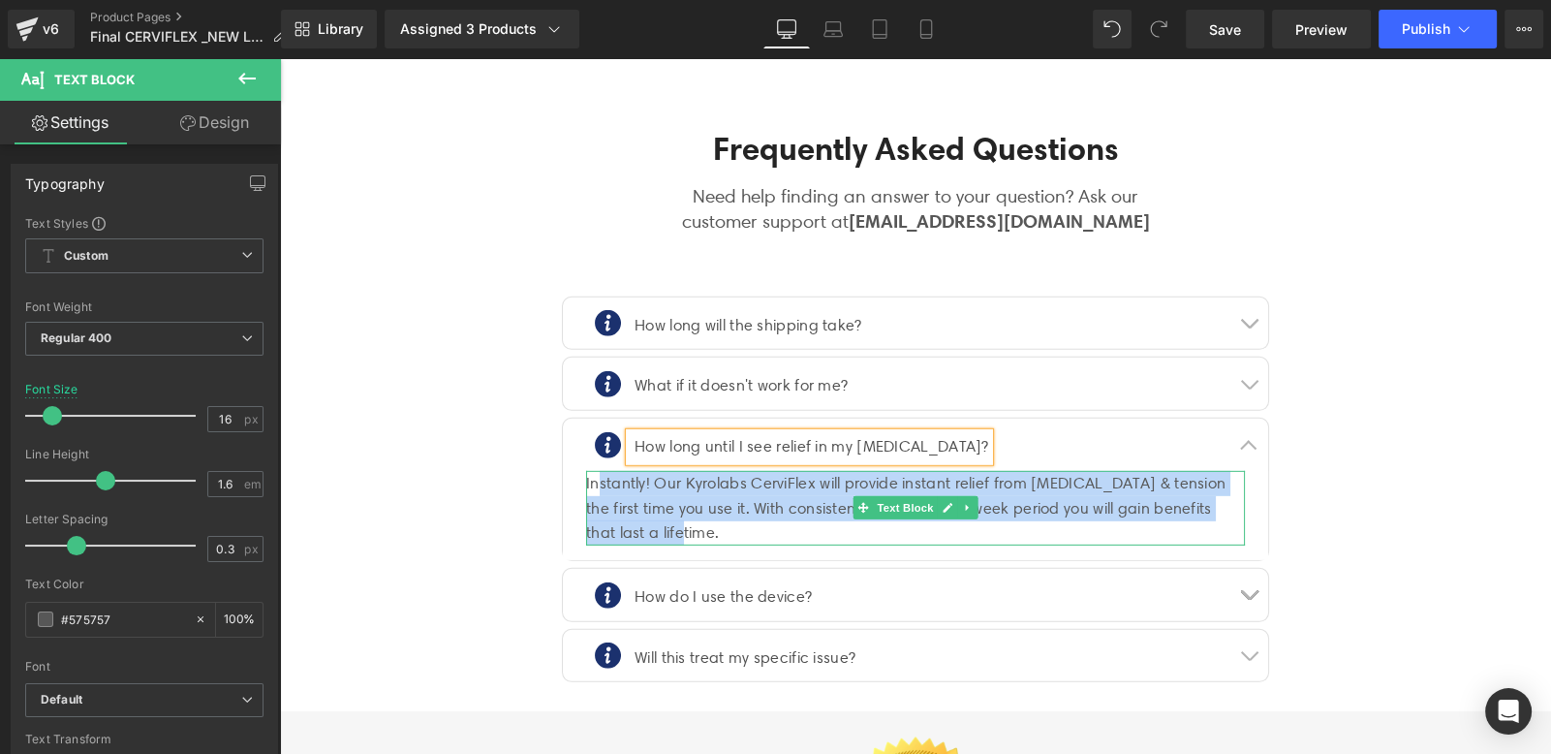
drag, startPoint x: 640, startPoint y: 474, endPoint x: 587, endPoint y: 421, distance: 75.4
click at [587, 471] on div "Instantly! Our Kyrolabs CerviFlex will provide instant relief from [MEDICAL_DAT…" at bounding box center [915, 508] width 659 height 75
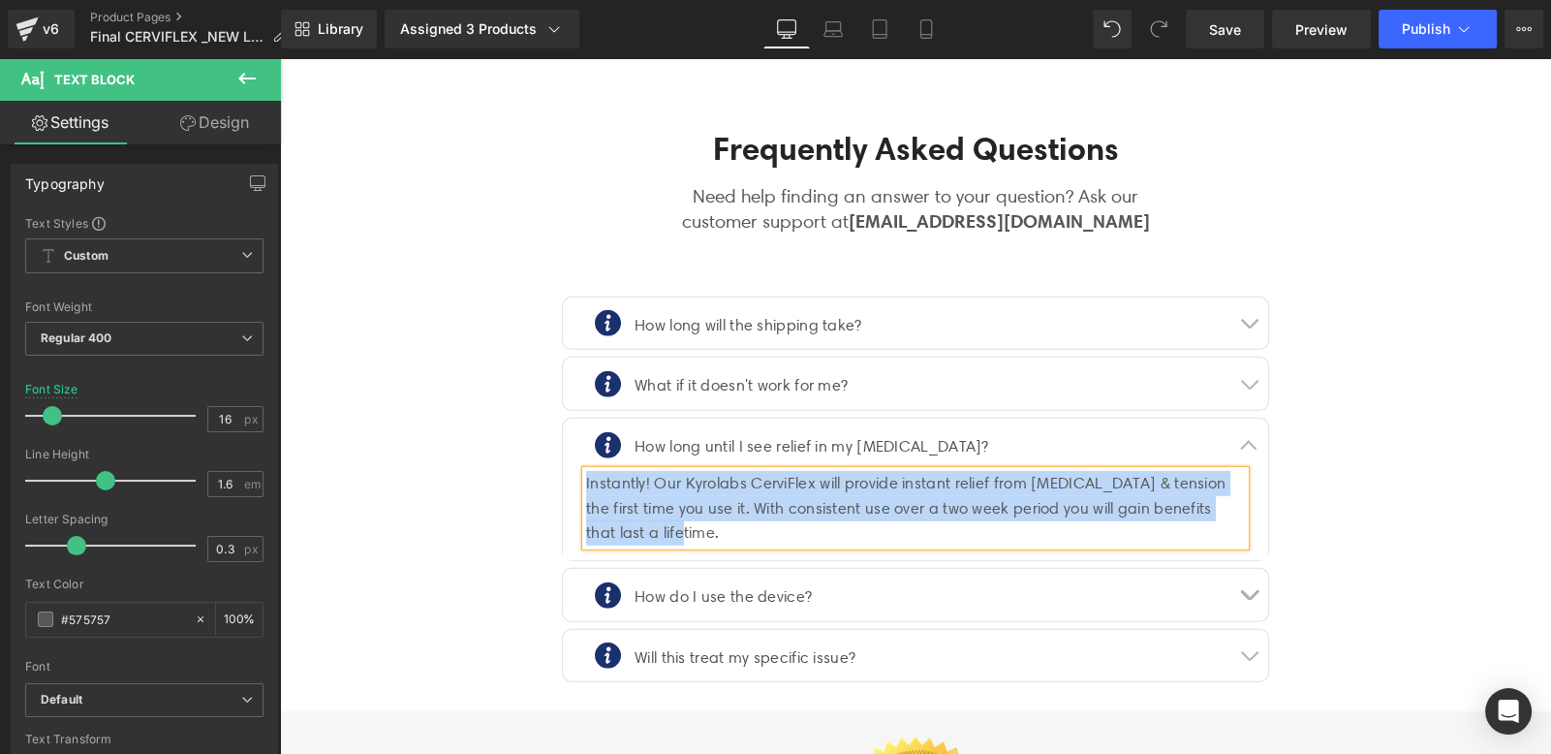
copy div "Instantly! Our Kyrolabs CerviFlex will provide instant relief from [MEDICAL_DAT…"
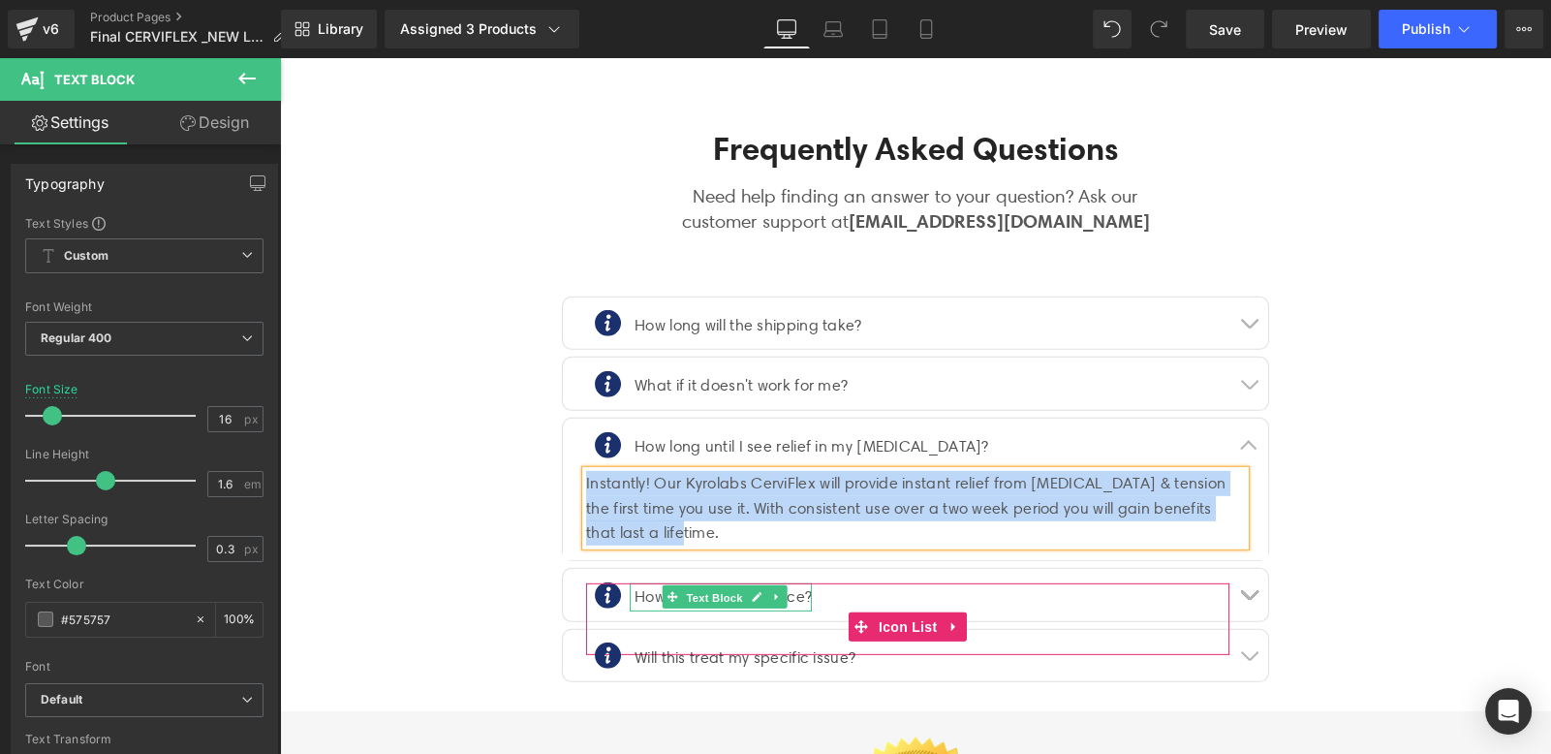
click at [735, 586] on span "Text Block" at bounding box center [715, 597] width 64 height 23
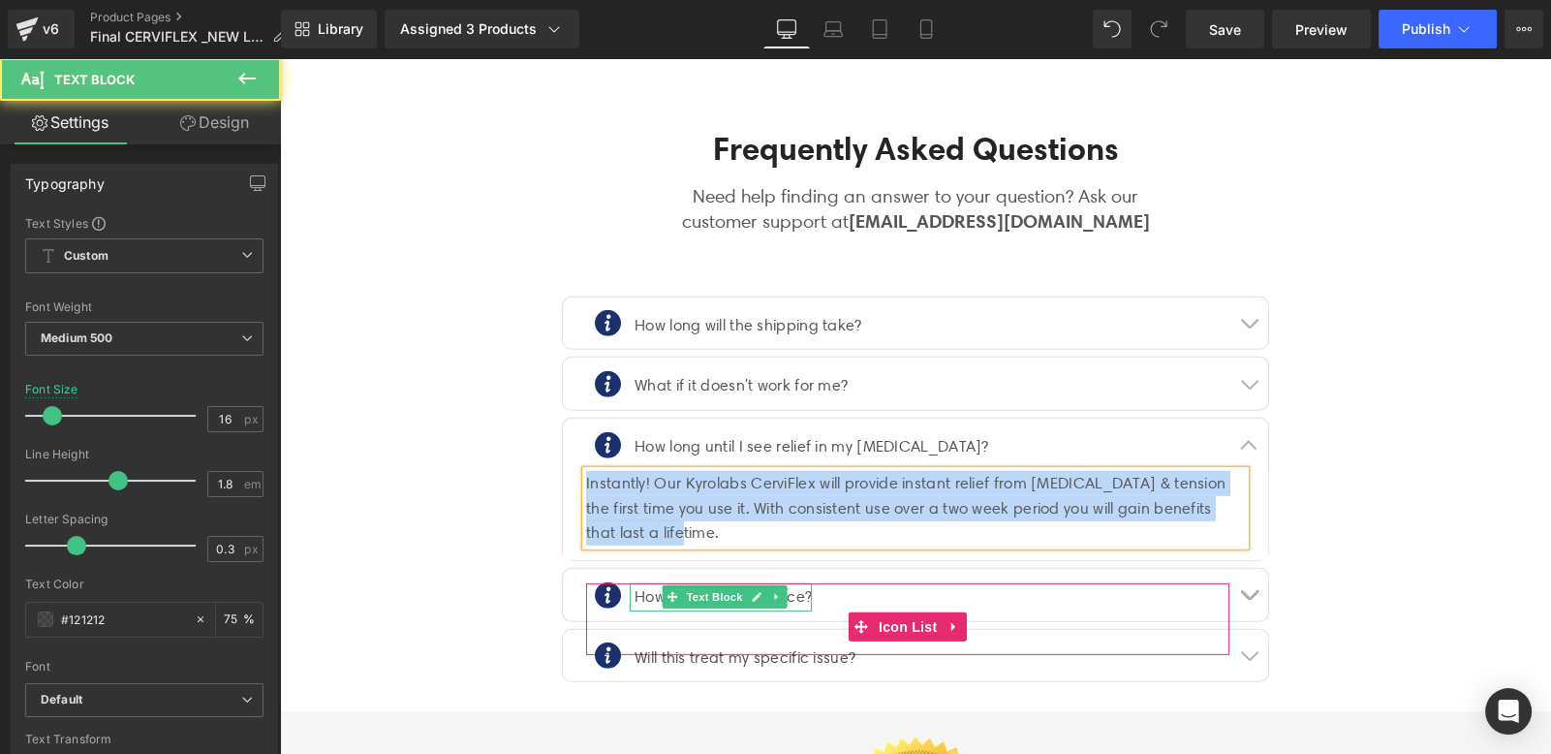
click at [735, 585] on span "Text Block" at bounding box center [715, 596] width 64 height 23
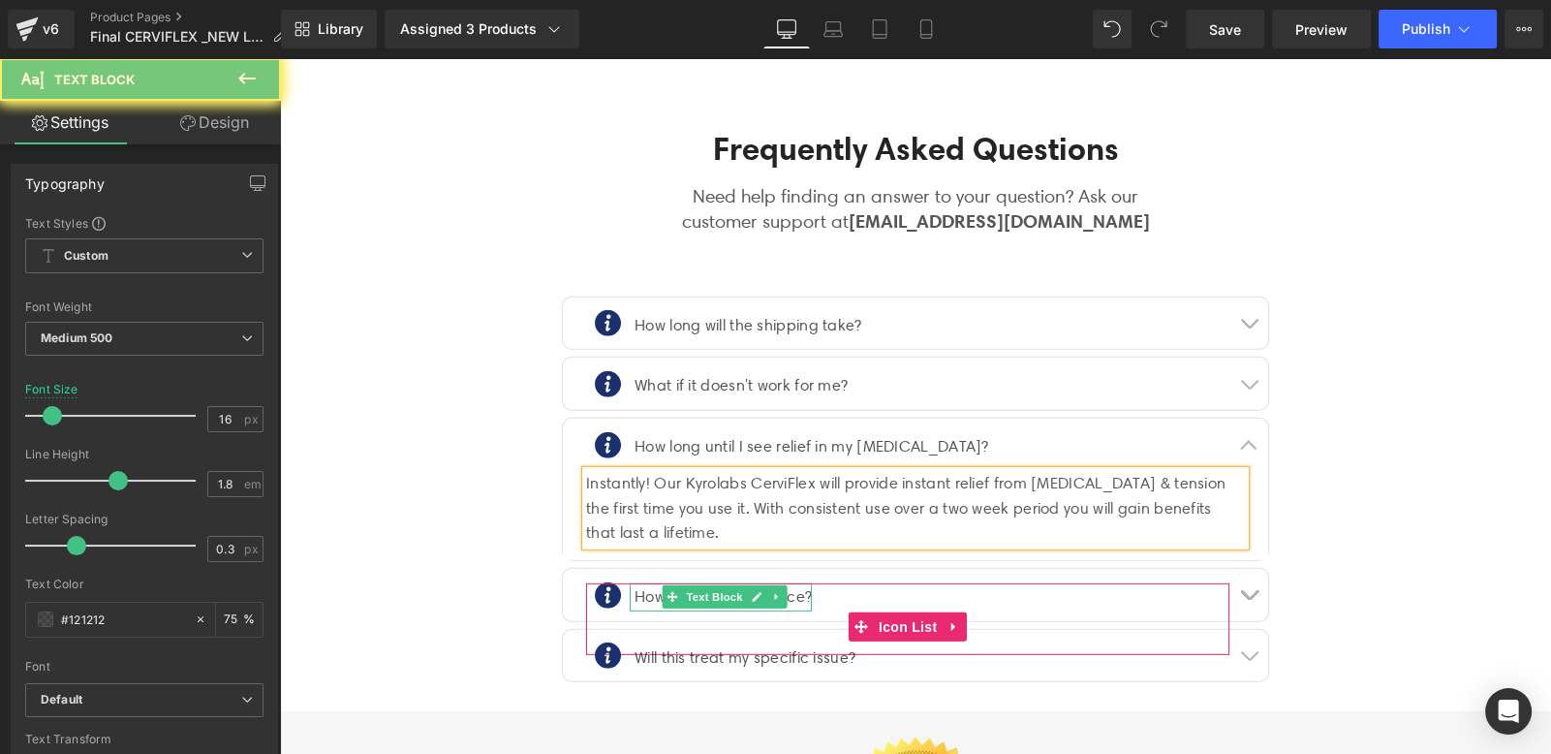
click at [801, 583] on p "How do I use the device?" at bounding box center [723, 597] width 177 height 28
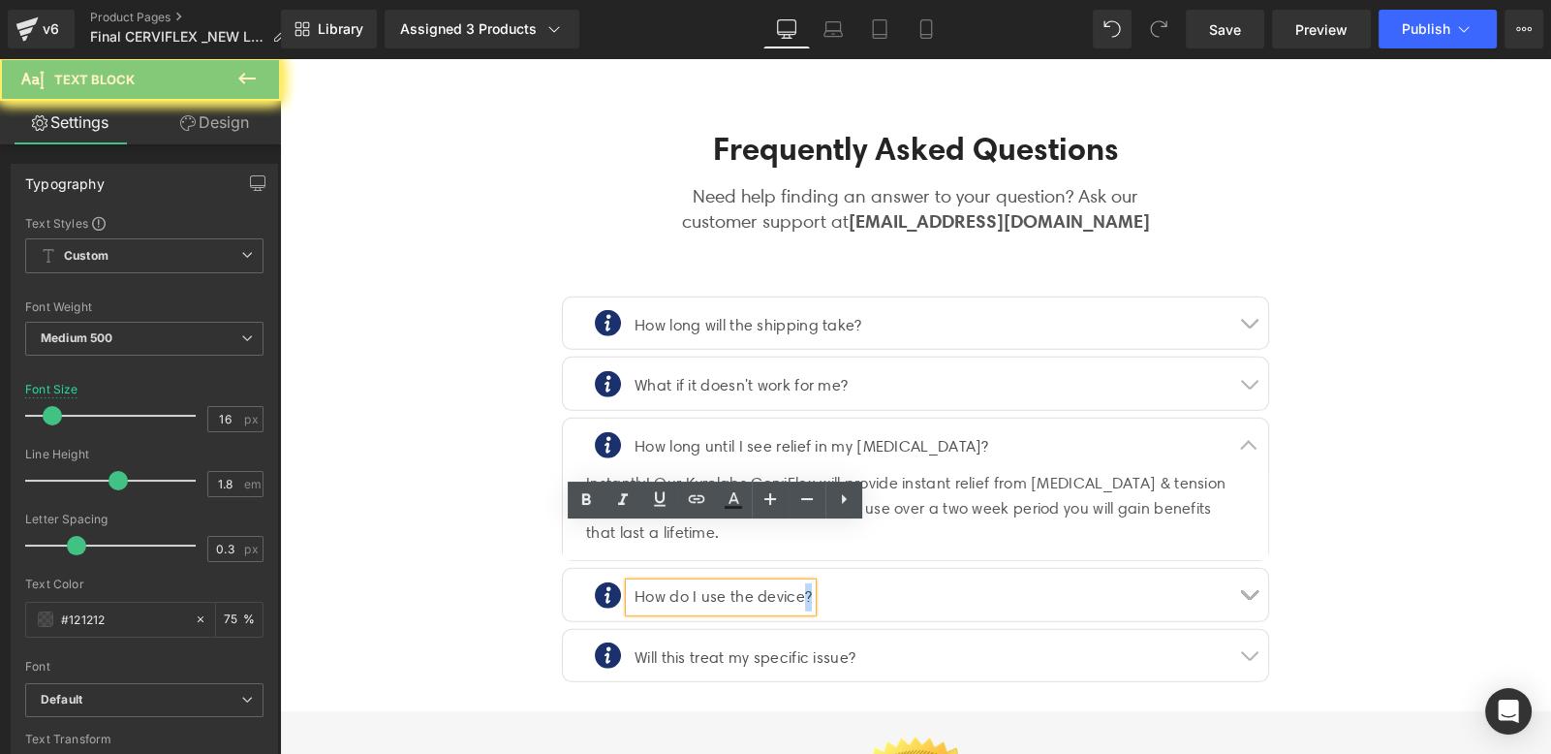
click at [801, 583] on p "How do I use the device?" at bounding box center [723, 597] width 177 height 28
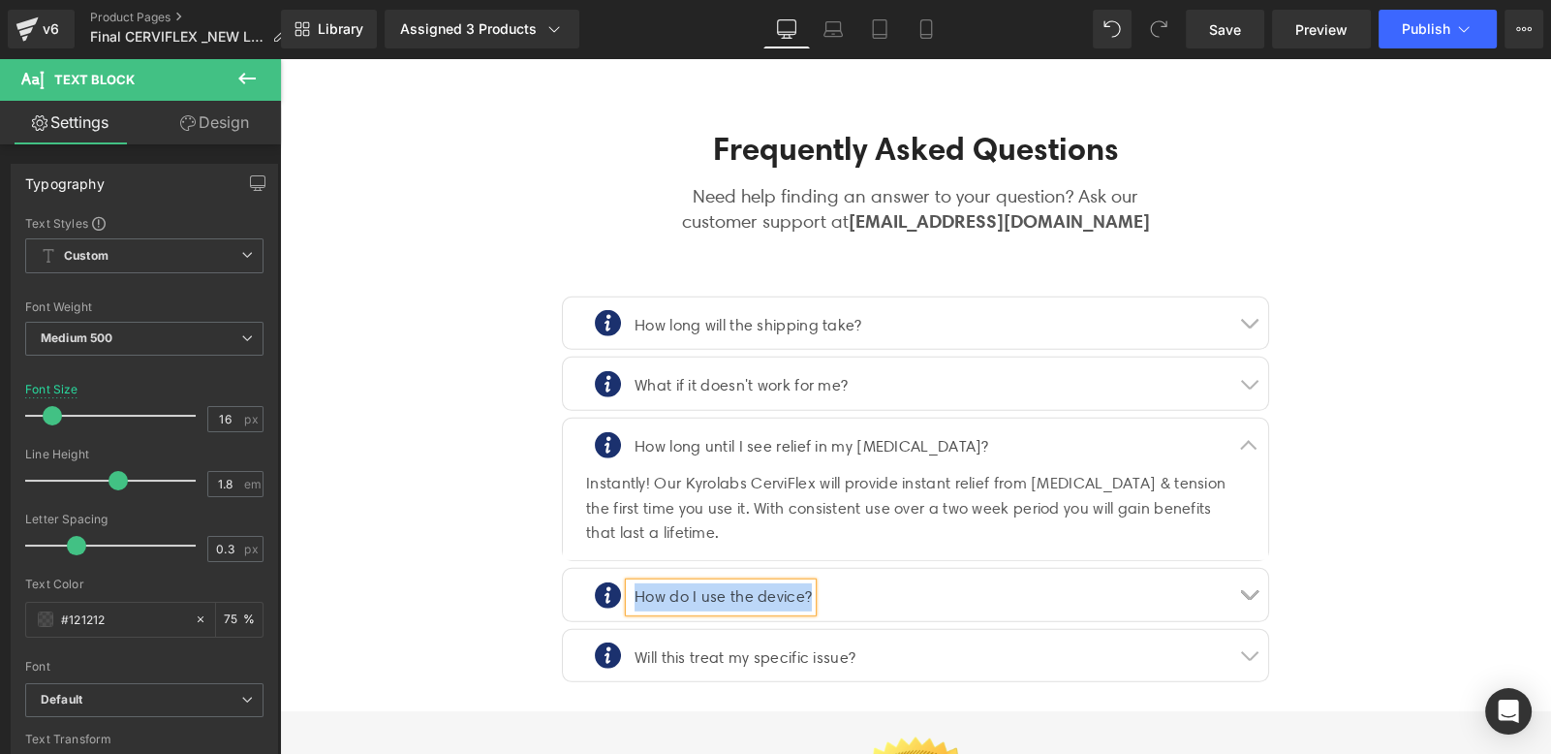
click at [1230, 569] on button "button" at bounding box center [1249, 595] width 39 height 52
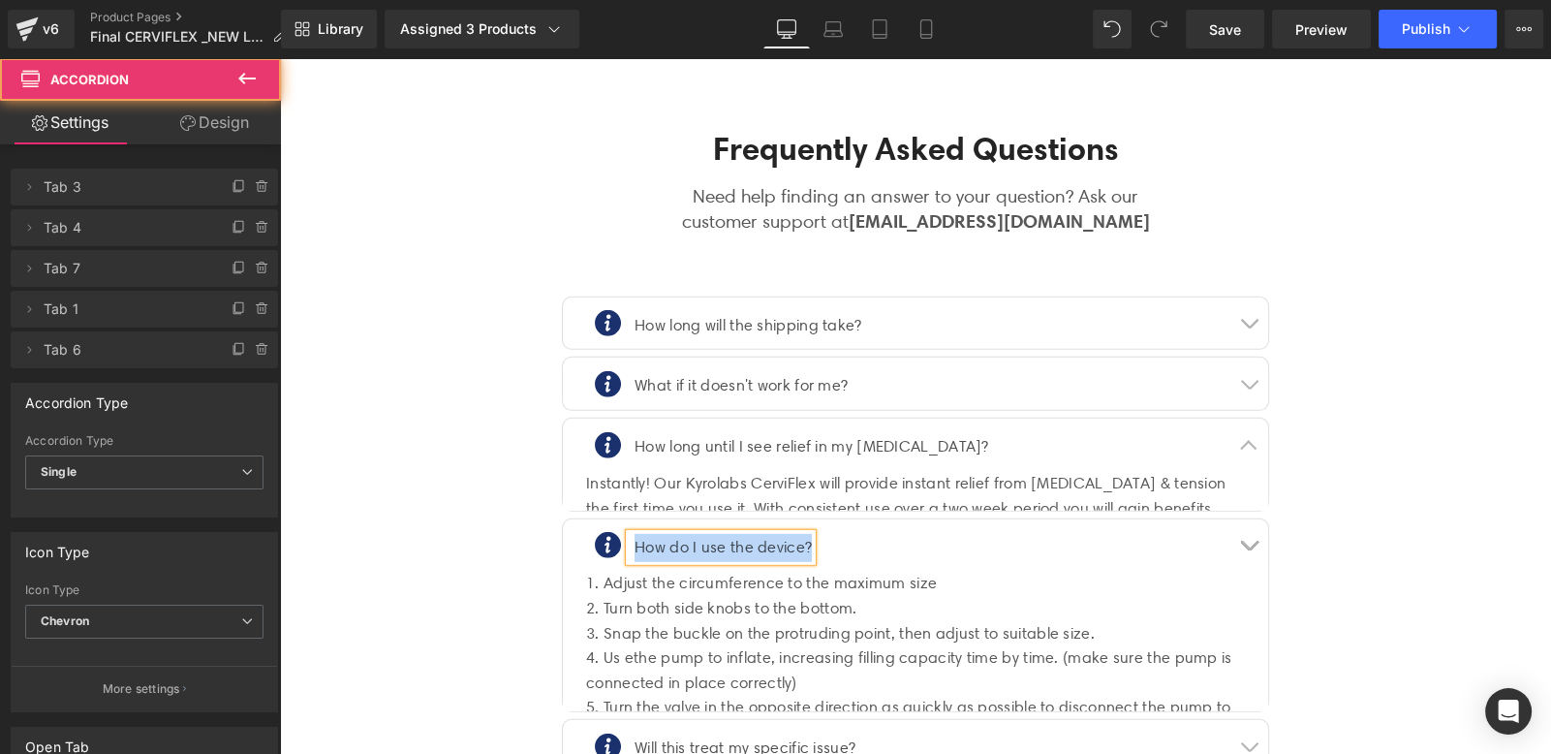
click at [780, 621] on div "3. Snap the buckle on the protruding point, then adjust to suitable size." at bounding box center [915, 633] width 659 height 25
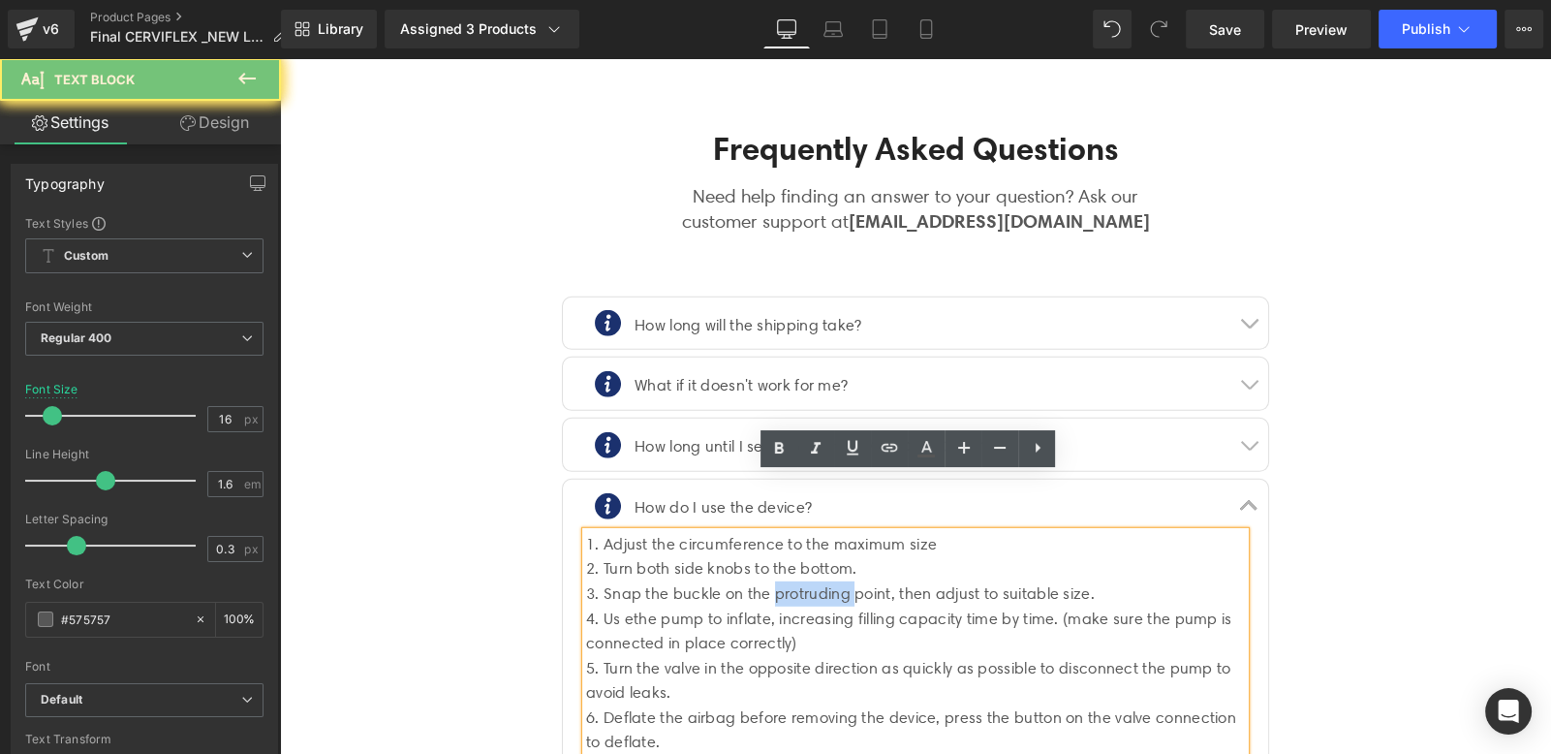
click at [780, 581] on div "3. Snap the buckle on the protruding point, then adjust to suitable size." at bounding box center [915, 593] width 659 height 25
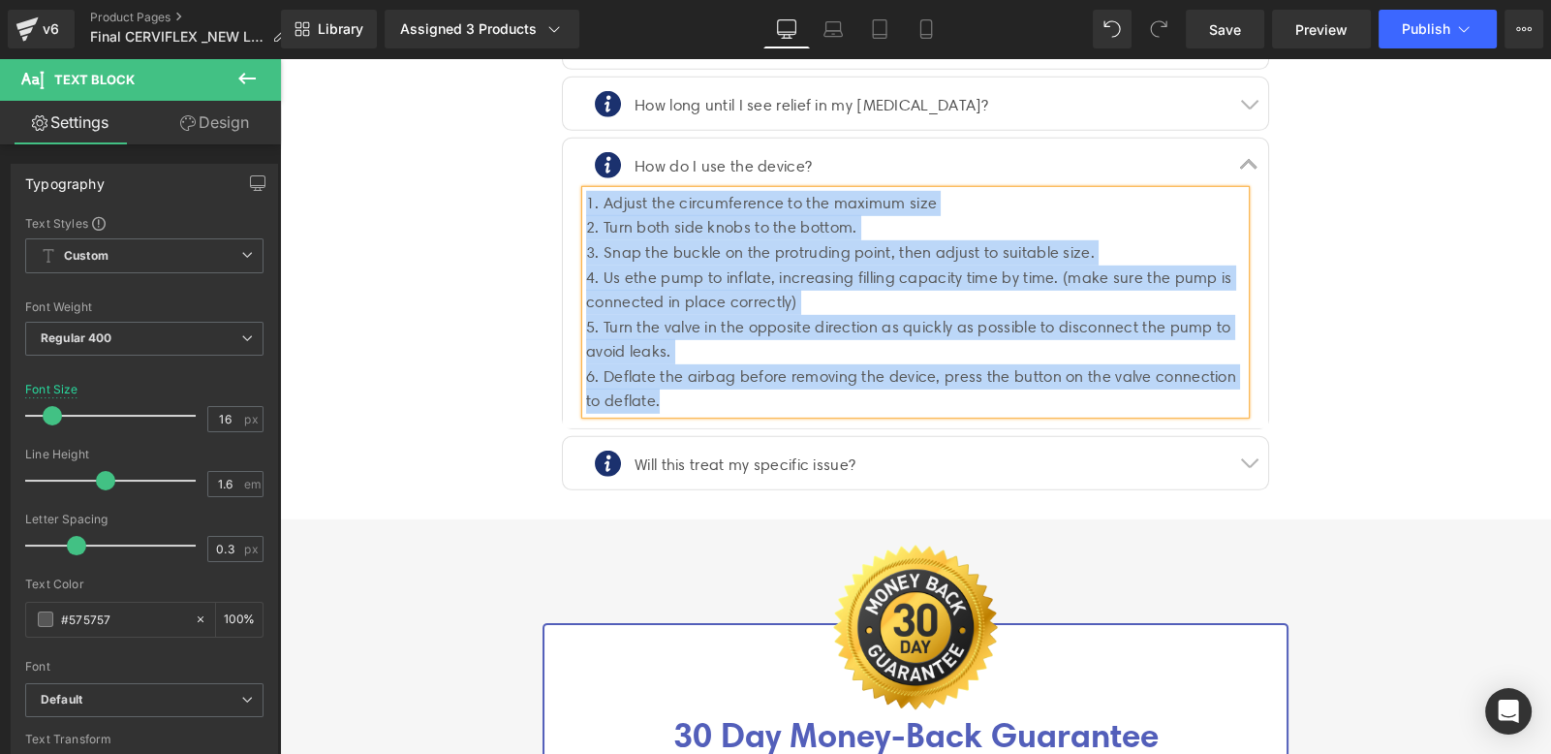
scroll to position [7748, 0]
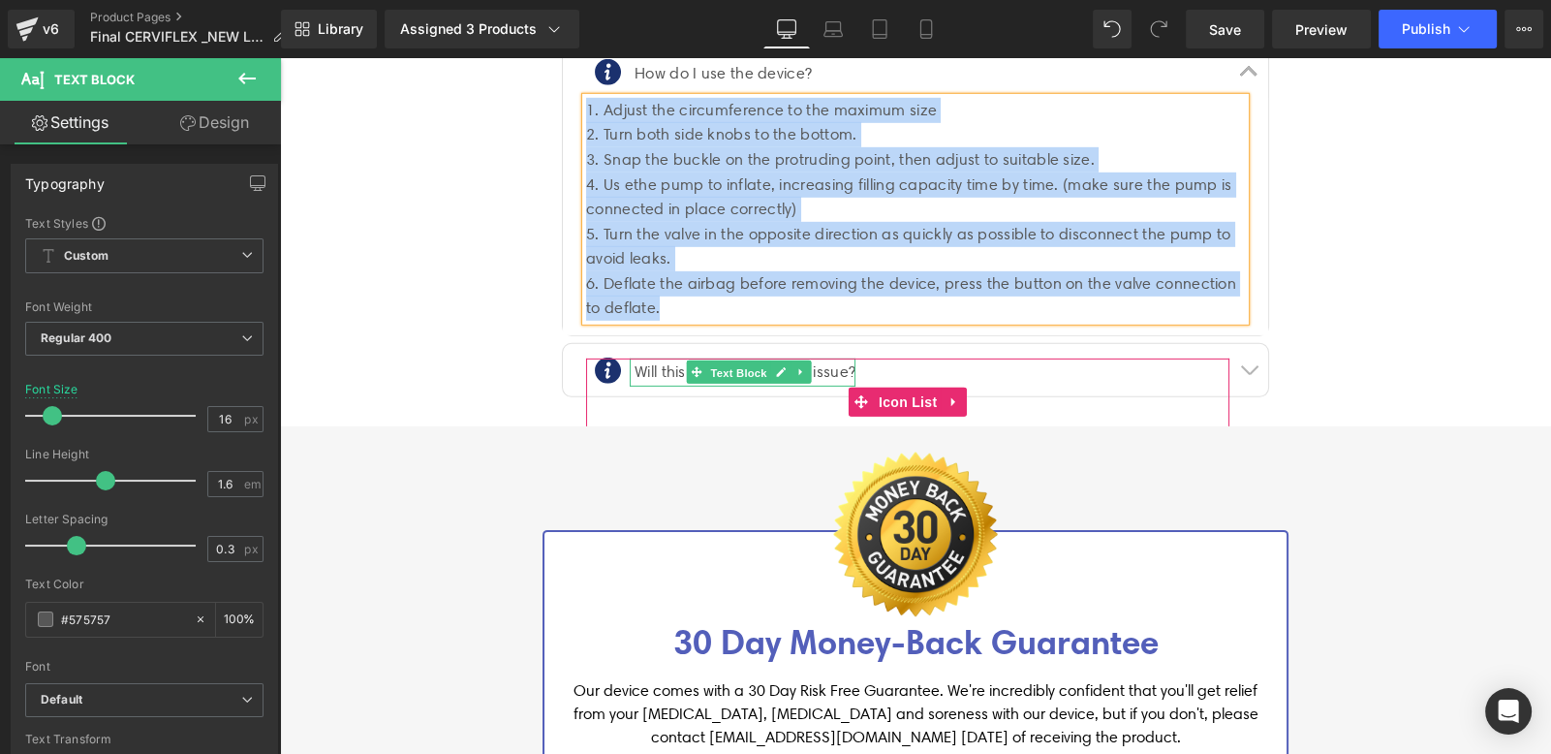
click at [748, 361] on span "Text Block" at bounding box center [739, 372] width 64 height 23
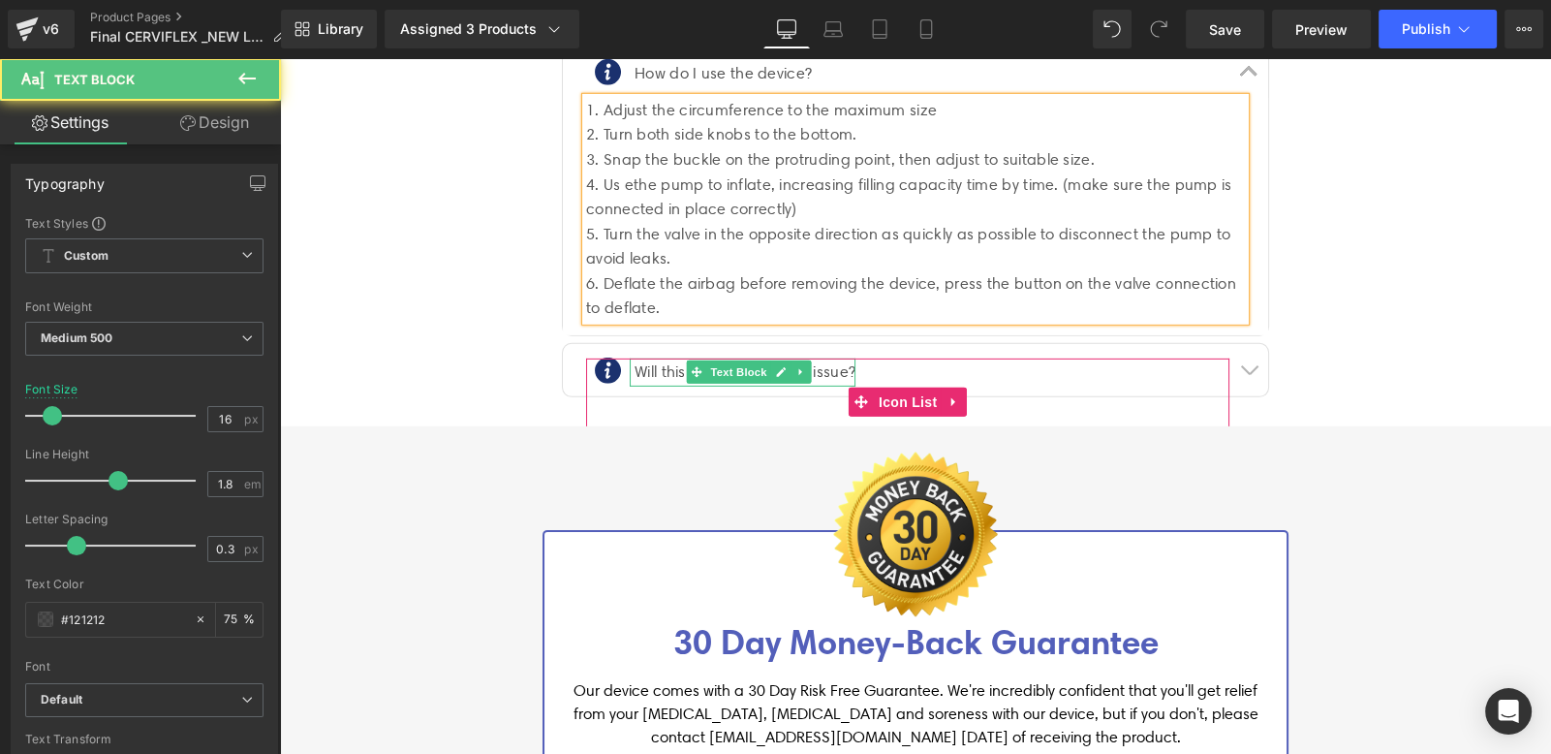
click at [669, 359] on p "Will this treat my specific issue?" at bounding box center [745, 373] width 221 height 28
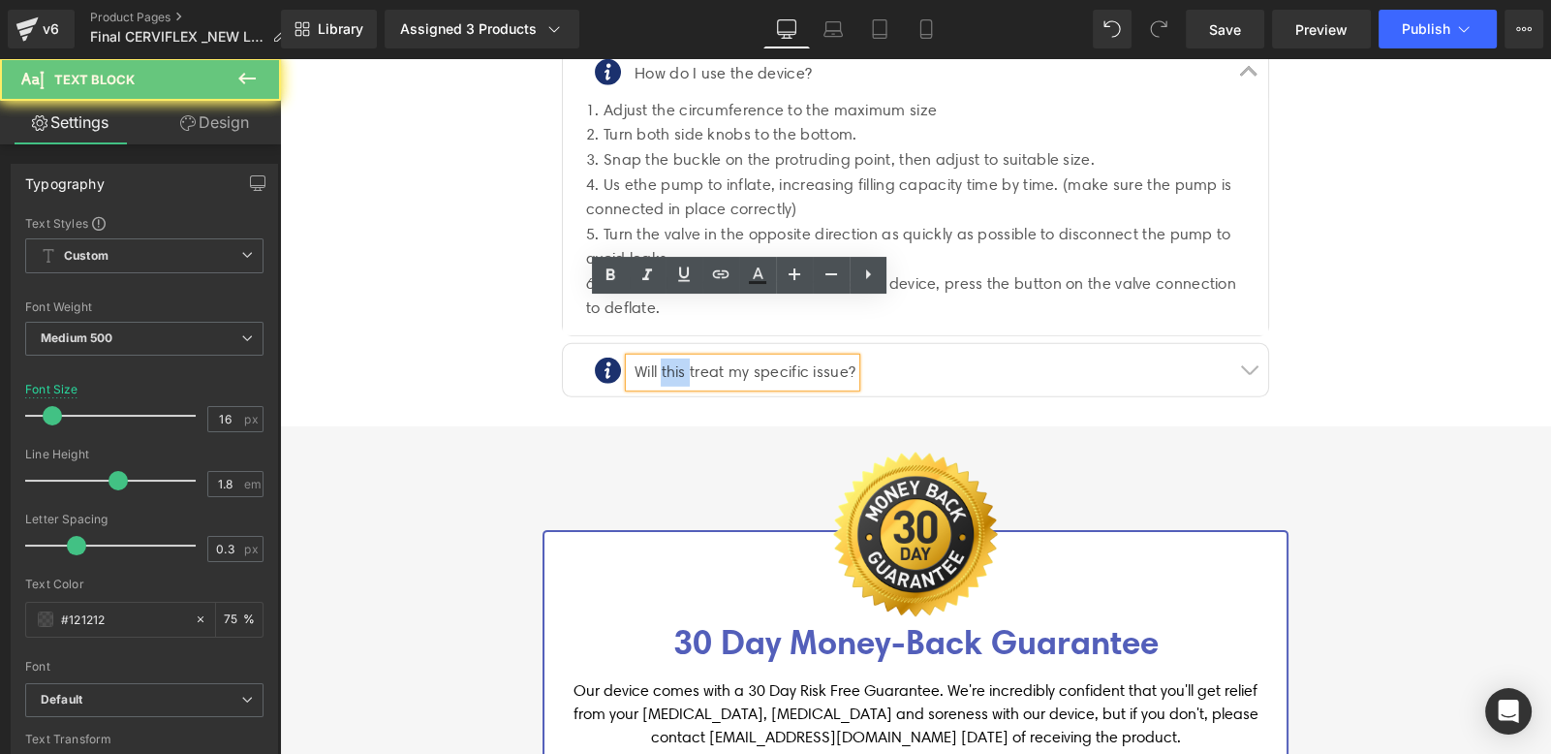
click at [669, 359] on p "Will this treat my specific issue?" at bounding box center [745, 373] width 221 height 28
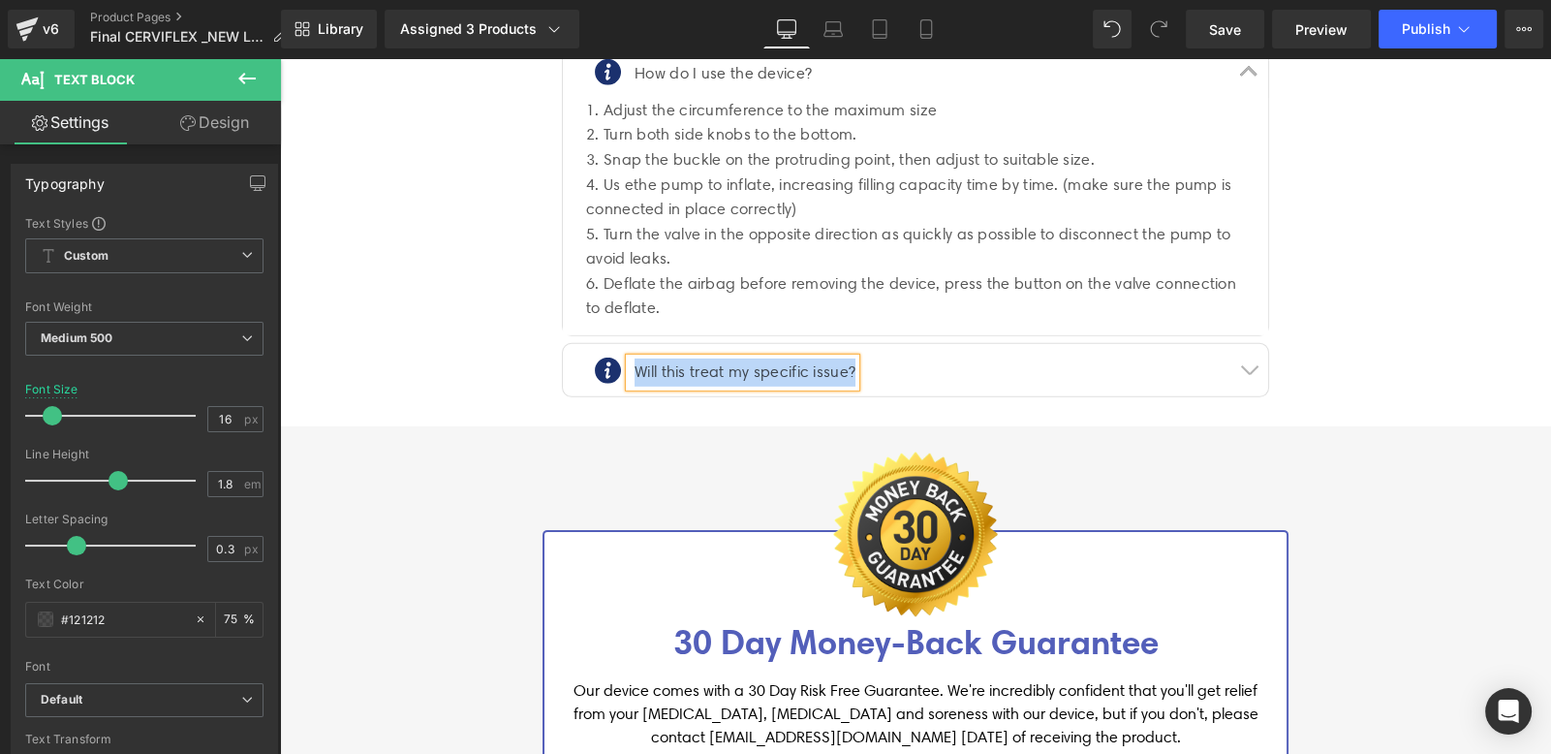
click at [1248, 344] on button "button" at bounding box center [1249, 370] width 39 height 52
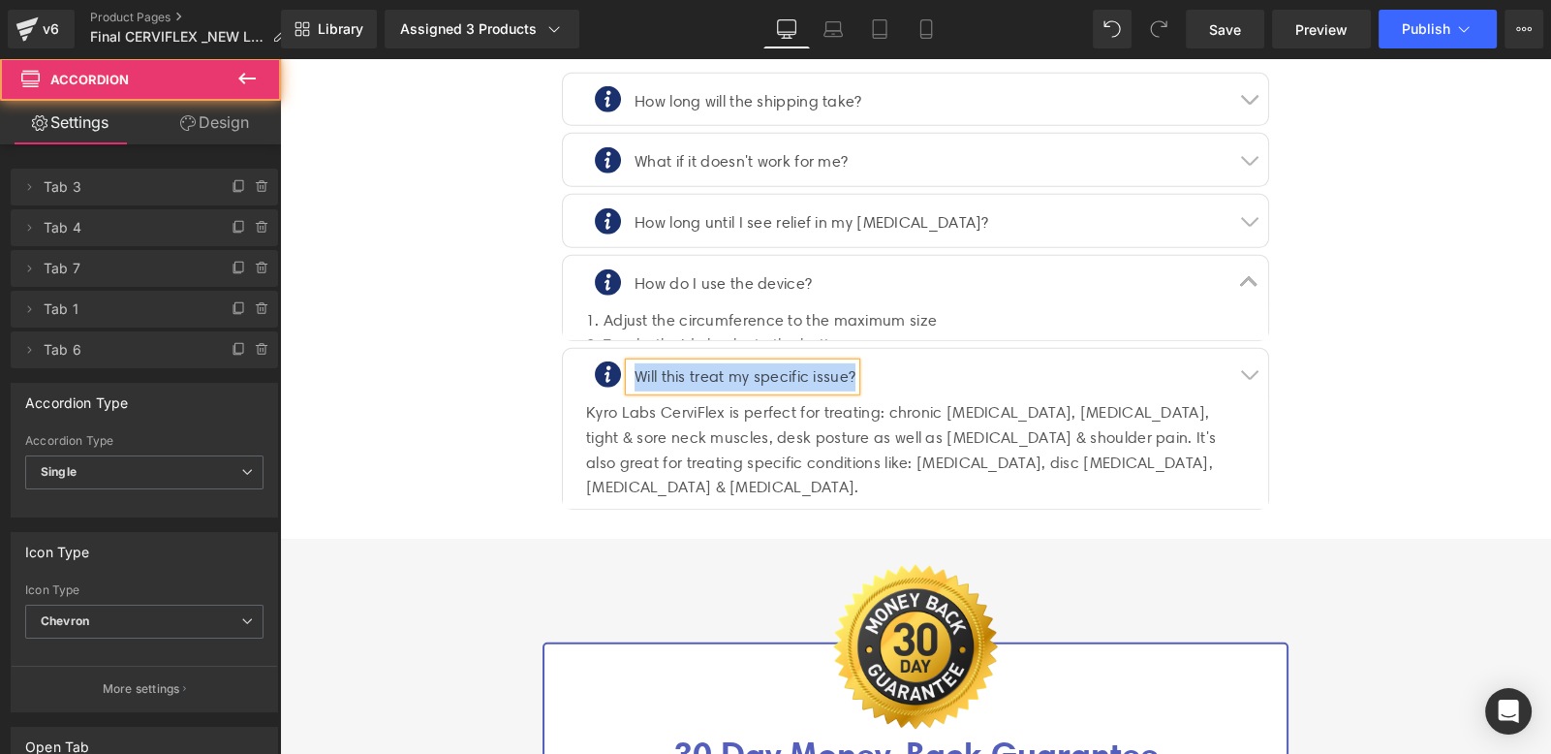
scroll to position [7511, 0]
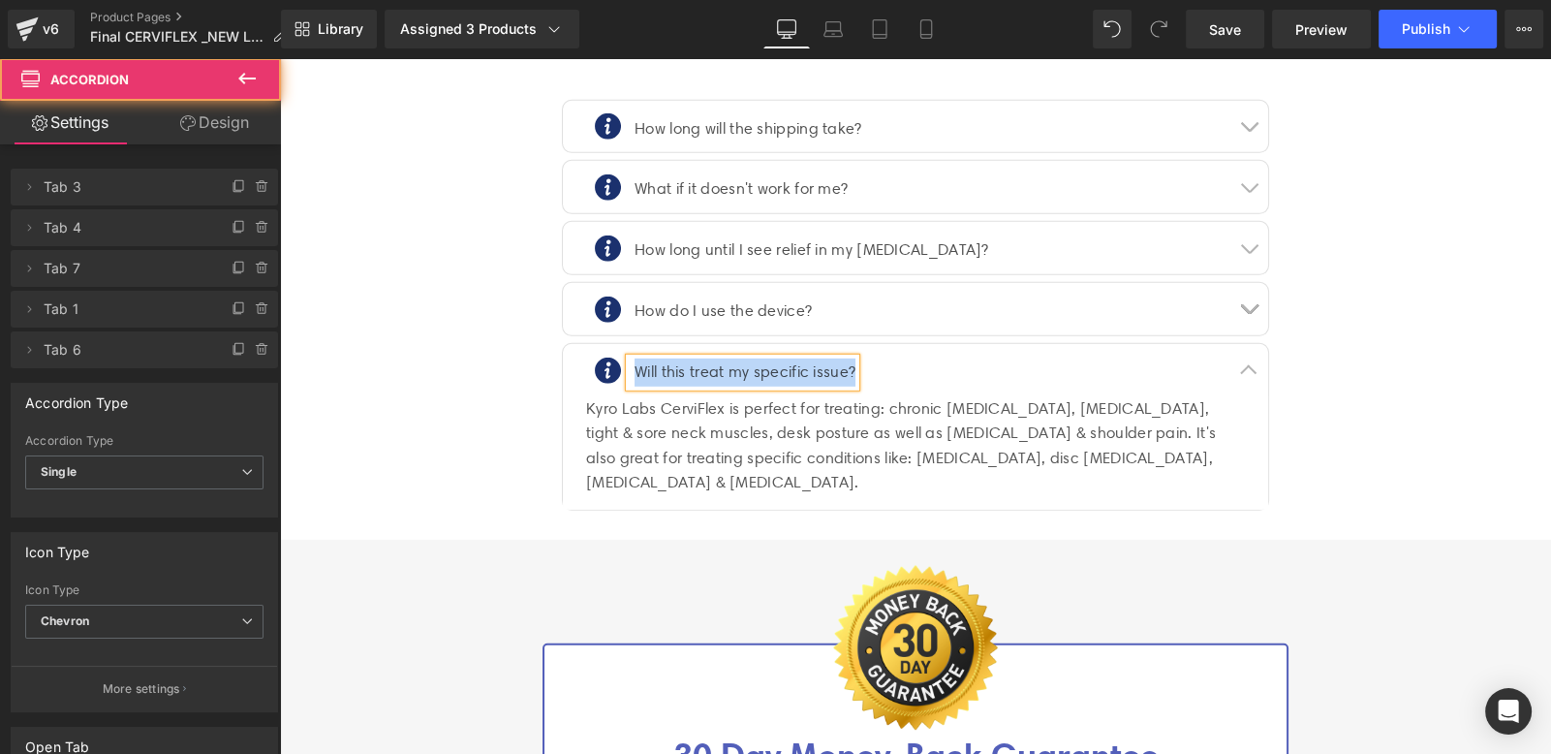
click at [734, 396] on div "Kyro Labs CerviFlex is perfect for treating: chronic [MEDICAL_DATA], [MEDICAL_D…" at bounding box center [915, 445] width 659 height 99
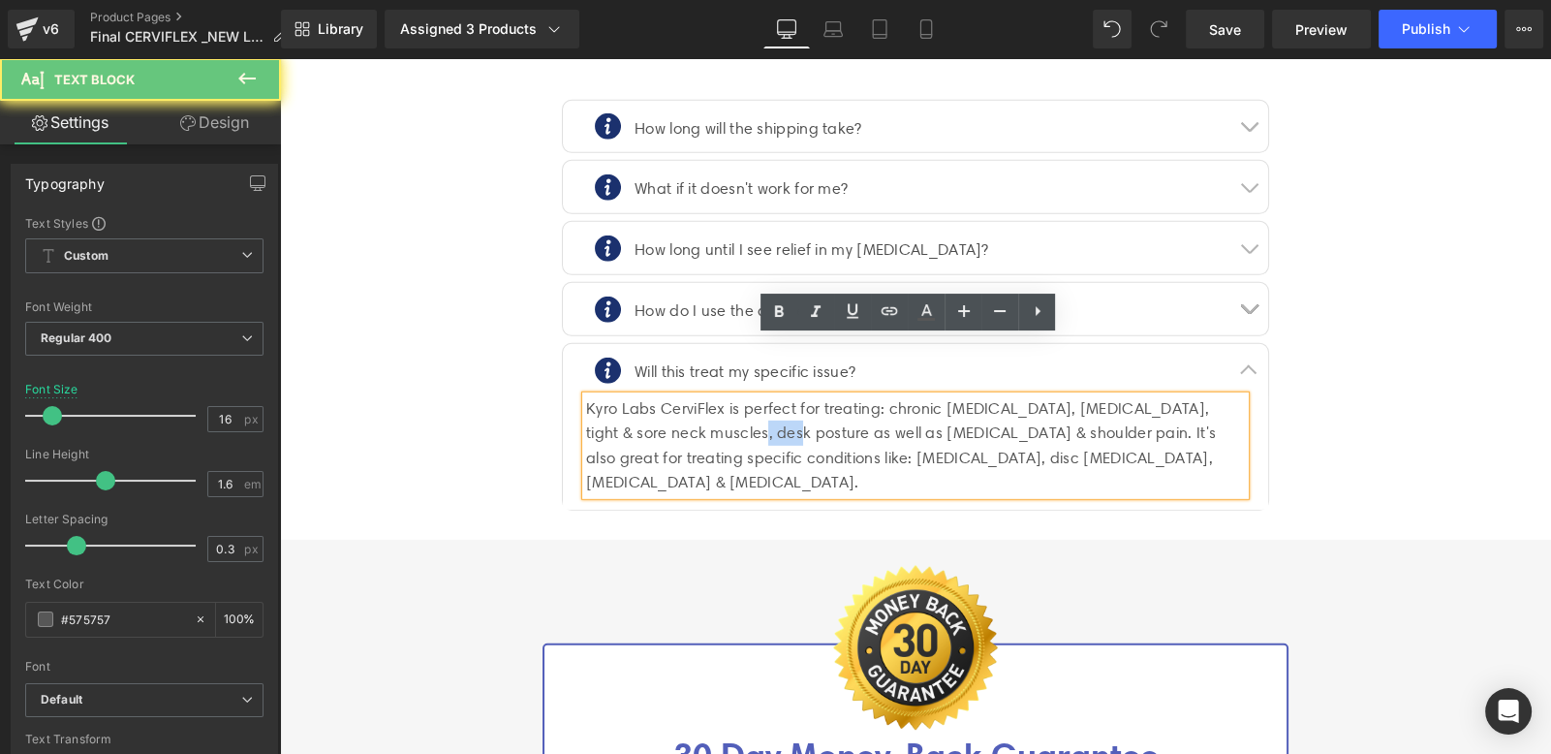
click at [734, 396] on div "Kyro Labs CerviFlex is perfect for treating: chronic [MEDICAL_DATA], [MEDICAL_D…" at bounding box center [915, 445] width 659 height 99
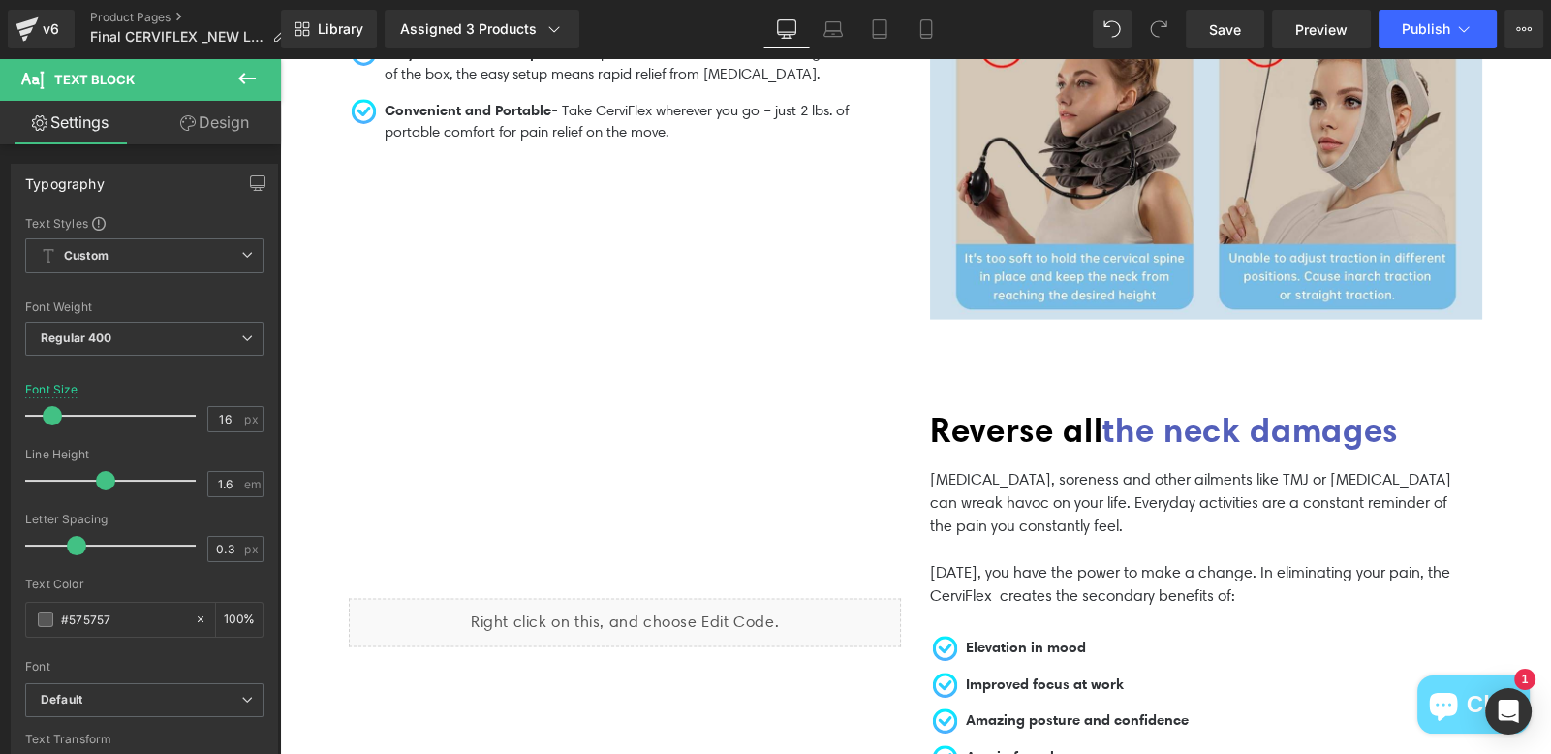
scroll to position [5257, 0]
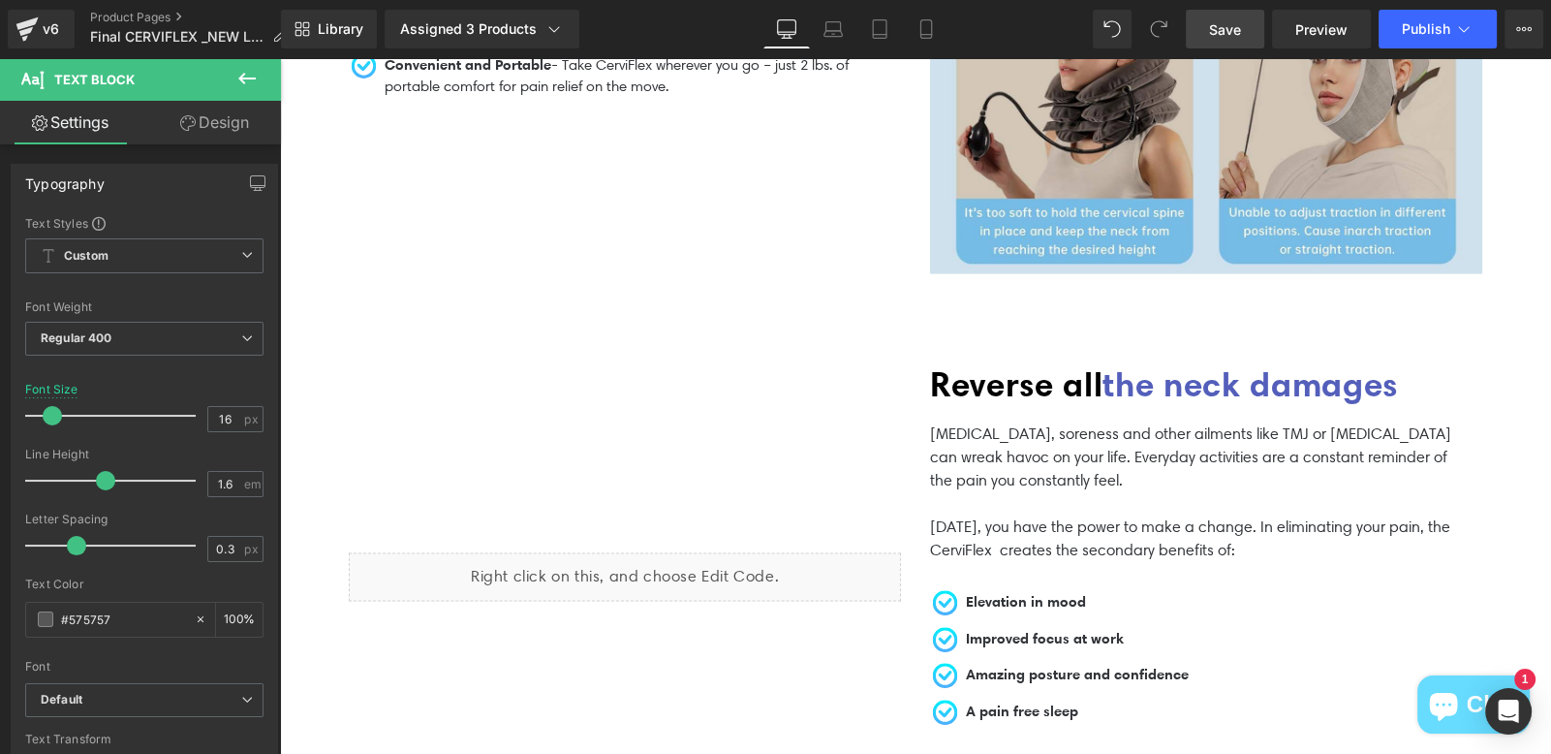
click at [1238, 28] on span "Save" at bounding box center [1225, 29] width 32 height 20
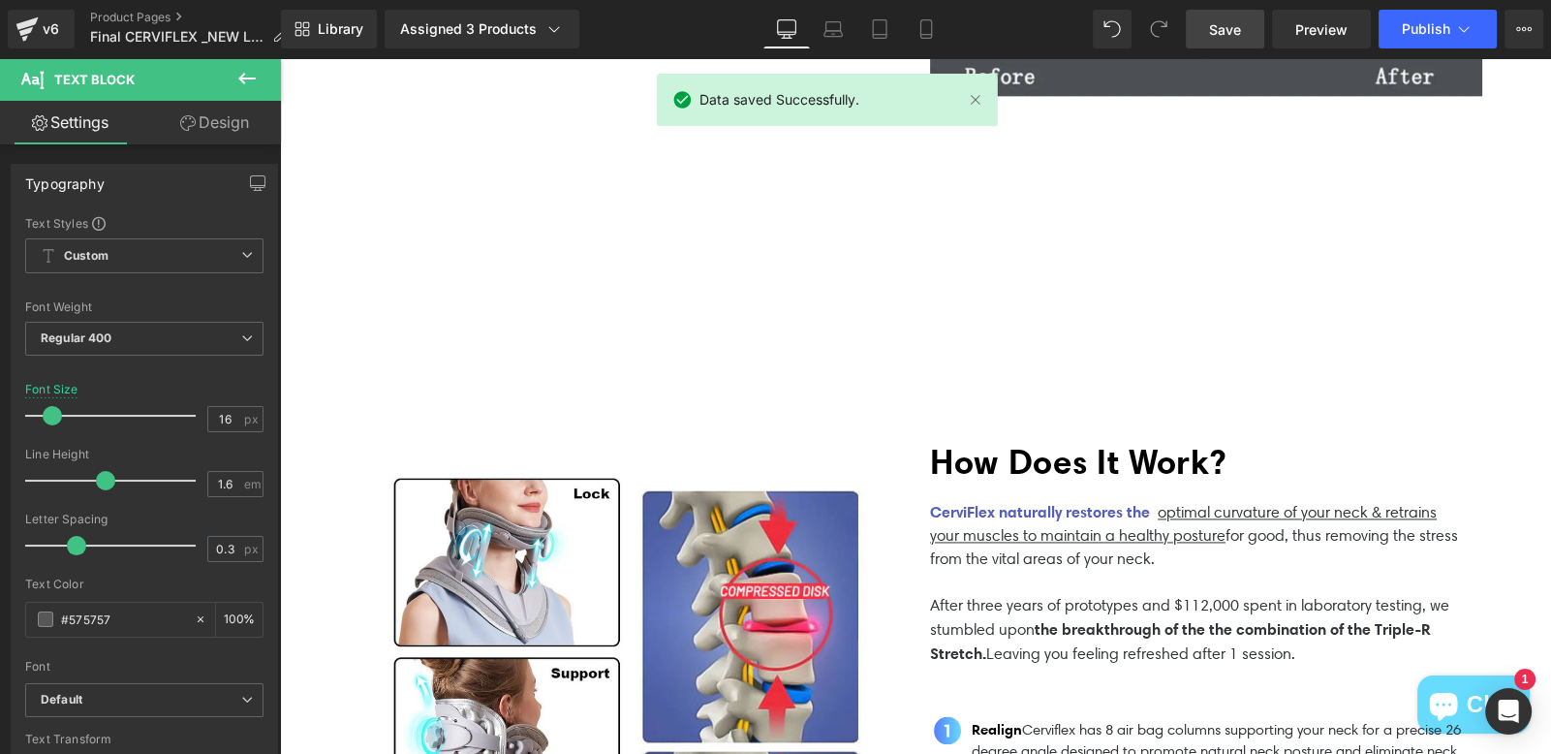
scroll to position [994, 0]
